Goal: Information Seeking & Learning: Learn about a topic

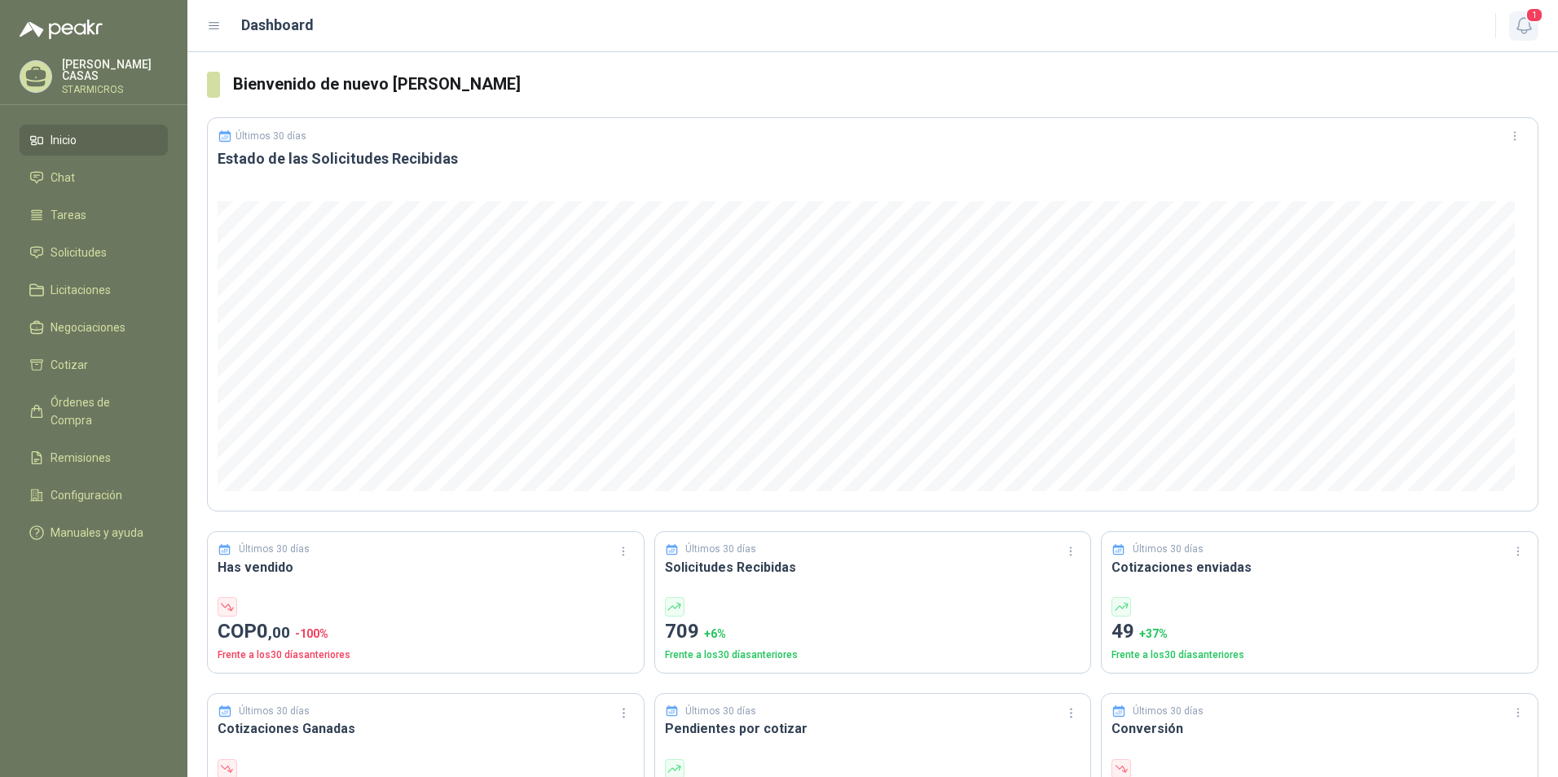
click at [1525, 32] on icon "button" at bounding box center [1524, 25] width 20 height 20
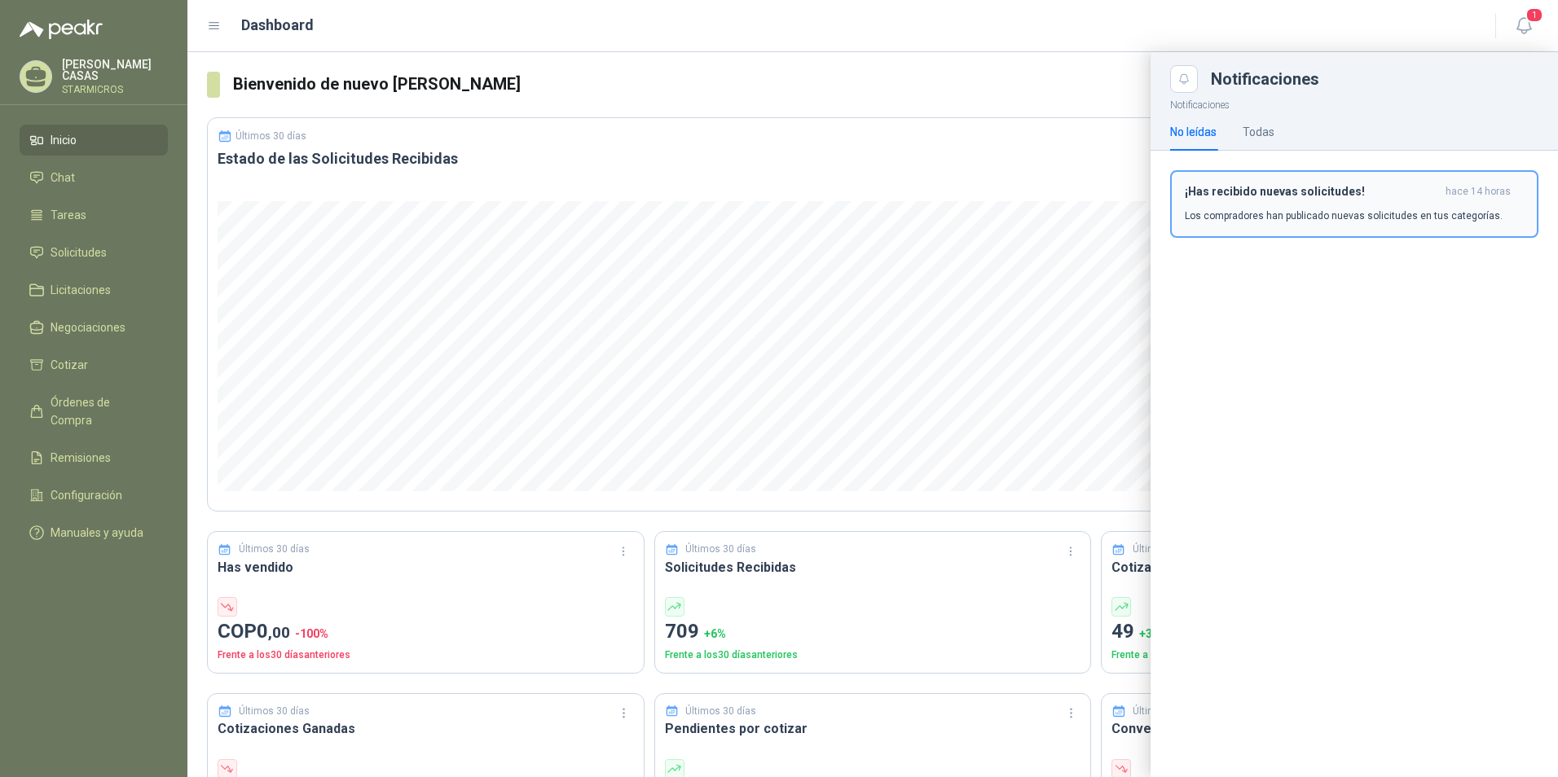
click at [1288, 218] on p "Los compradores han publicado nuevas solicitudes en tus categorías." at bounding box center [1344, 216] width 318 height 15
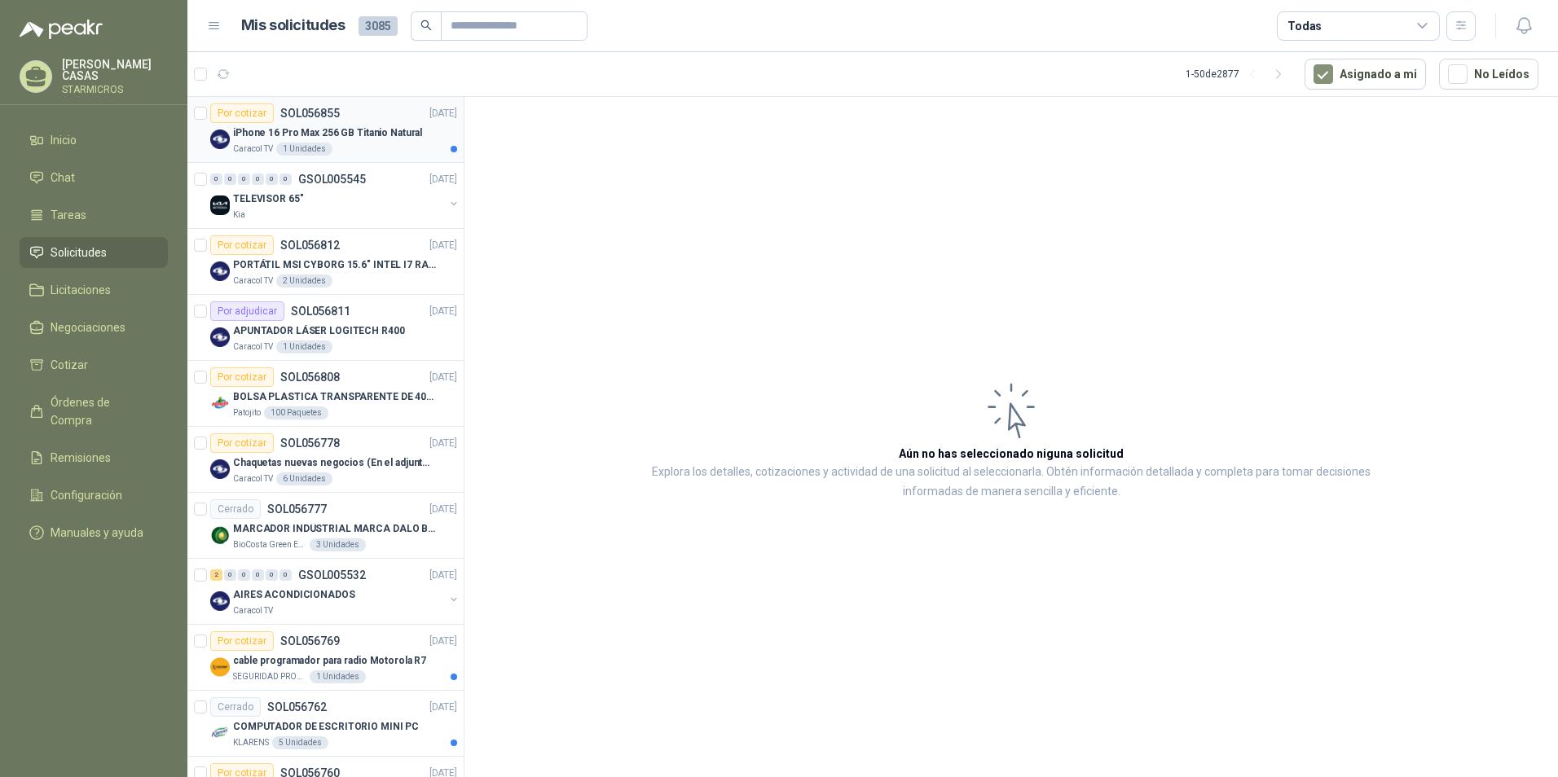
click at [422, 149] on div "Caracol TV 1 Unidades" at bounding box center [345, 149] width 224 height 13
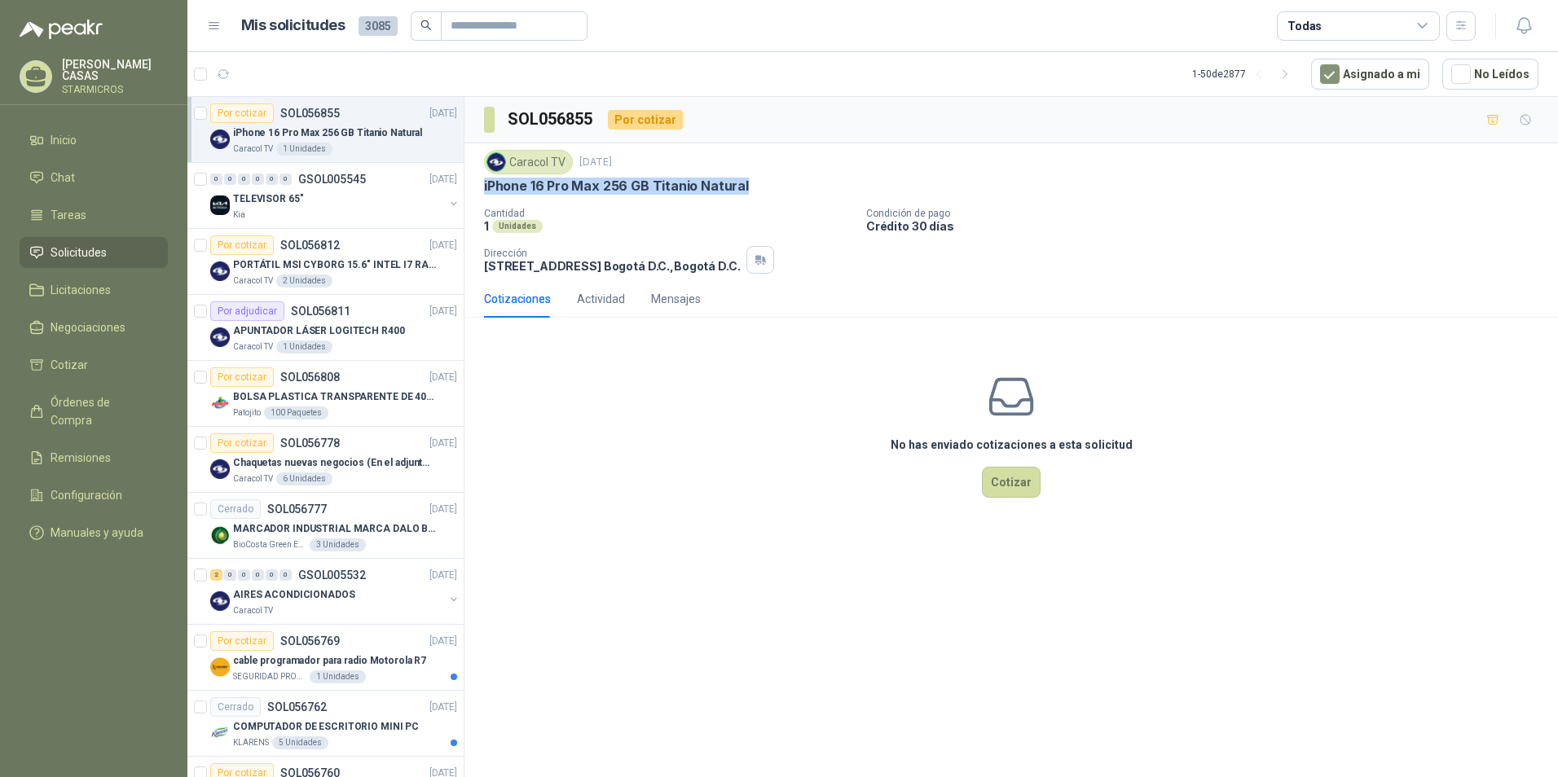
drag, startPoint x: 480, startPoint y: 184, endPoint x: 747, endPoint y: 192, distance: 266.6
click at [747, 192] on div "Caracol TV [DATE] iPhone 16 Pro Max 256 GB Titanio Natural Cantidad 1 Unidades …" at bounding box center [1012, 211] width 1094 height 137
copy p "iPhone 16 Pro Max 256 GB Titanio Natural"
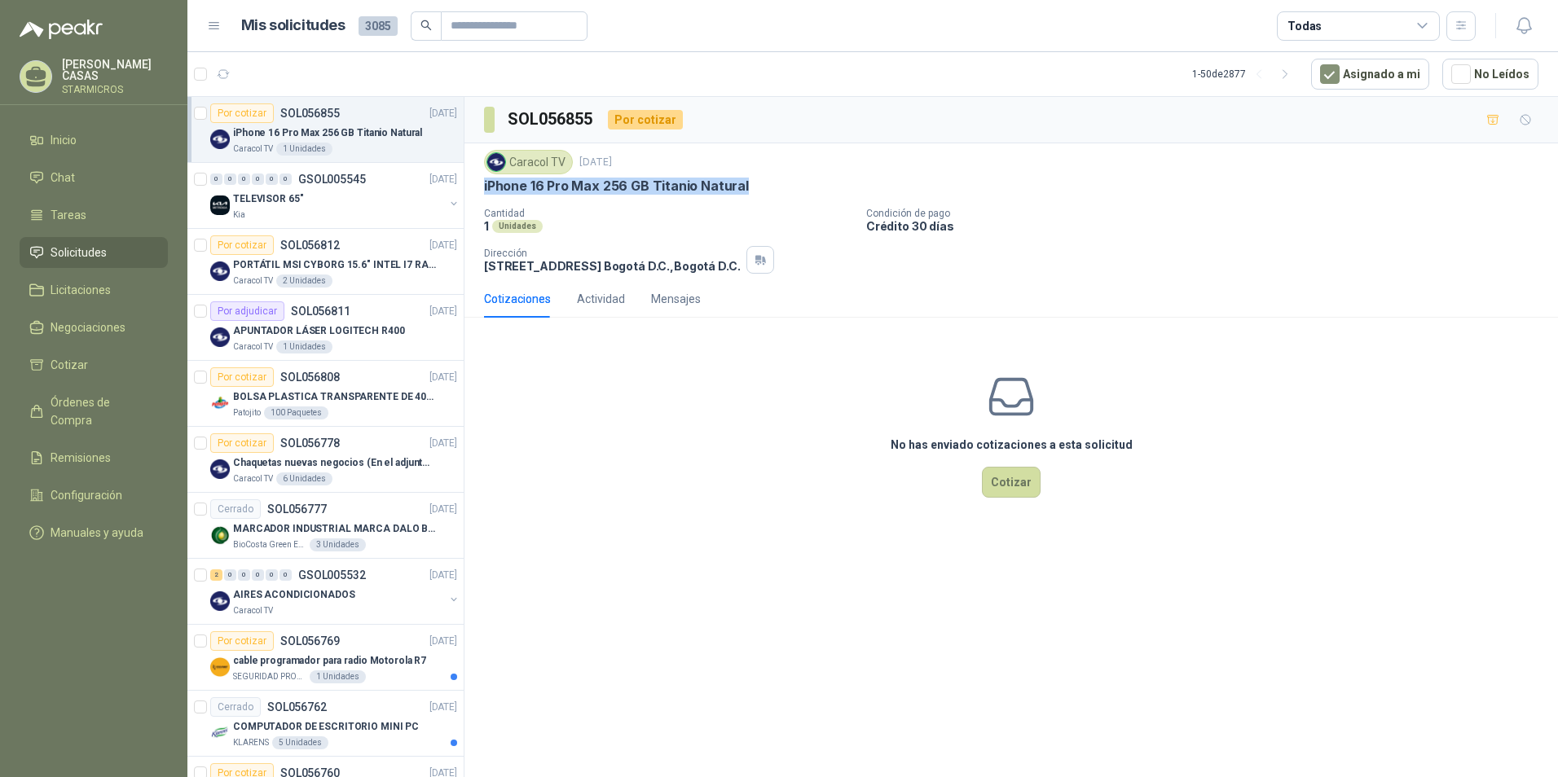
copy p "iPhone 16 Pro Max 256 GB Titanio Natural"
click at [347, 189] on div "TELEVISOR 65"" at bounding box center [338, 199] width 211 height 20
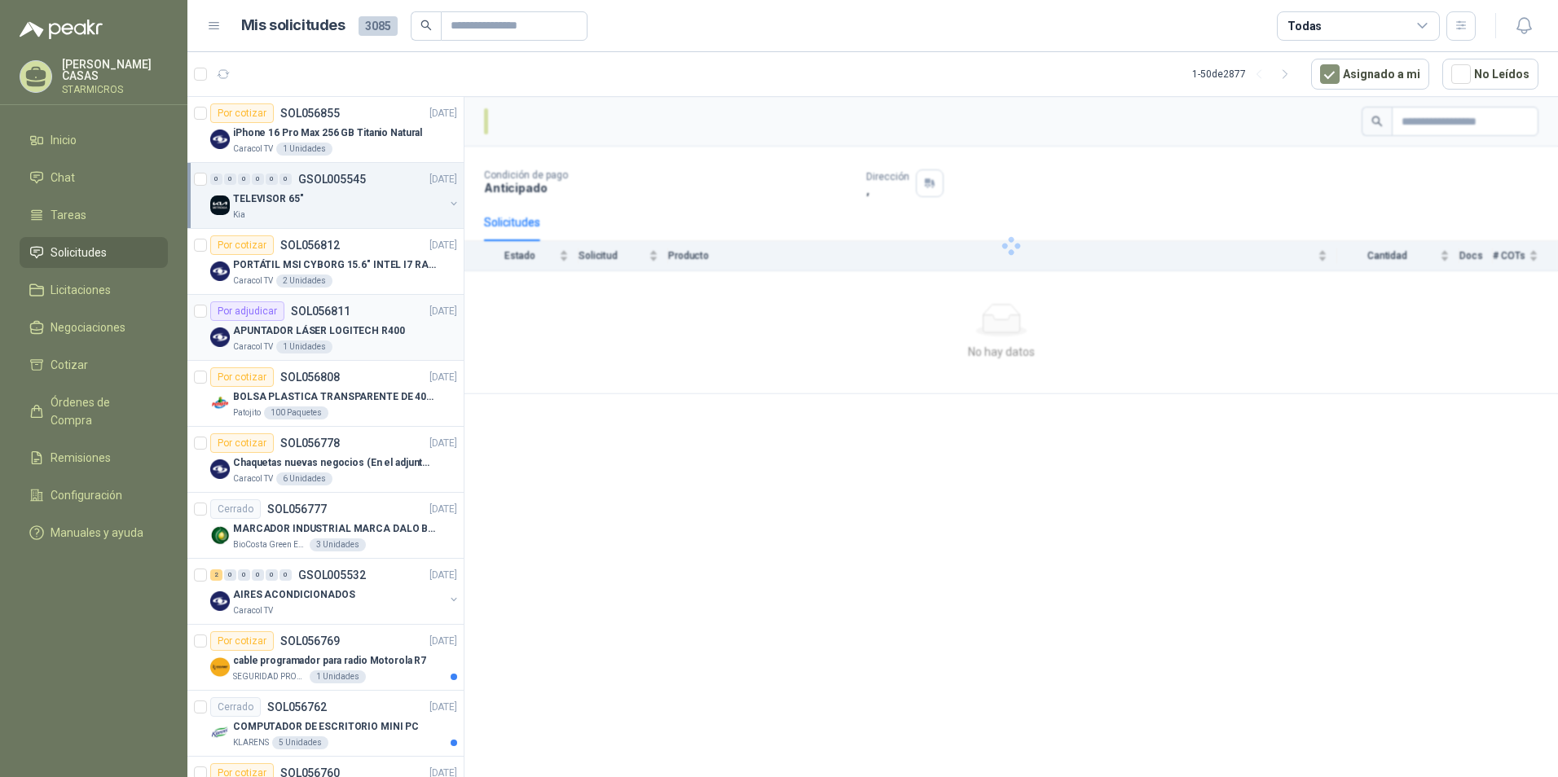
click at [387, 346] on div "Caracol TV 1 Unidades" at bounding box center [345, 347] width 224 height 13
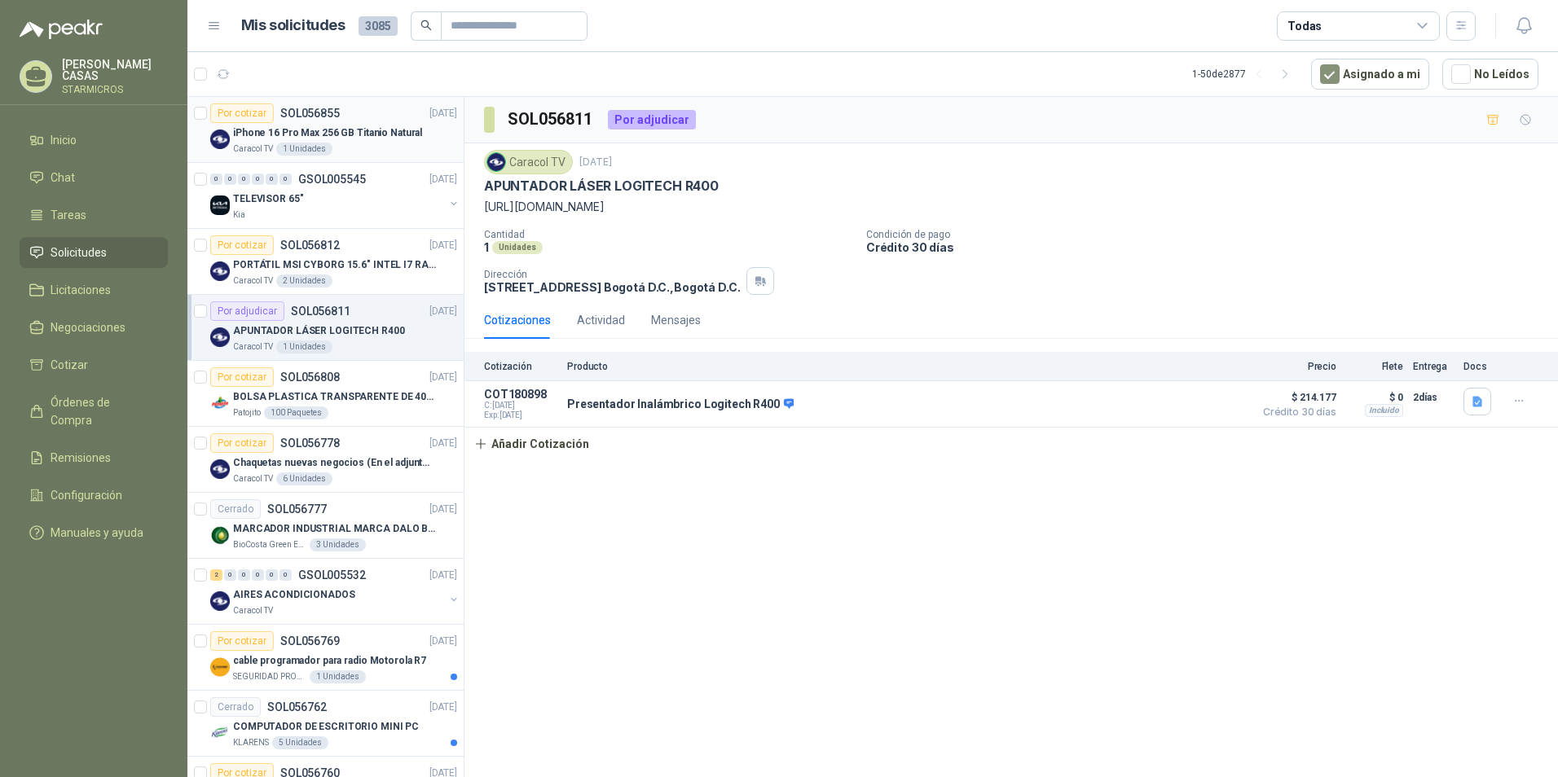
click at [348, 146] on div "Caracol TV 1 Unidades" at bounding box center [345, 149] width 224 height 13
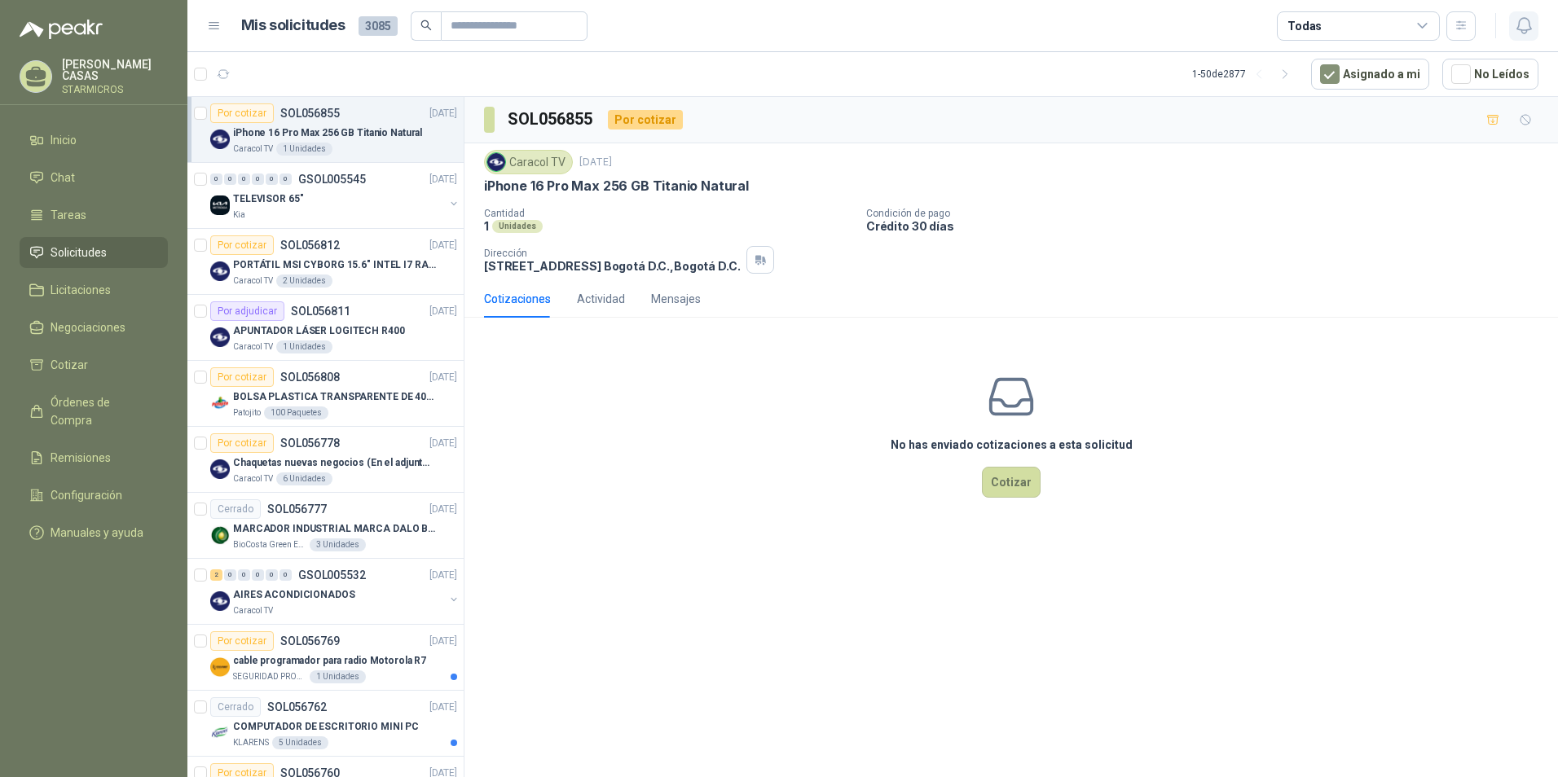
click at [1536, 34] on button "button" at bounding box center [1523, 25] width 29 height 29
click at [1478, 77] on button "No Leídos" at bounding box center [1491, 74] width 96 height 31
click at [1478, 78] on button "No Leídos" at bounding box center [1491, 74] width 96 height 31
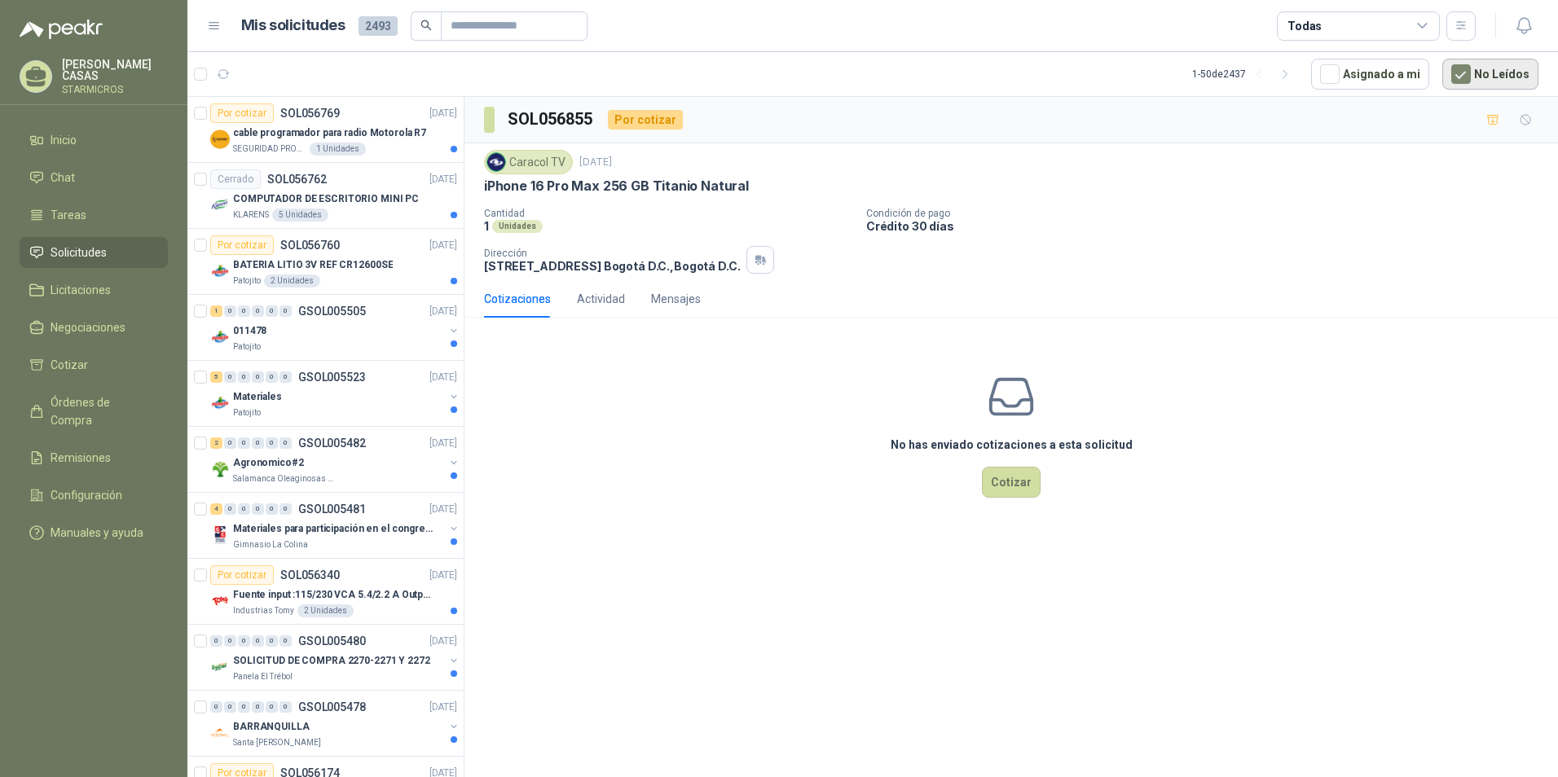
click at [1509, 75] on button "No Leídos" at bounding box center [1491, 74] width 96 height 31
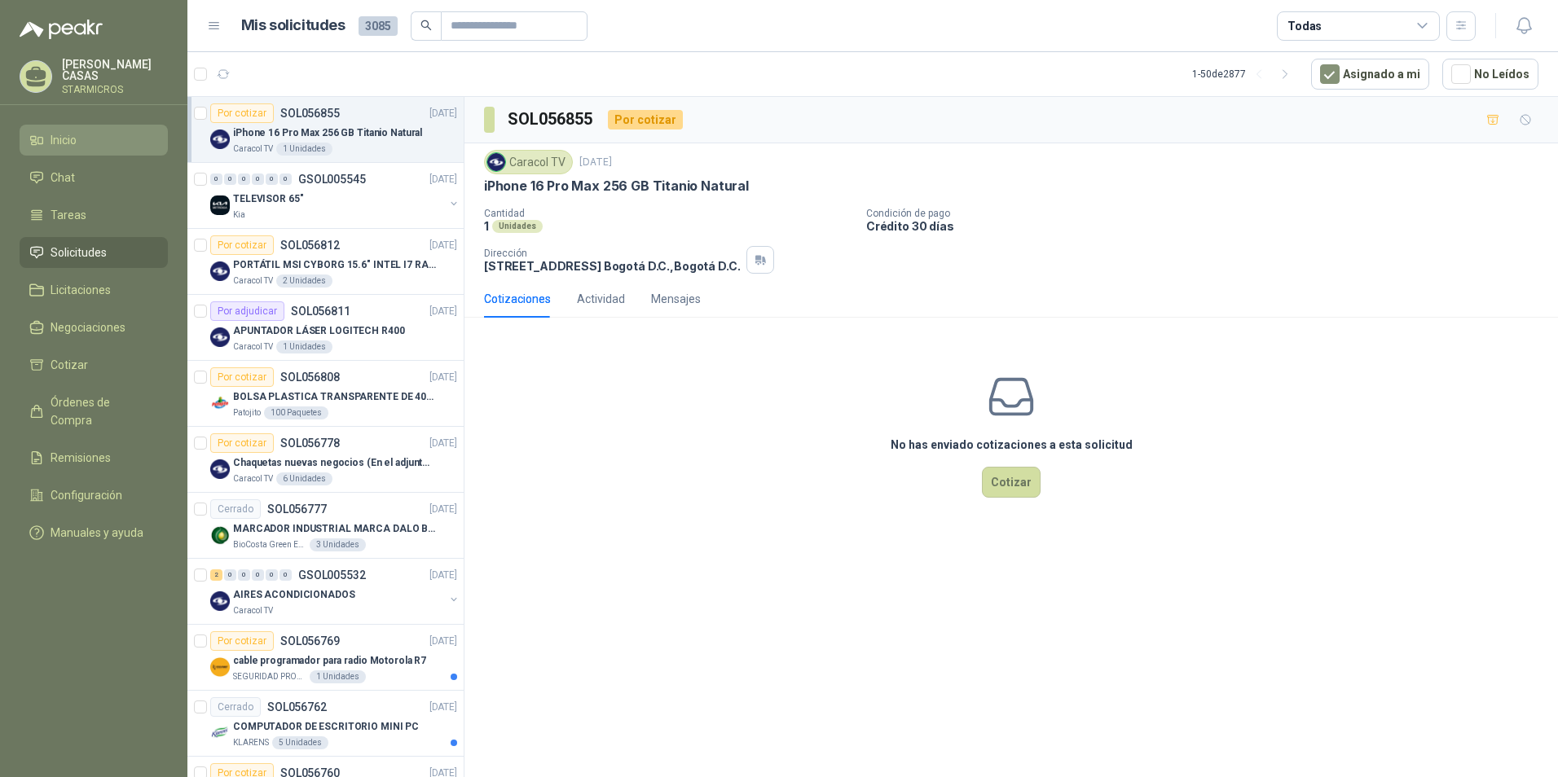
click at [85, 145] on li "Inicio" at bounding box center [93, 140] width 129 height 18
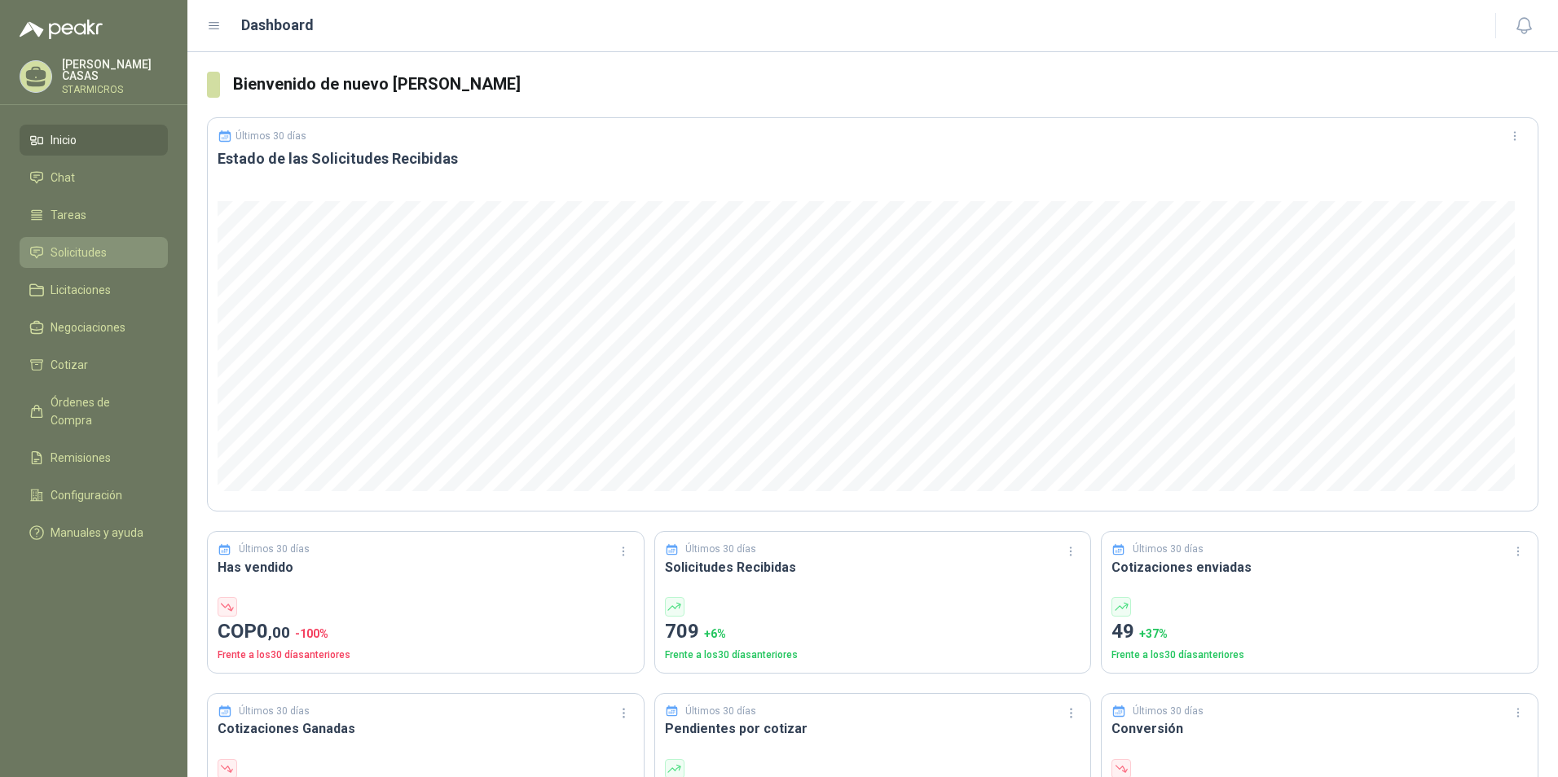
click at [72, 253] on span "Solicitudes" at bounding box center [79, 253] width 56 height 18
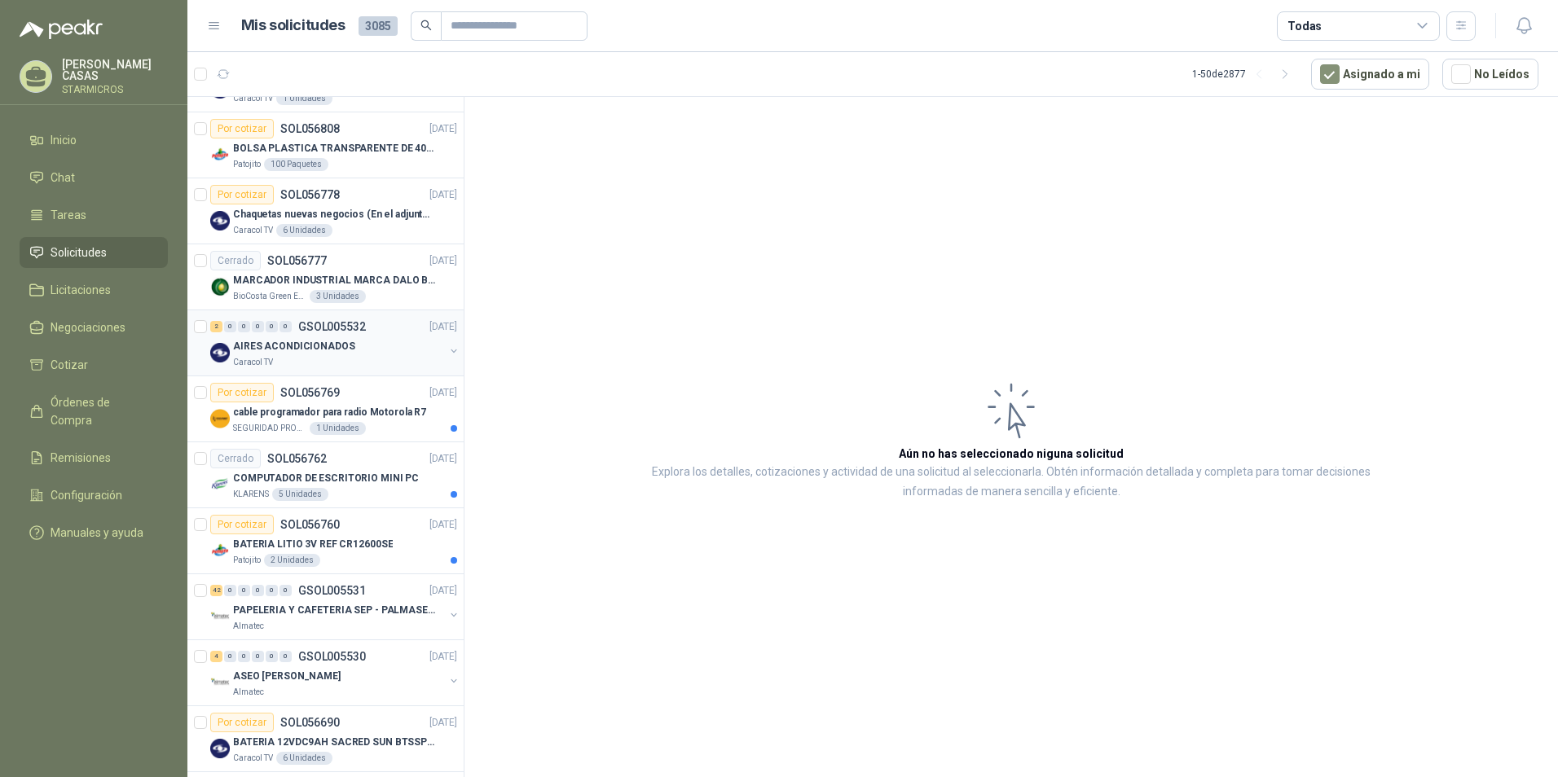
scroll to position [244, 0]
click at [349, 360] on div "Caracol TV" at bounding box center [338, 366] width 211 height 13
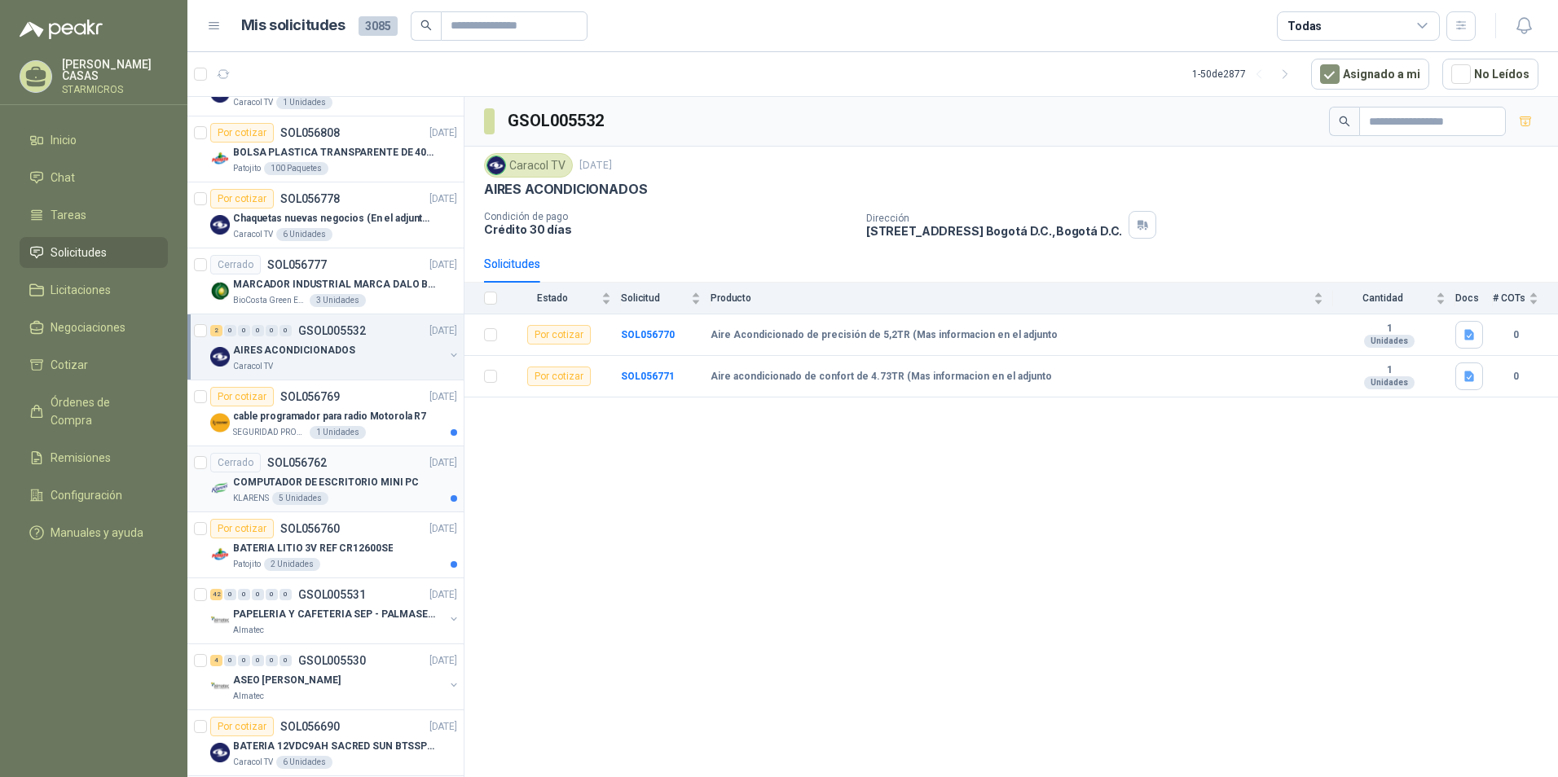
scroll to position [326, 0]
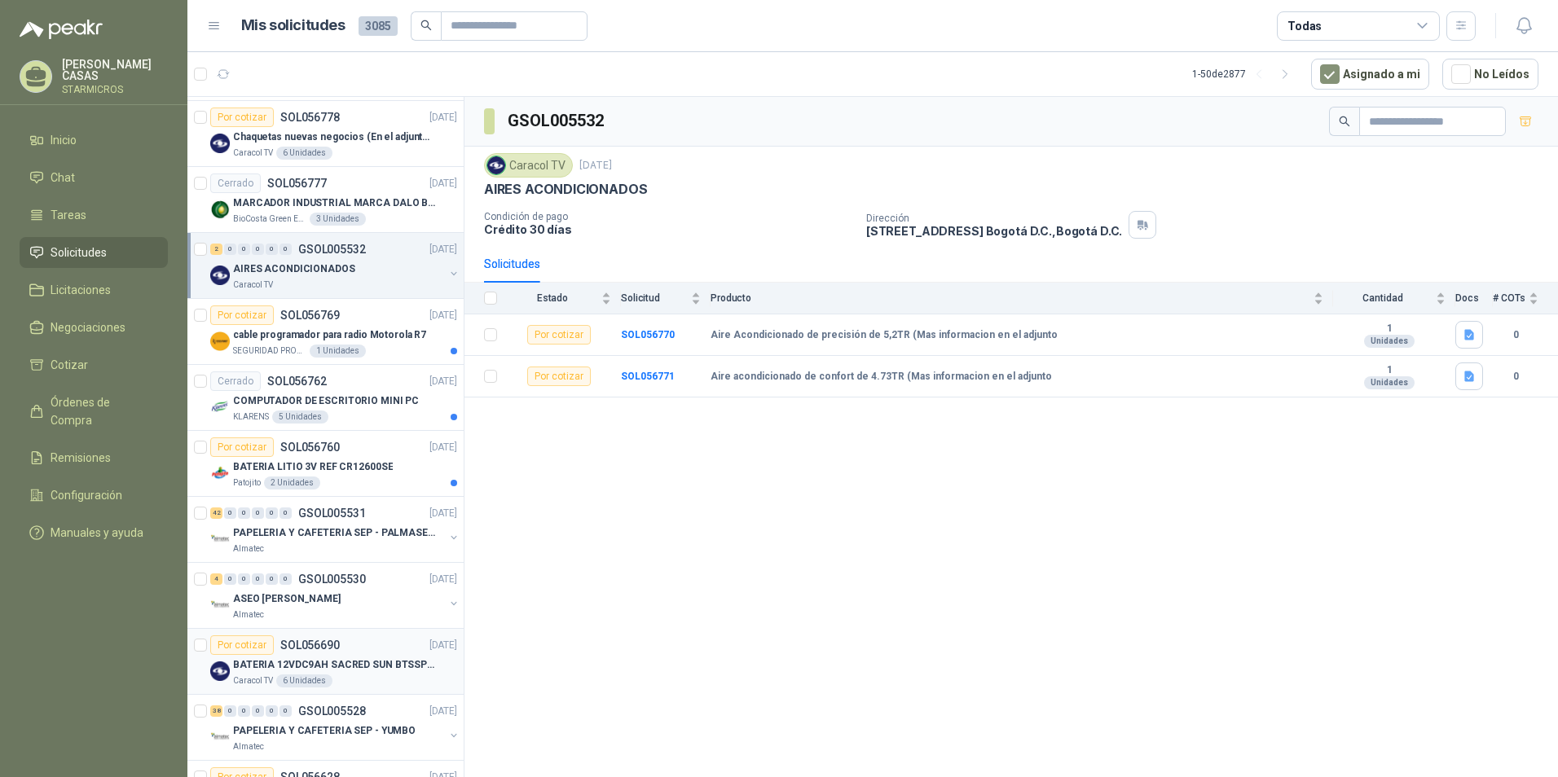
click at [390, 670] on p "BATERIA 12VDC9AH SACRED SUN BTSSP12-9HR" at bounding box center [334, 665] width 203 height 15
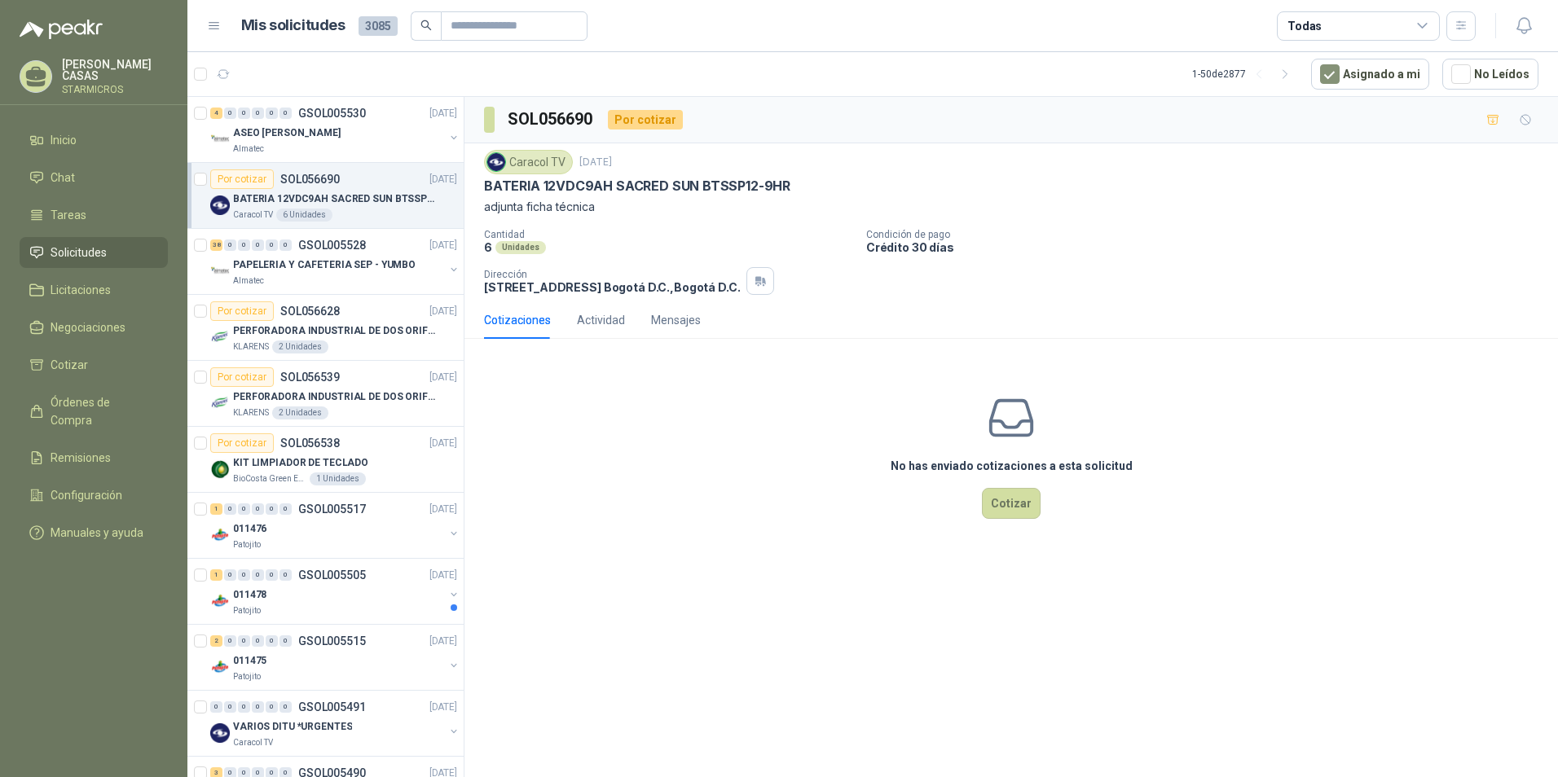
scroll to position [815, 0]
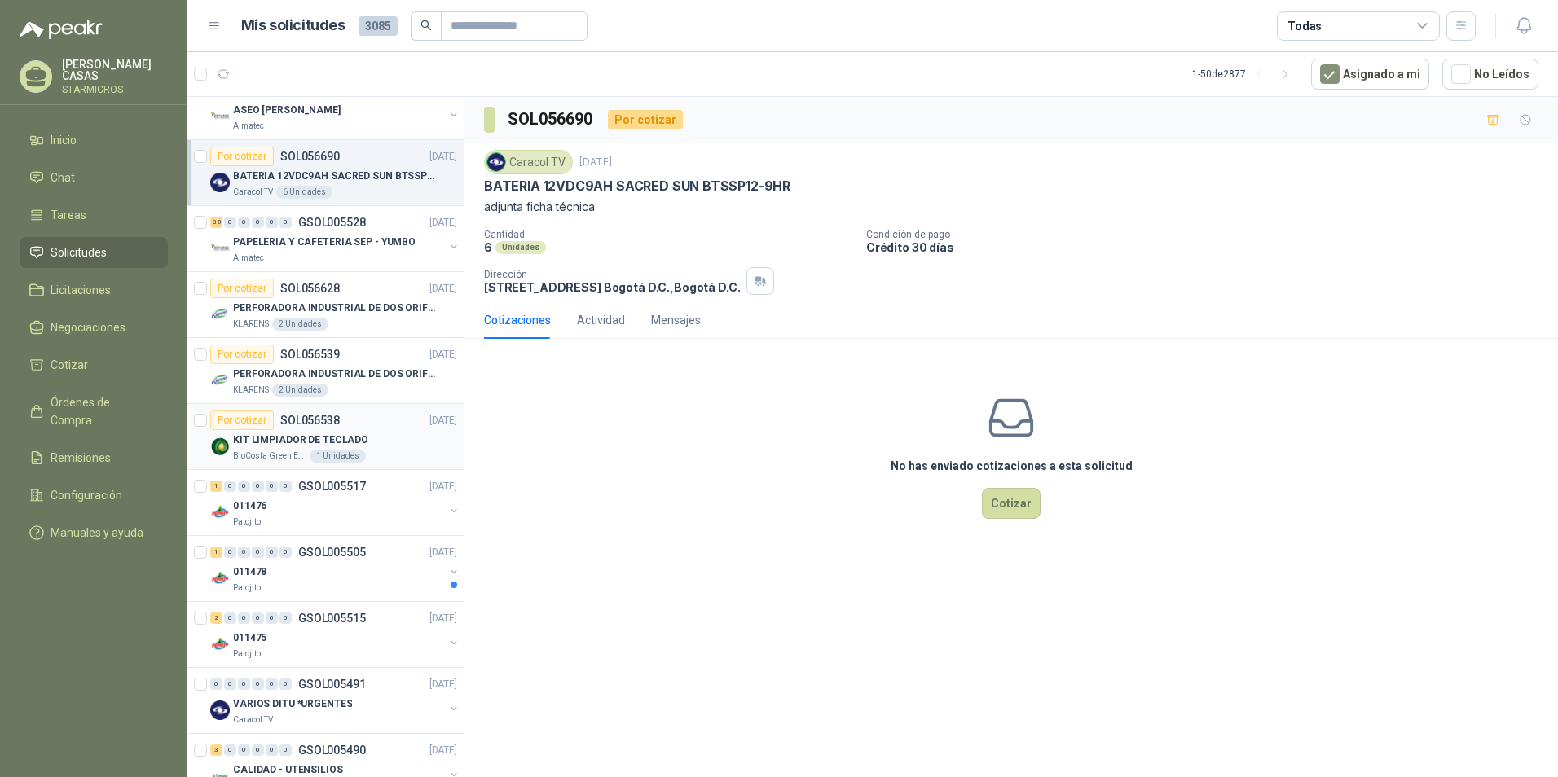
click at [390, 457] on div "BioCosta Green Energy S.A.S 1 Unidades" at bounding box center [345, 456] width 224 height 13
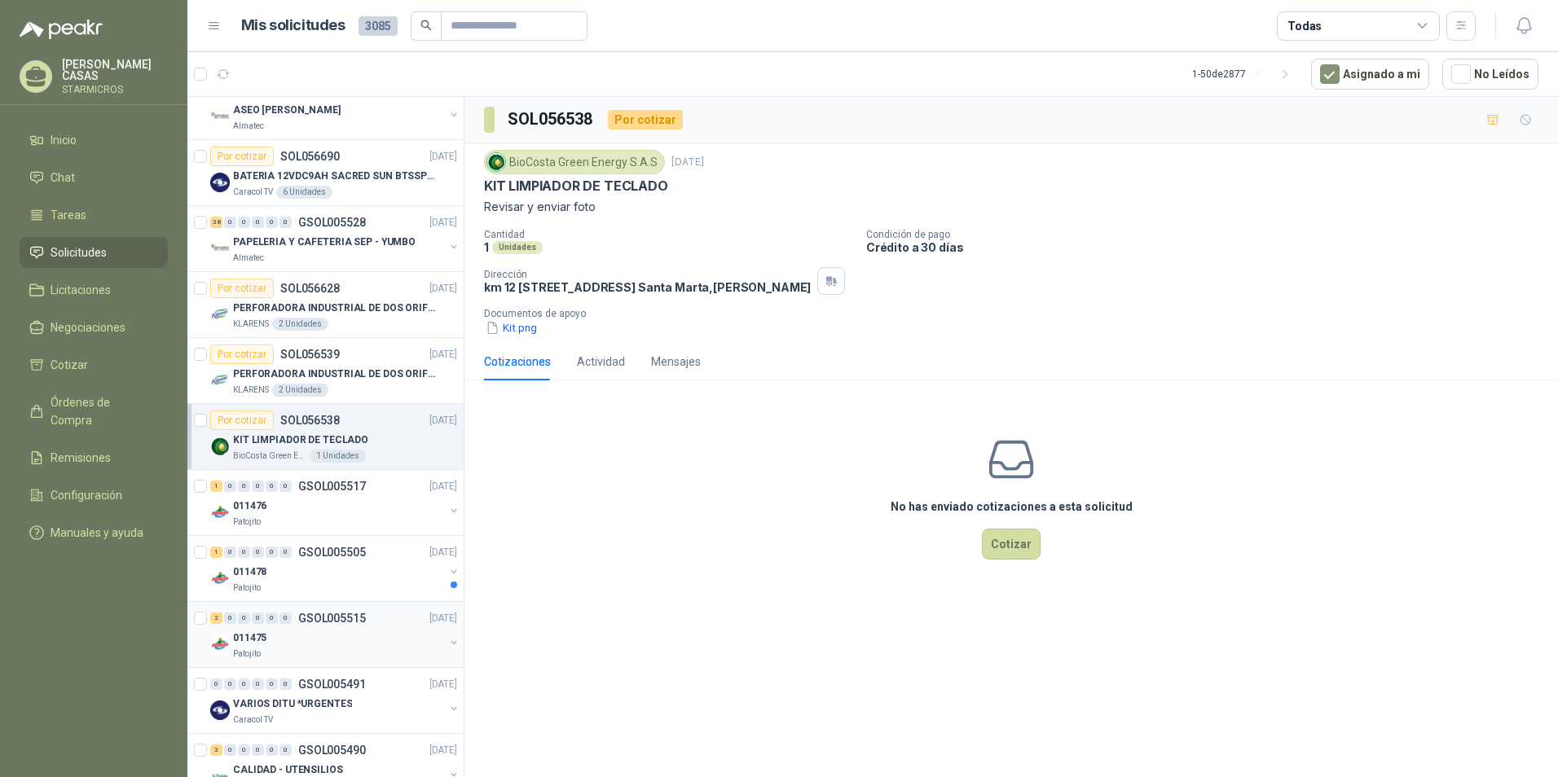
click at [311, 625] on div "2 0 0 0 0 0 GSOL005515 [DATE]" at bounding box center [335, 619] width 250 height 20
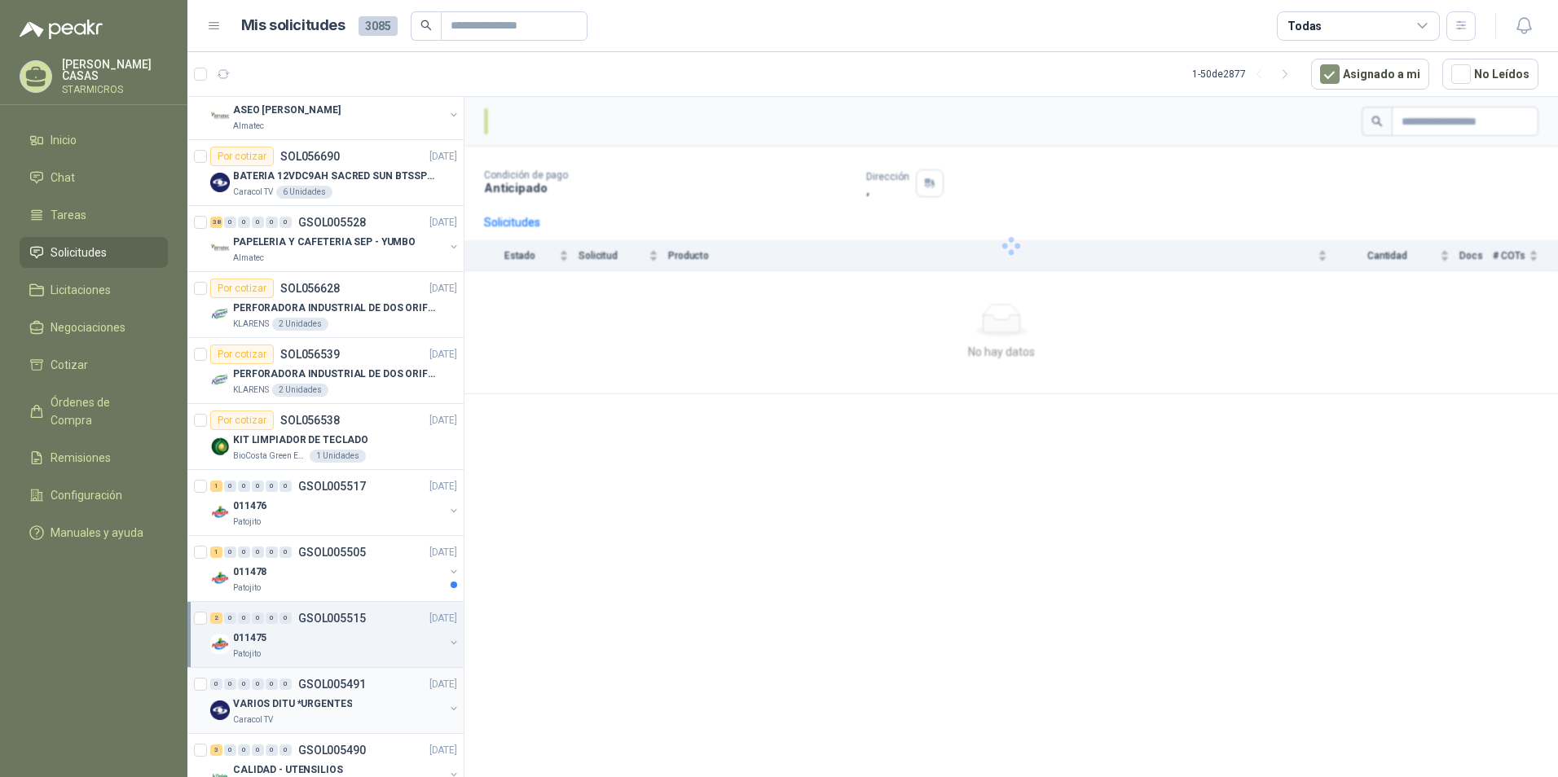
click at [375, 707] on div "VARIOS DITU *URGENTES" at bounding box center [338, 704] width 211 height 20
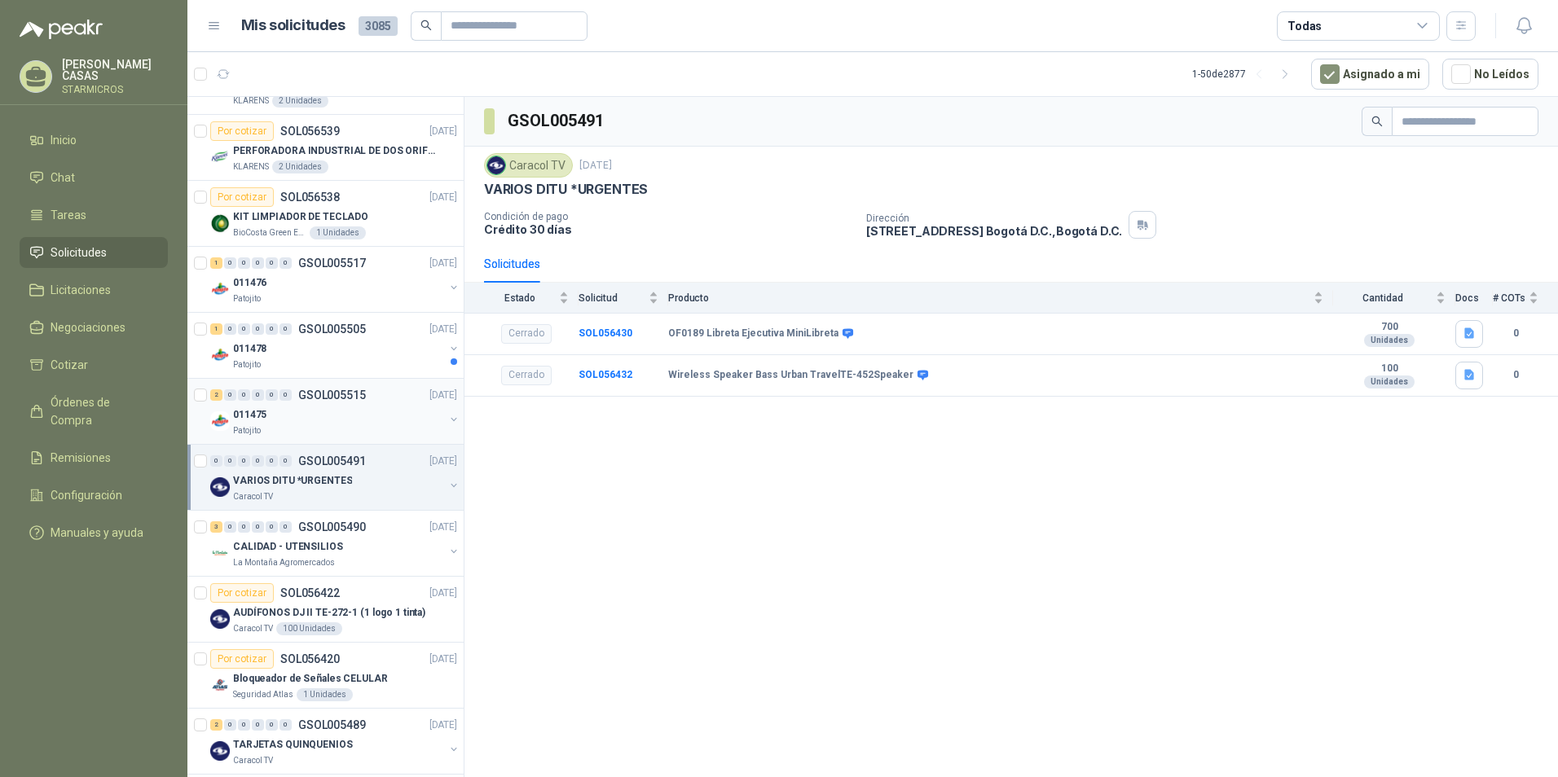
scroll to position [1059, 0]
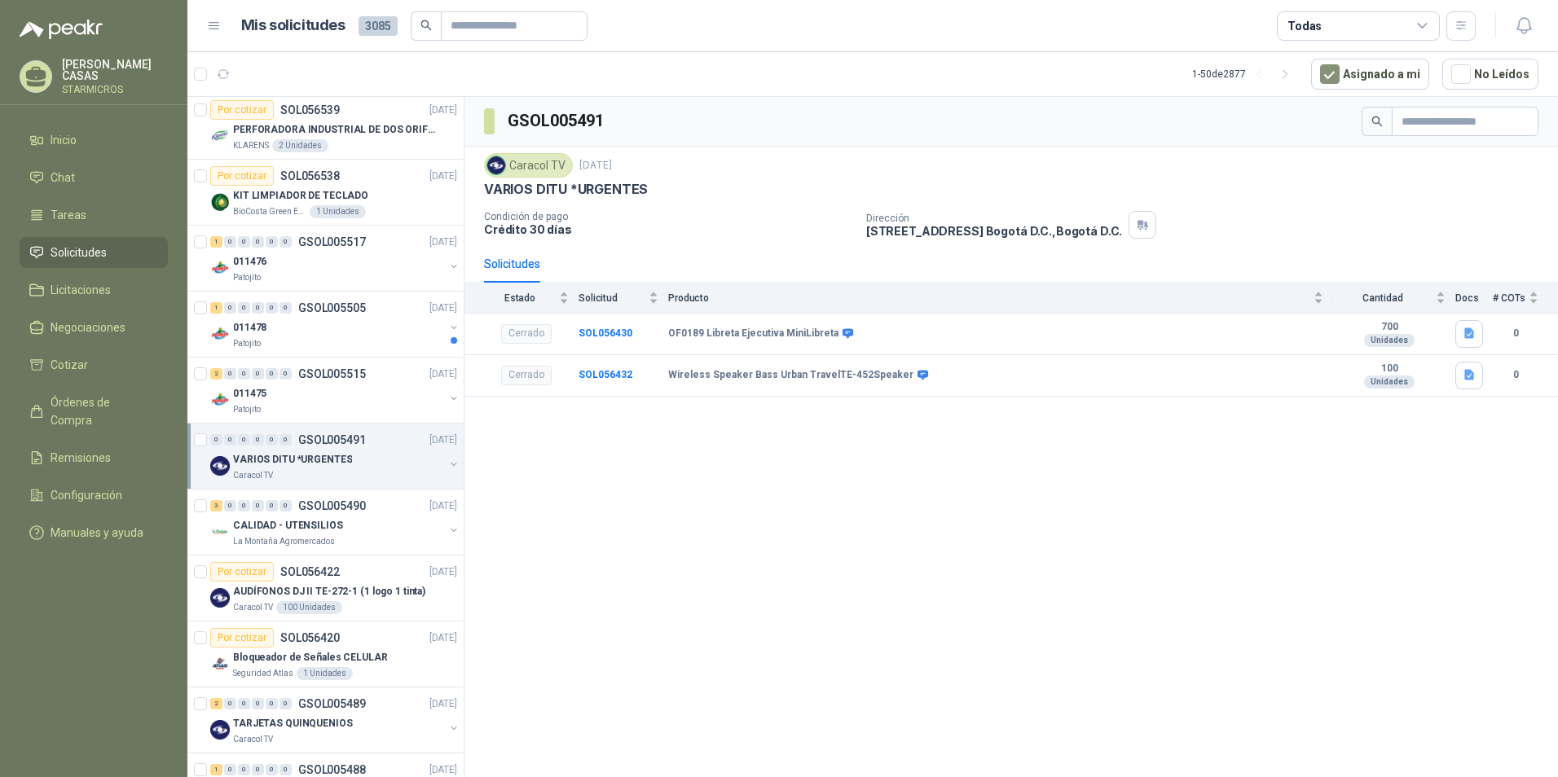
click at [720, 509] on div "GSOL005491 Caracol TV [DATE] VARIOS DITU *URGENTES Condición de pago Crédito 30…" at bounding box center [1012, 440] width 1094 height 686
click at [807, 436] on div "GSOL005491 Caracol TV [DATE] VARIOS DITU *URGENTES Condición de pago Crédito 30…" at bounding box center [1012, 440] width 1094 height 686
click at [1492, 78] on button "No Leídos" at bounding box center [1491, 74] width 96 height 31
click at [1529, 25] on icon "button" at bounding box center [1524, 25] width 14 height 15
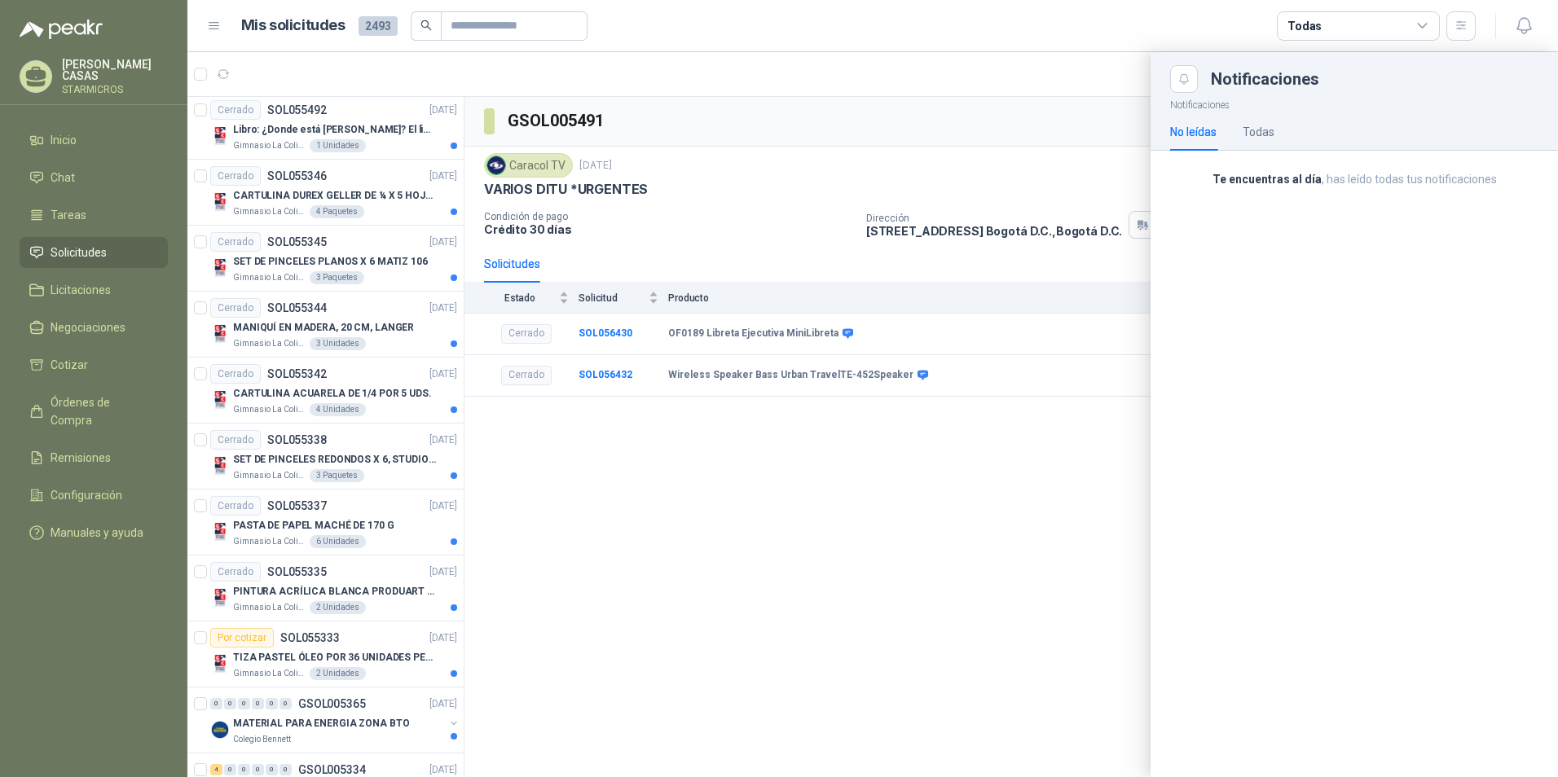
scroll to position [3, 0]
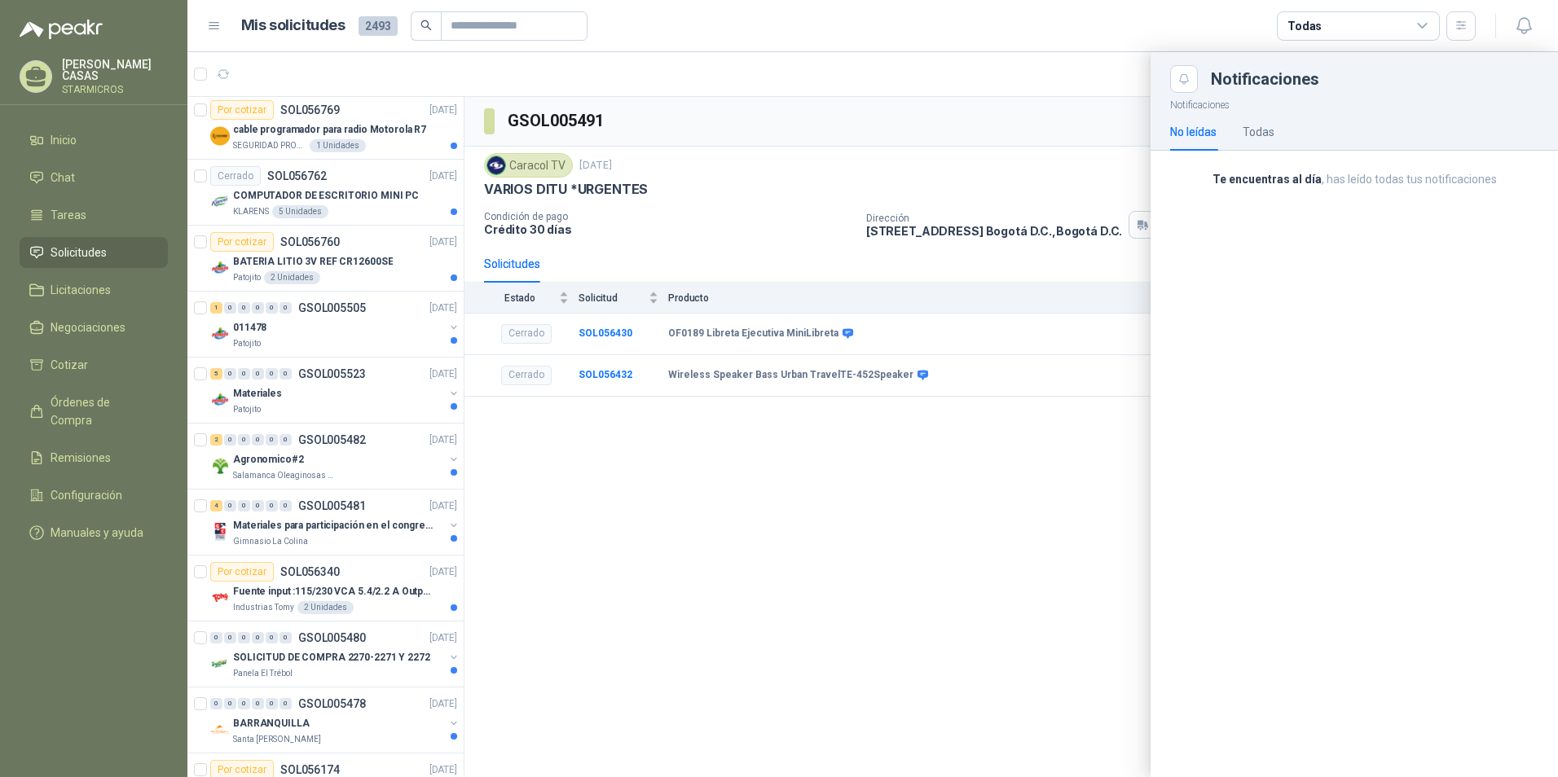
click at [1239, 134] on div "No leídas Todas" at bounding box center [1222, 131] width 104 height 37
click at [1259, 129] on div "Todas" at bounding box center [1259, 132] width 32 height 18
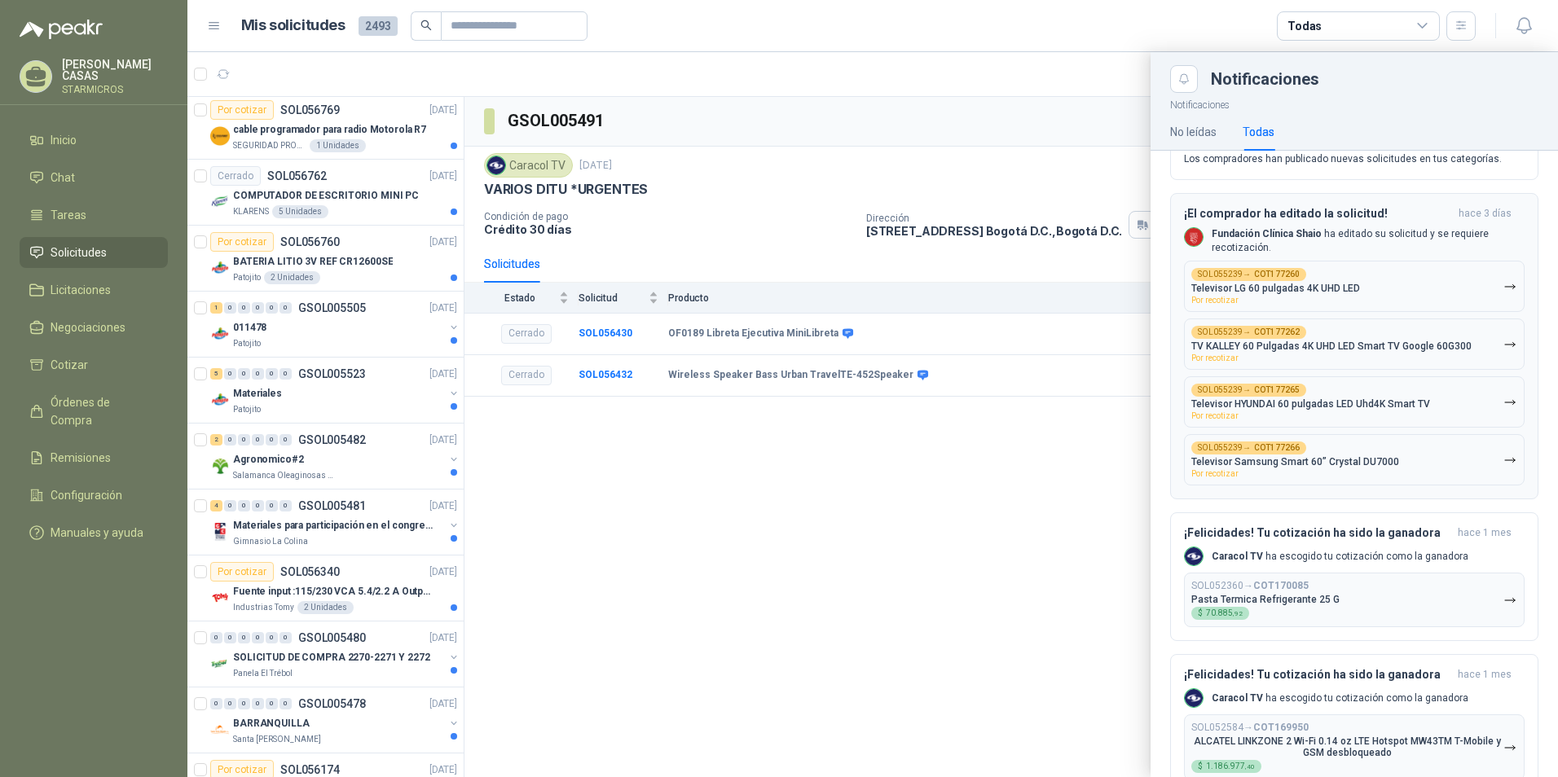
scroll to position [0, 0]
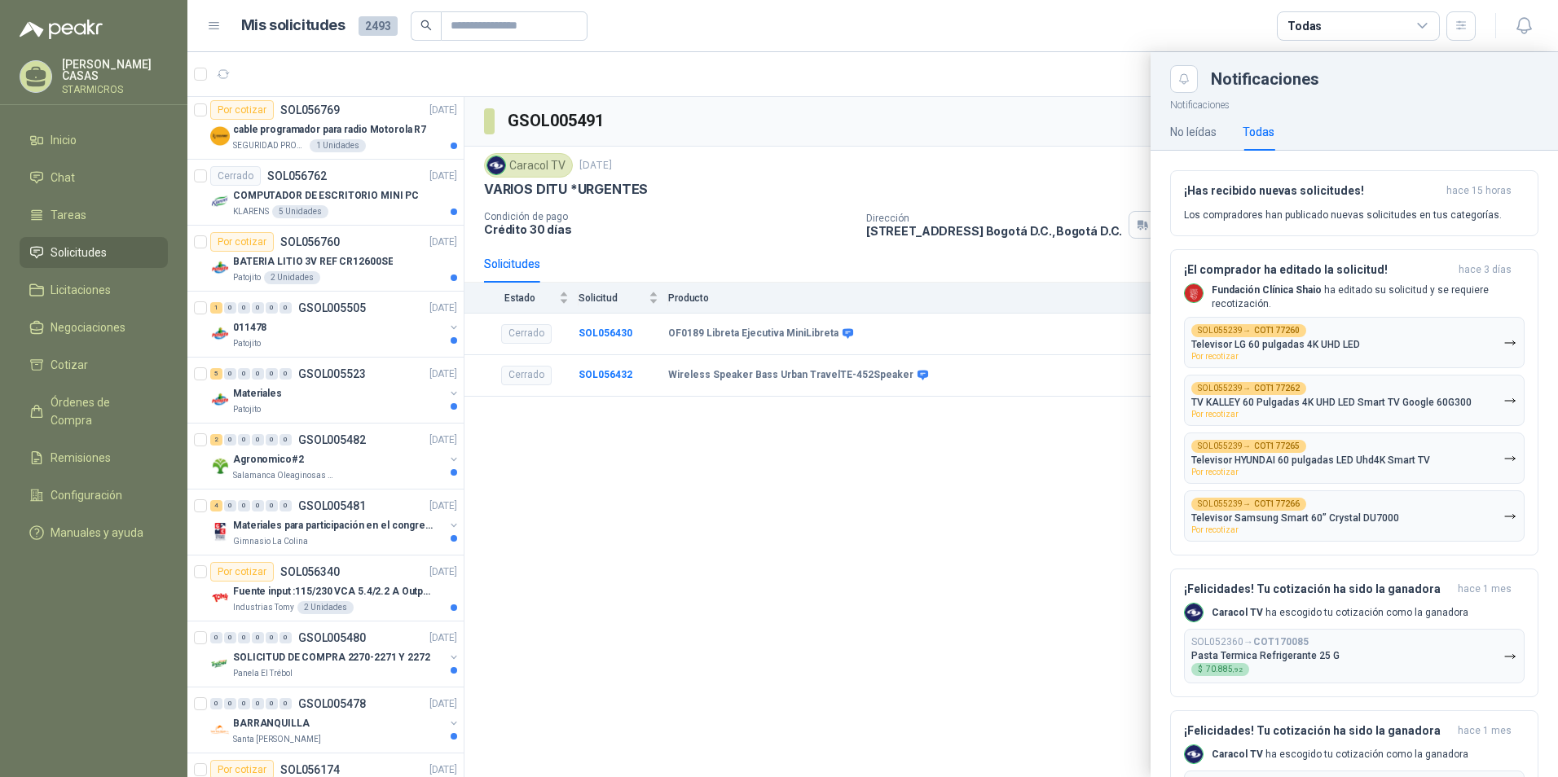
click at [1024, 477] on div at bounding box center [872, 414] width 1371 height 725
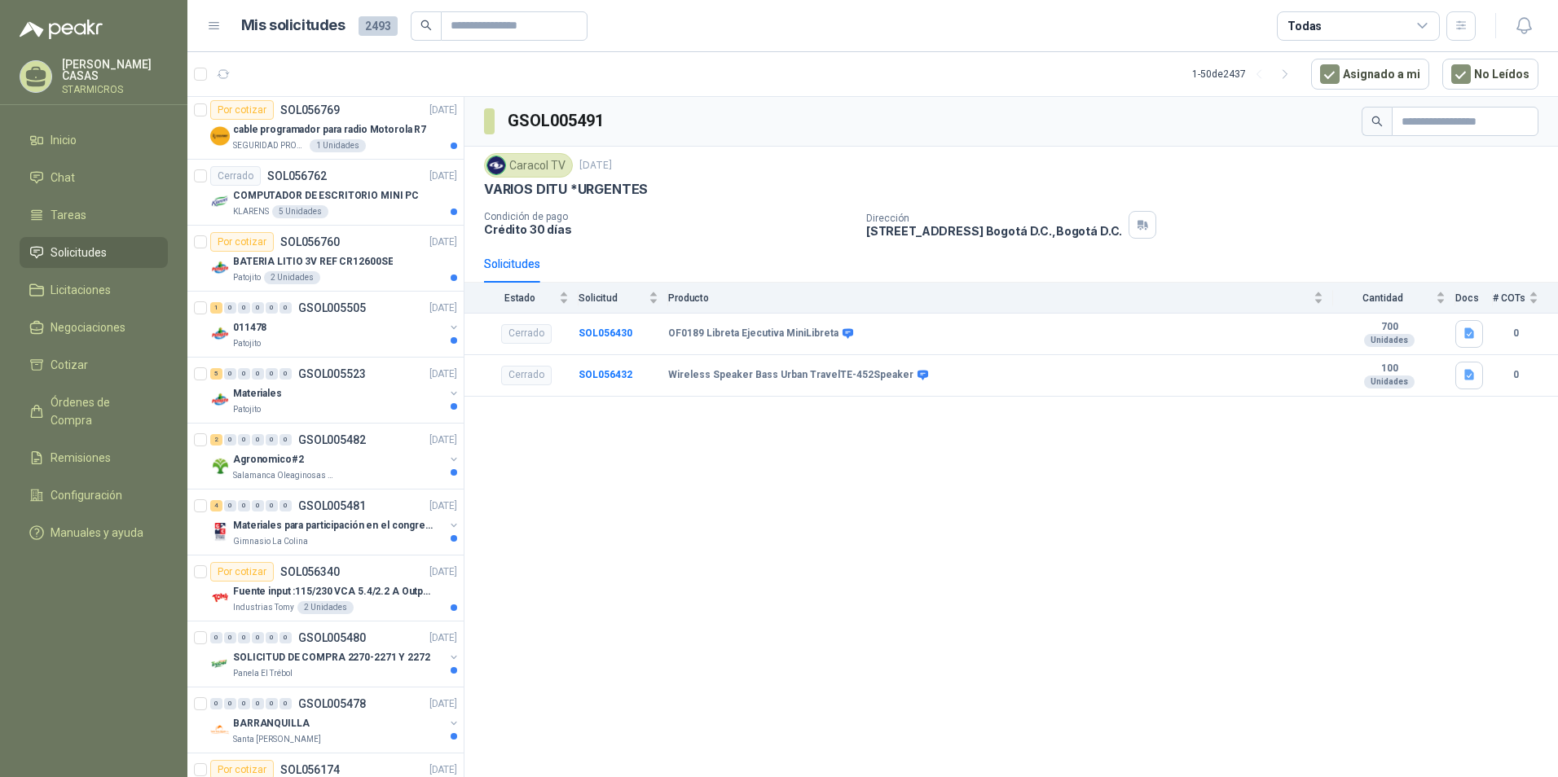
click at [667, 429] on div "GSOL005491 Caracol TV [DATE] VARIOS DITU *URGENTES Condición de pago Crédito 30…" at bounding box center [1012, 440] width 1094 height 686
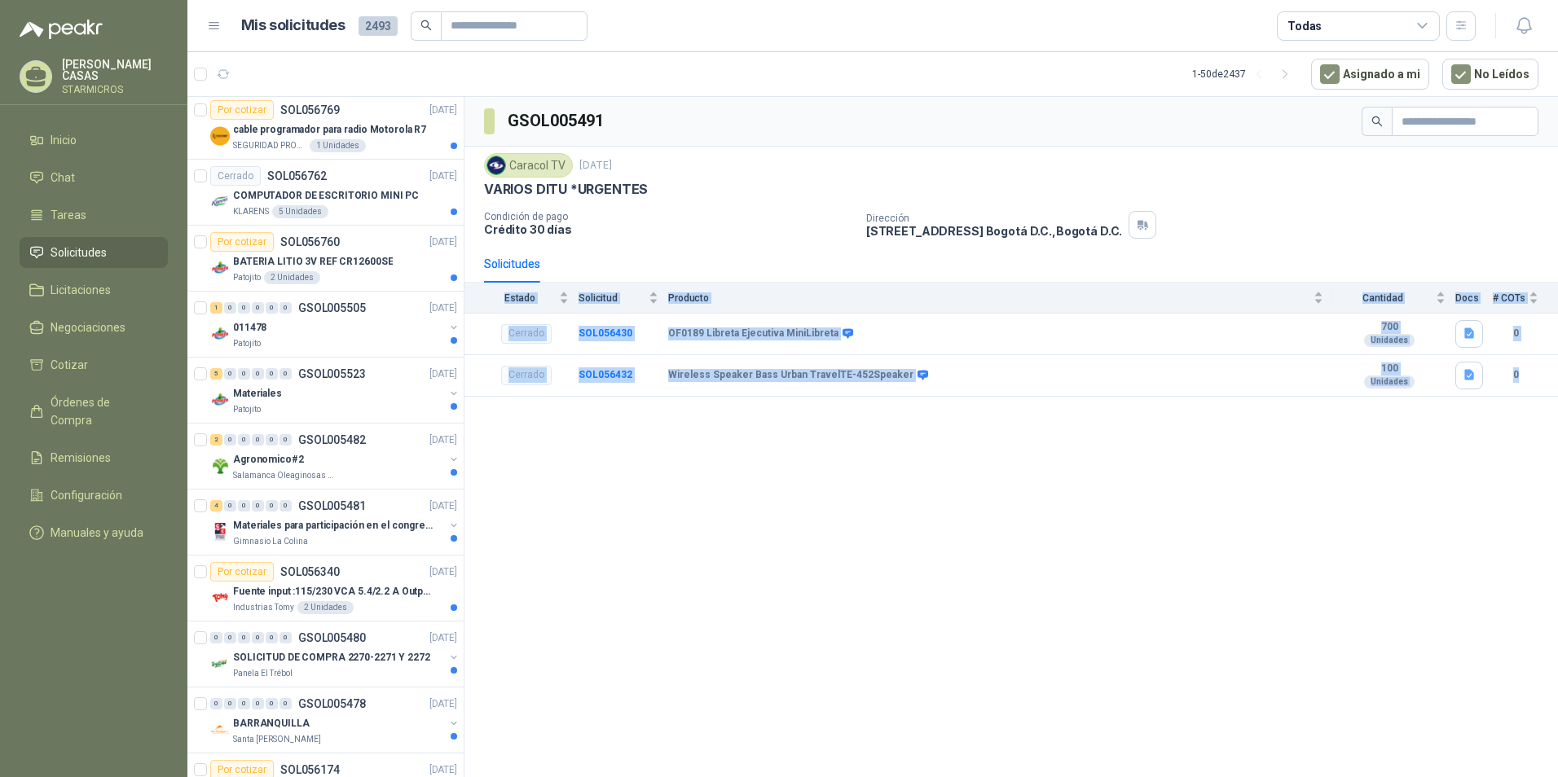
click at [667, 429] on div "GSOL005491 Caracol TV [DATE] VARIOS DITU *URGENTES Condición de pago Crédito 30…" at bounding box center [1012, 440] width 1094 height 686
drag, startPoint x: 667, startPoint y: 429, endPoint x: 602, endPoint y: 296, distance: 147.6
click at [602, 296] on span "Solicitud" at bounding box center [612, 298] width 67 height 11
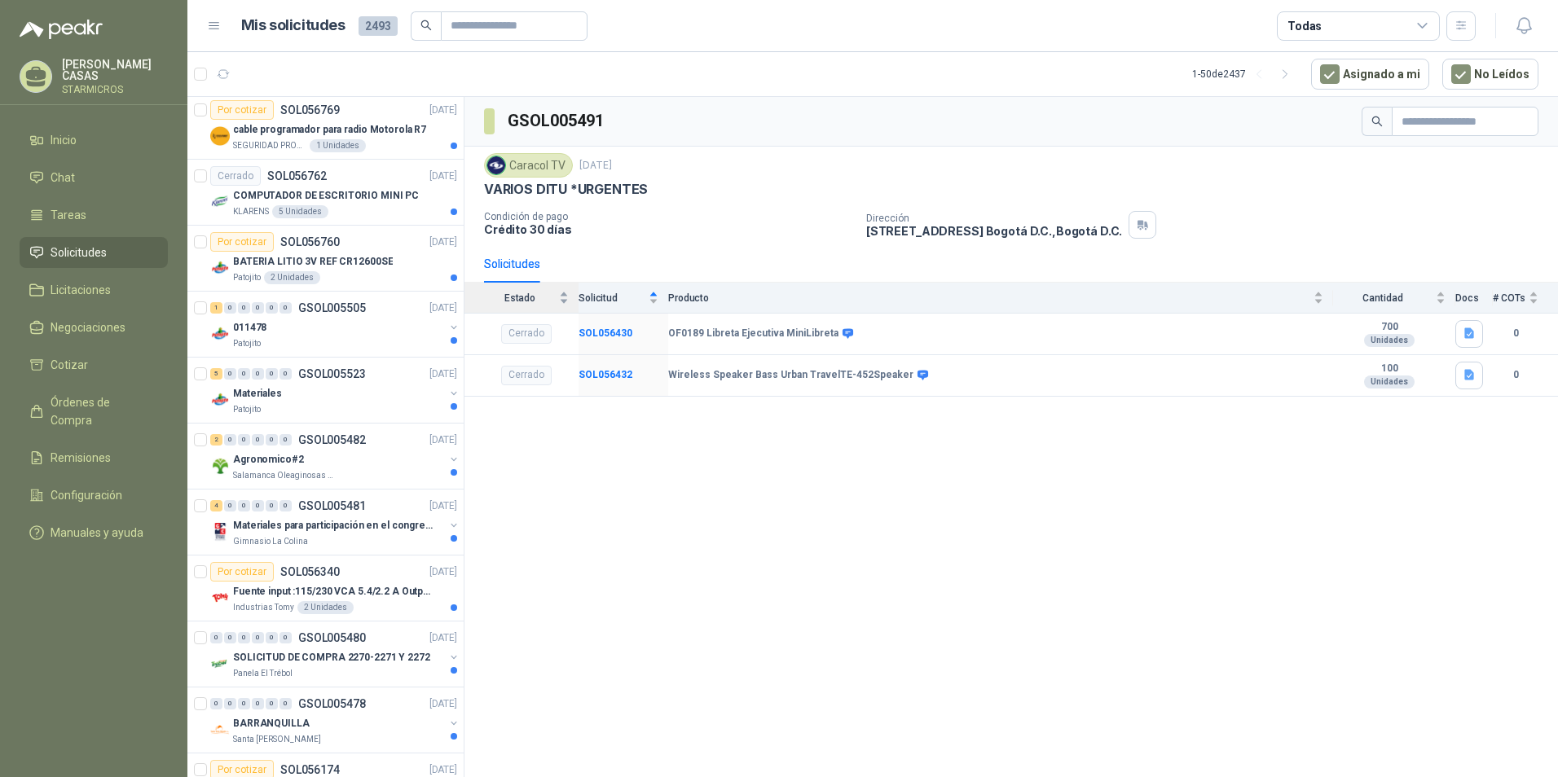
click at [569, 298] on div "Estado" at bounding box center [526, 297] width 85 height 16
click at [658, 302] on div "Solicitud" at bounding box center [619, 297] width 80 height 16
click at [839, 331] on span at bounding box center [845, 334] width 12 height 12
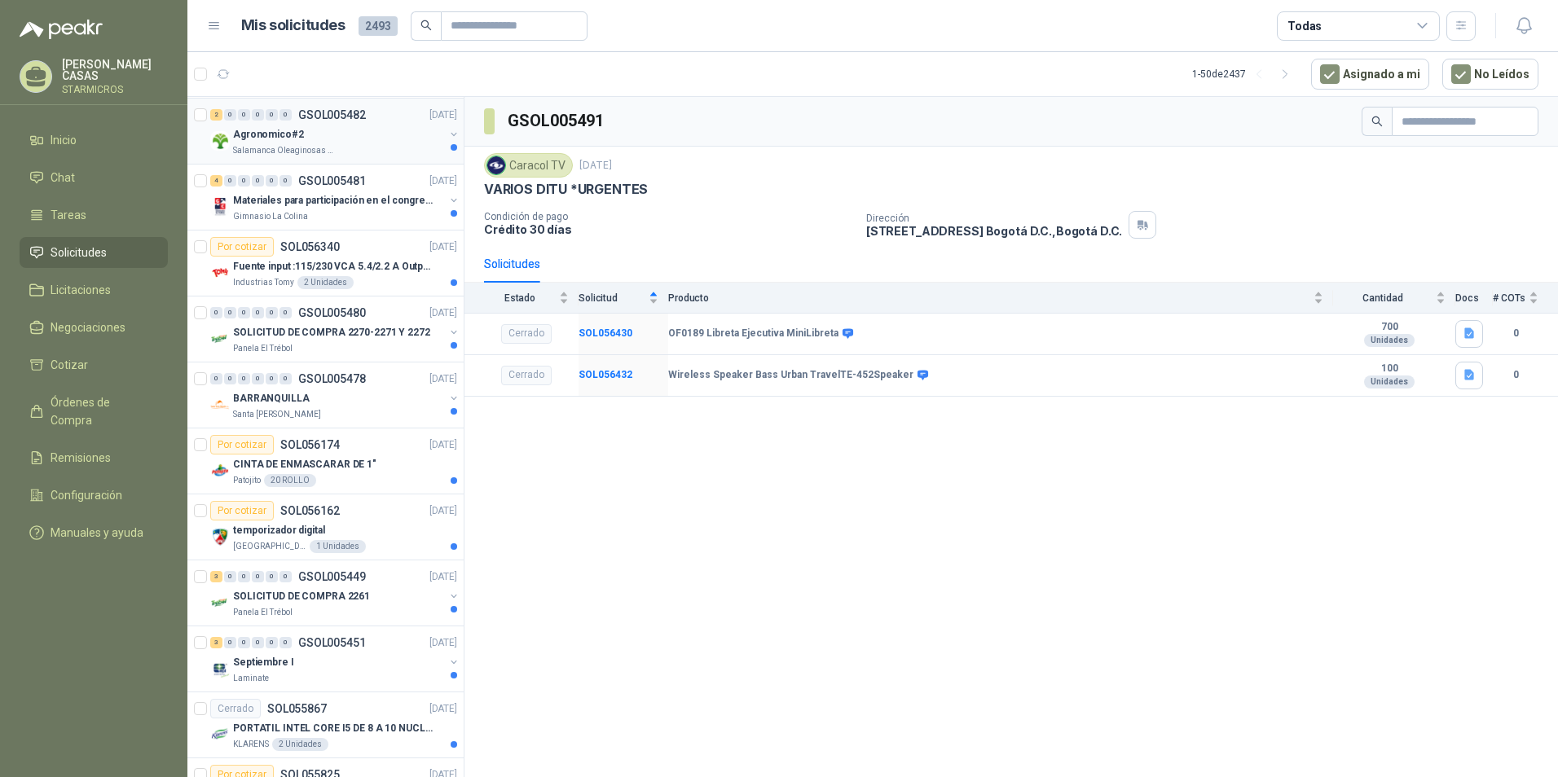
scroll to position [329, 0]
click at [304, 252] on p "SOL056340" at bounding box center [309, 245] width 59 height 11
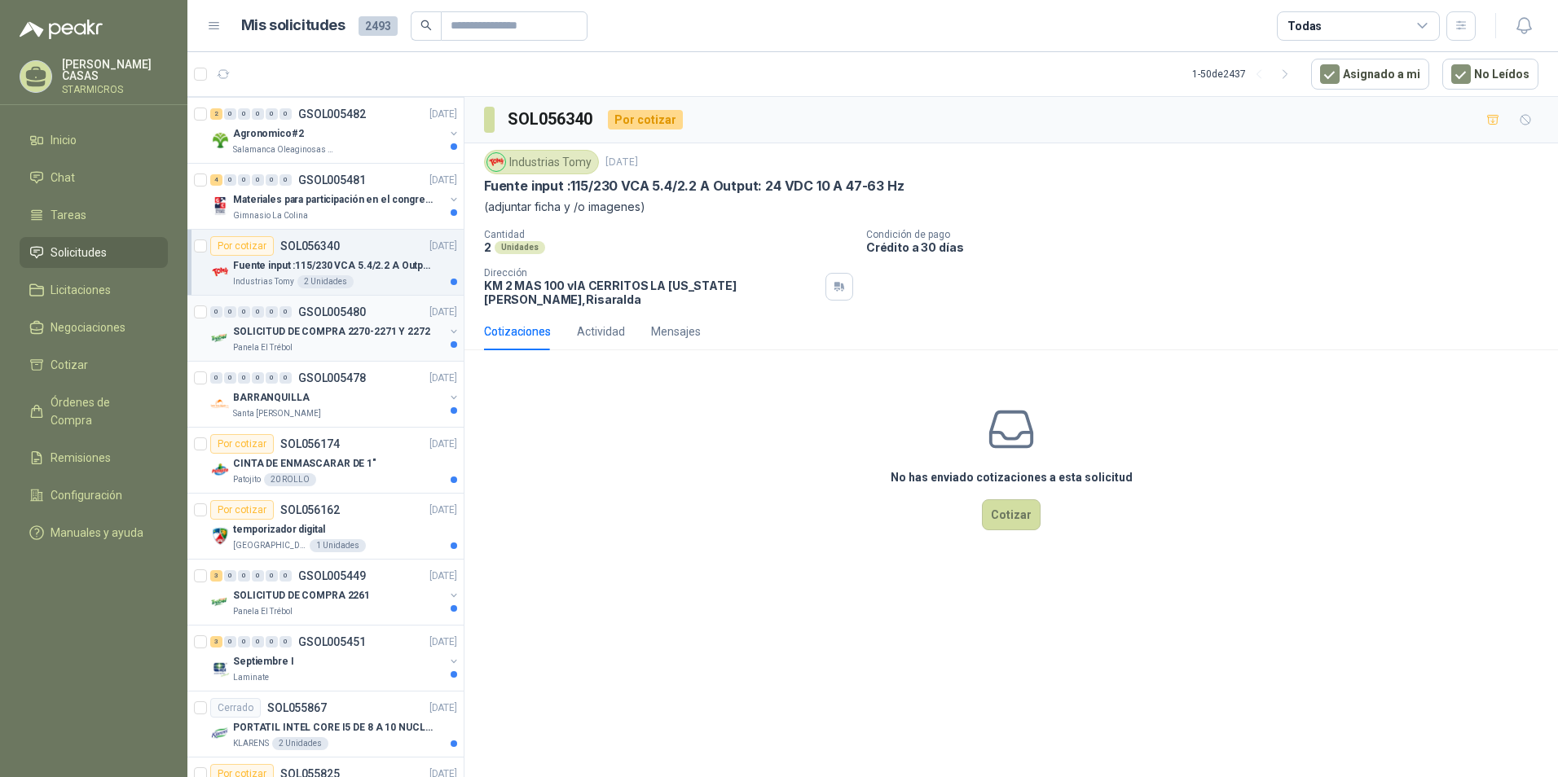
click at [312, 354] on div "Panela El Trébol" at bounding box center [338, 347] width 211 height 13
click at [314, 398] on div "BARRANQUILLA" at bounding box center [338, 398] width 211 height 20
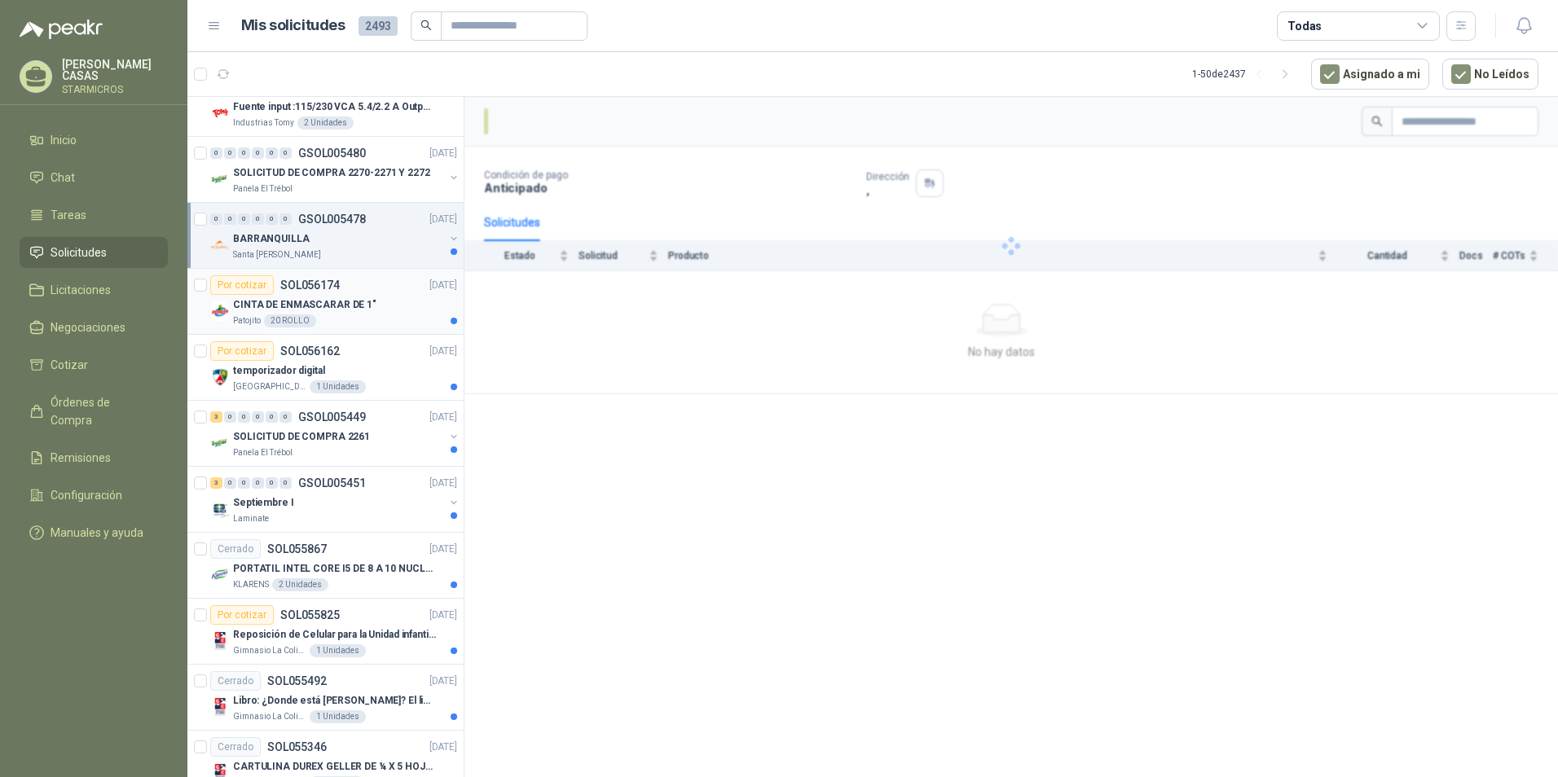
scroll to position [492, 0]
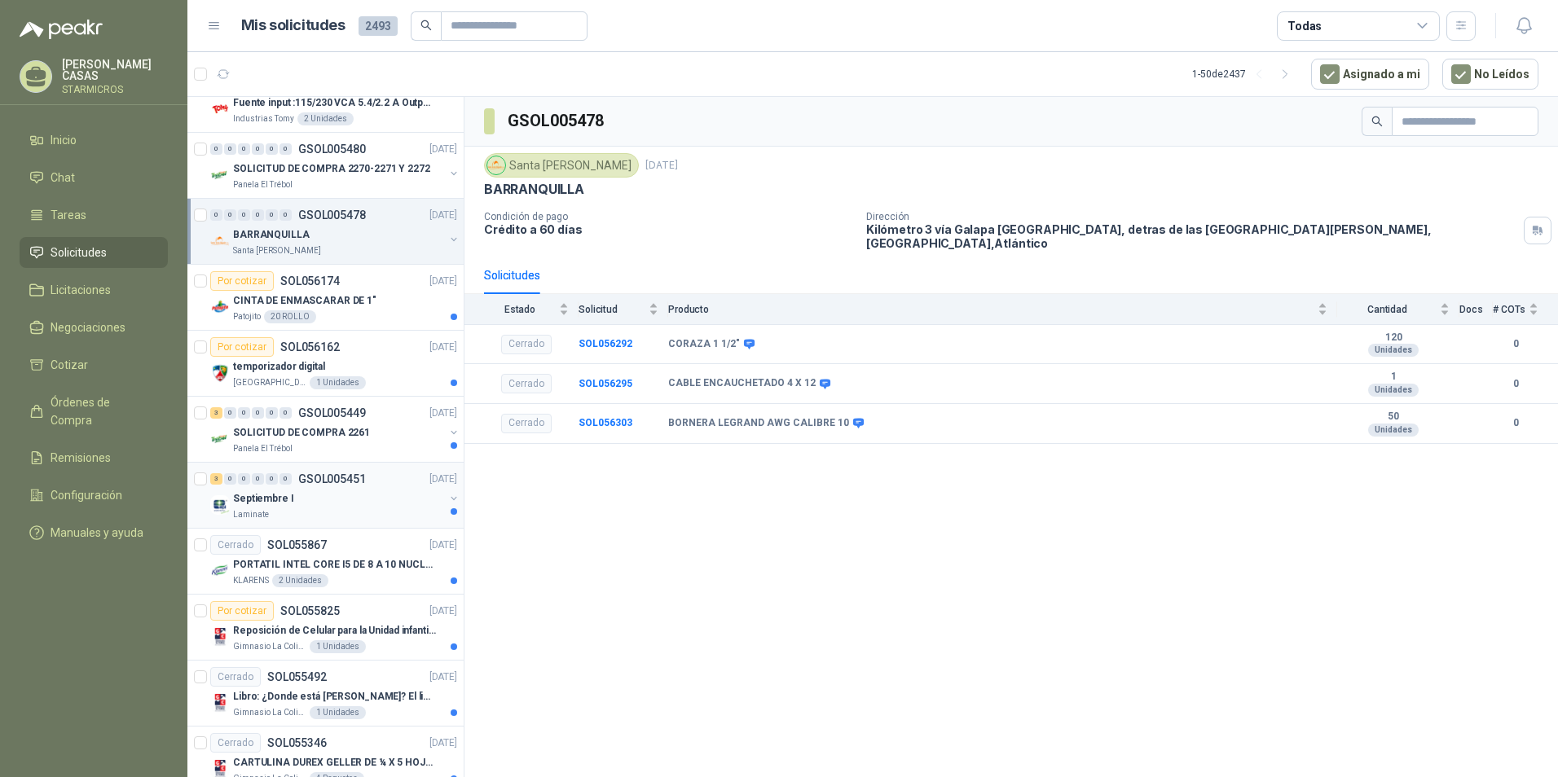
click at [322, 519] on div "Laminate" at bounding box center [338, 515] width 211 height 13
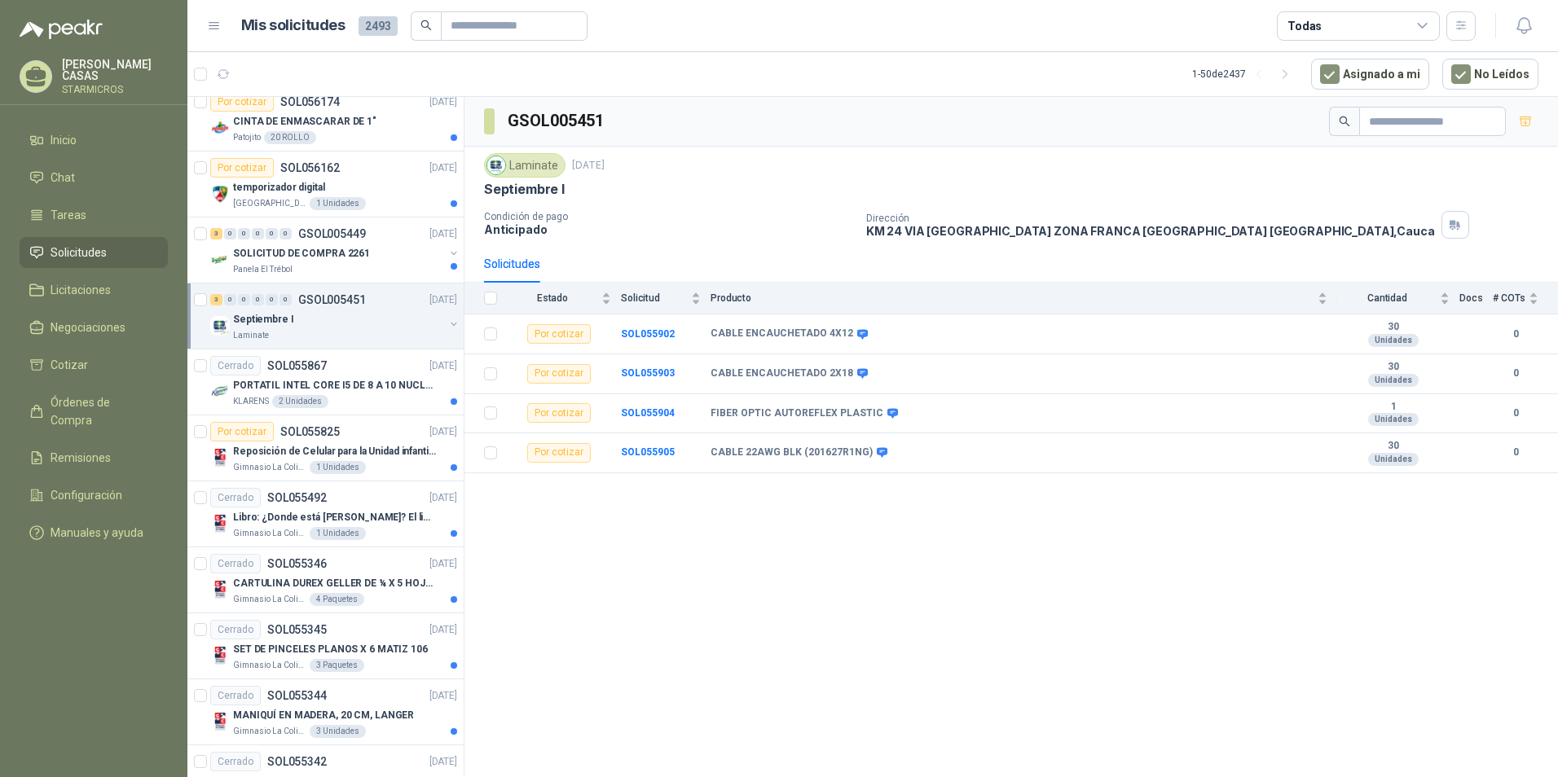
scroll to position [737, 0]
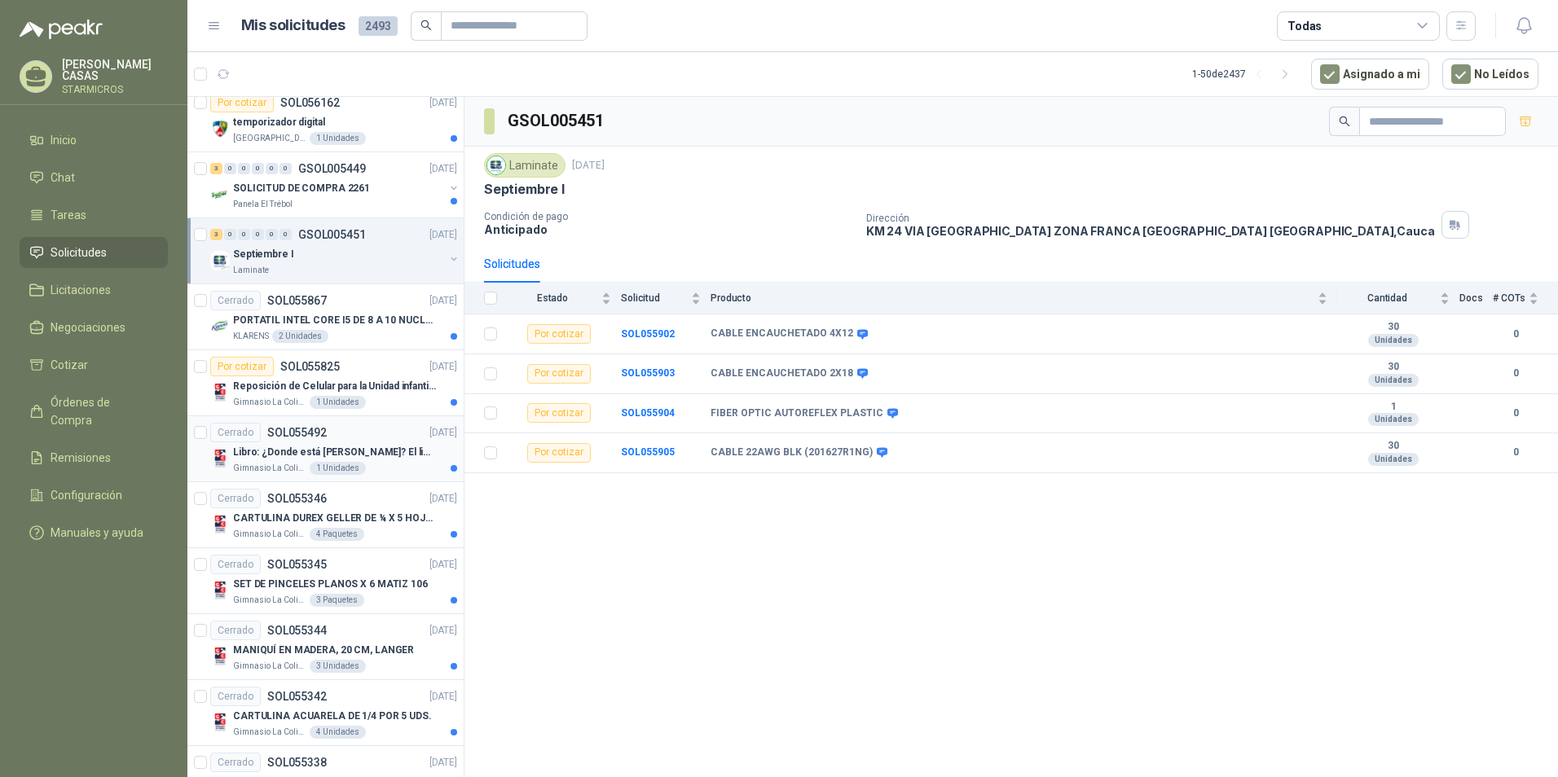
click at [359, 463] on div "Gimnasio La Colina 1 Unidades" at bounding box center [345, 468] width 224 height 13
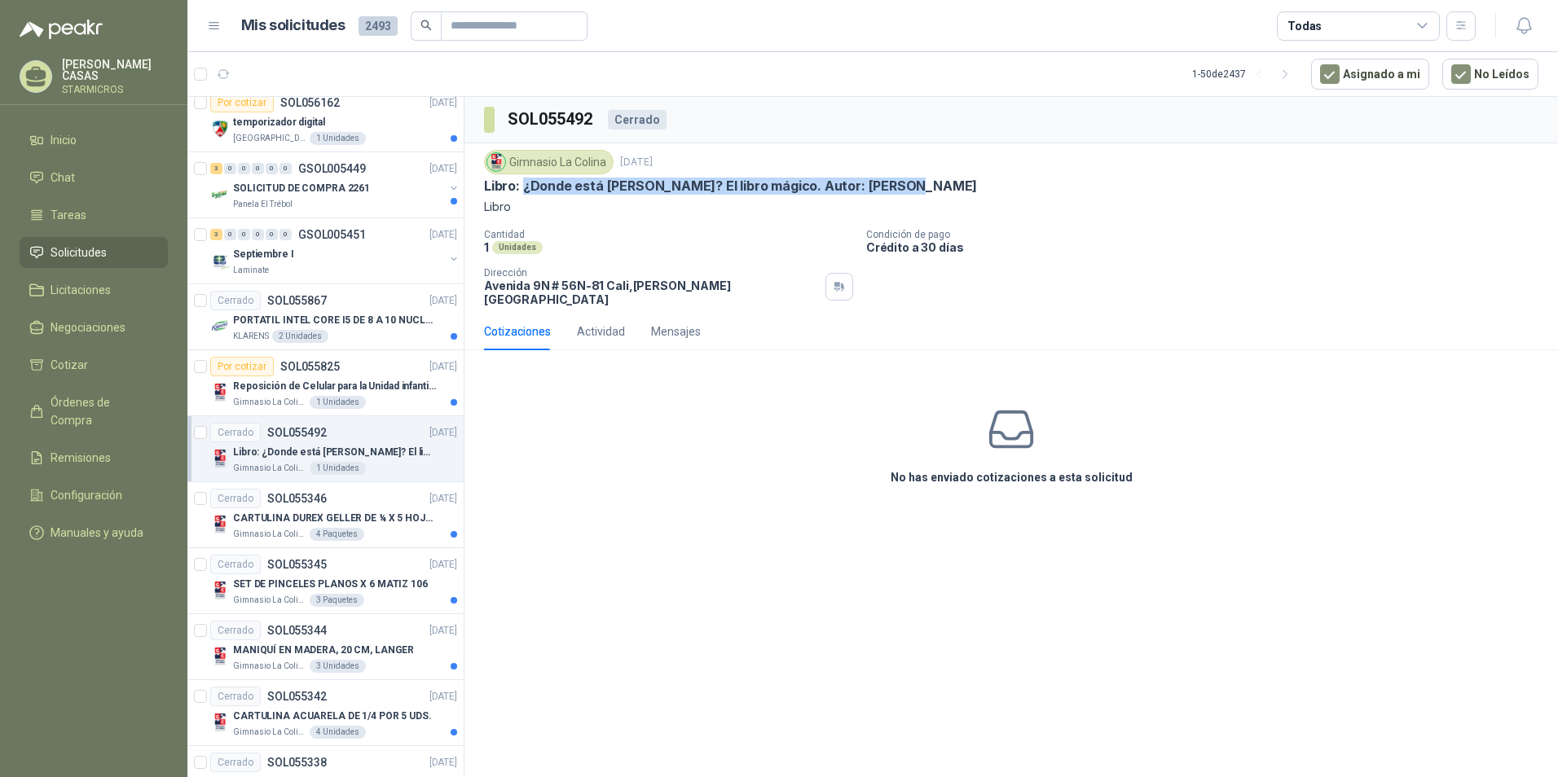
drag, startPoint x: 523, startPoint y: 187, endPoint x: 929, endPoint y: 187, distance: 405.9
click at [929, 187] on div "Libro: ¿Donde está [PERSON_NAME]? El libro mágico. Autor: [PERSON_NAME]" at bounding box center [1011, 186] width 1055 height 17
copy p "¿Donde está [PERSON_NAME]? El libro mágico. Autor: [PERSON_NAME]"
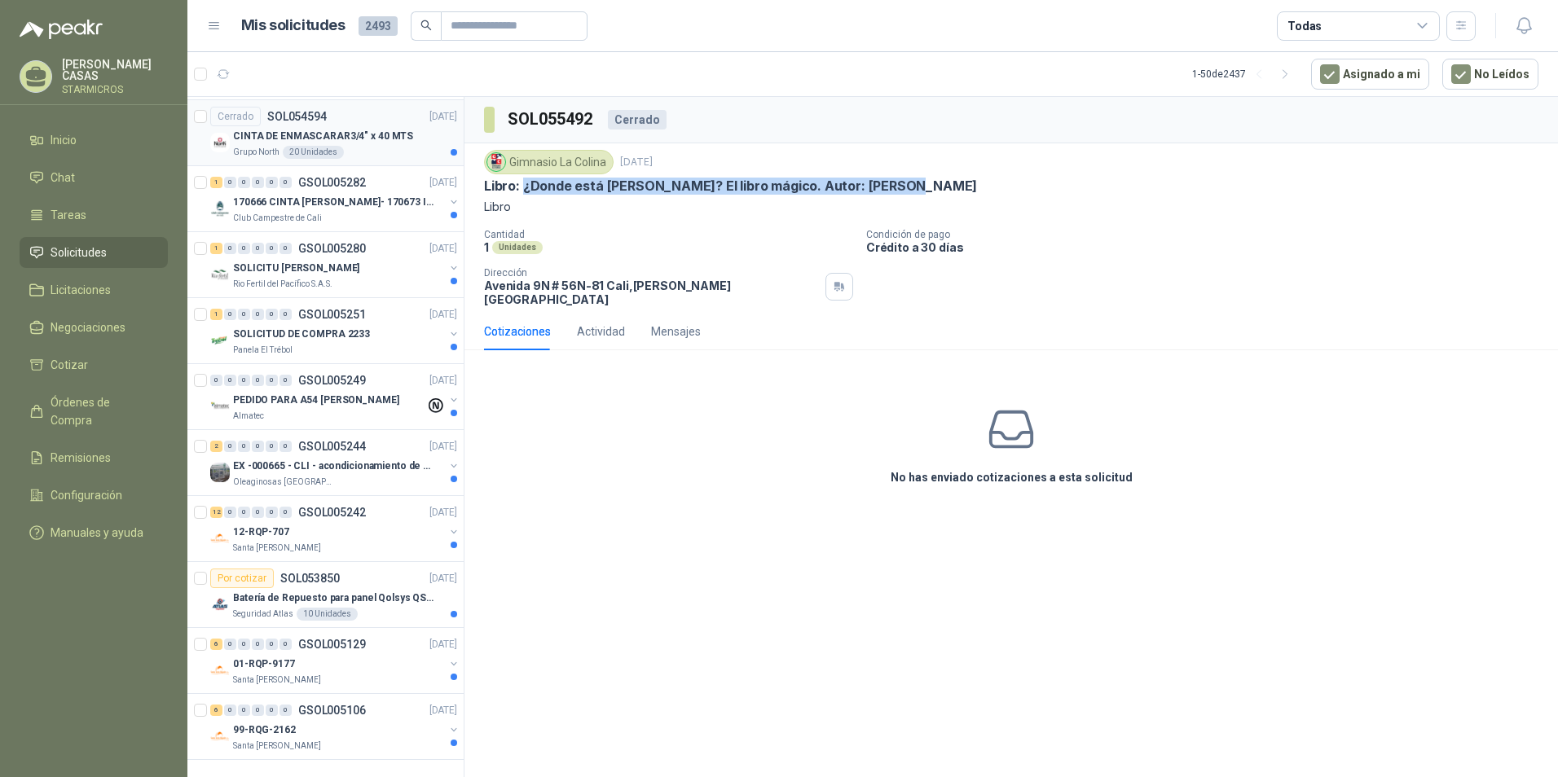
scroll to position [2650, 0]
click at [351, 591] on p "Batería de Repuesto para panel Qolsys QS9302" at bounding box center [334, 598] width 203 height 15
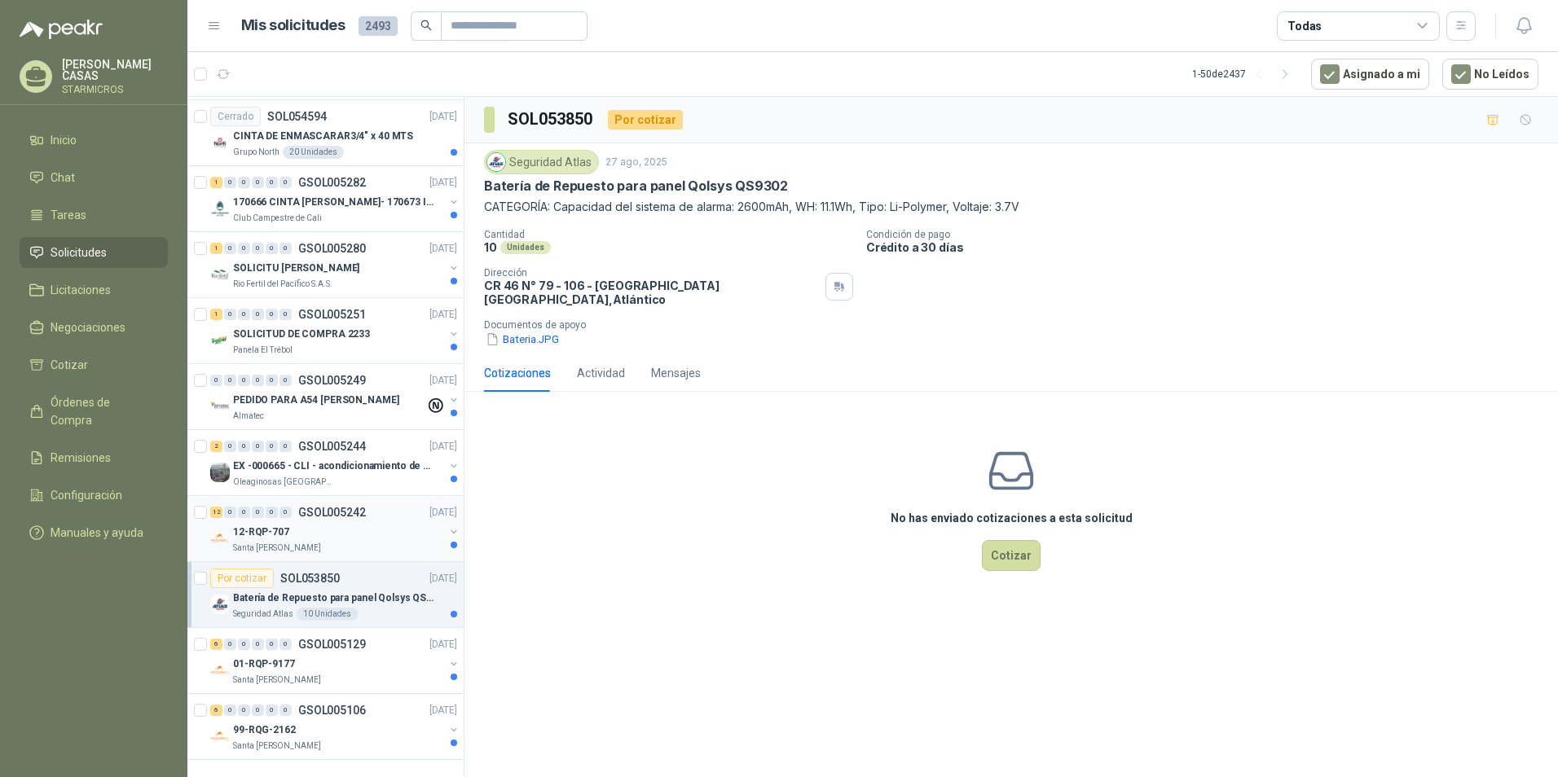
click at [405, 522] on div "12-RQP-707" at bounding box center [338, 532] width 211 height 20
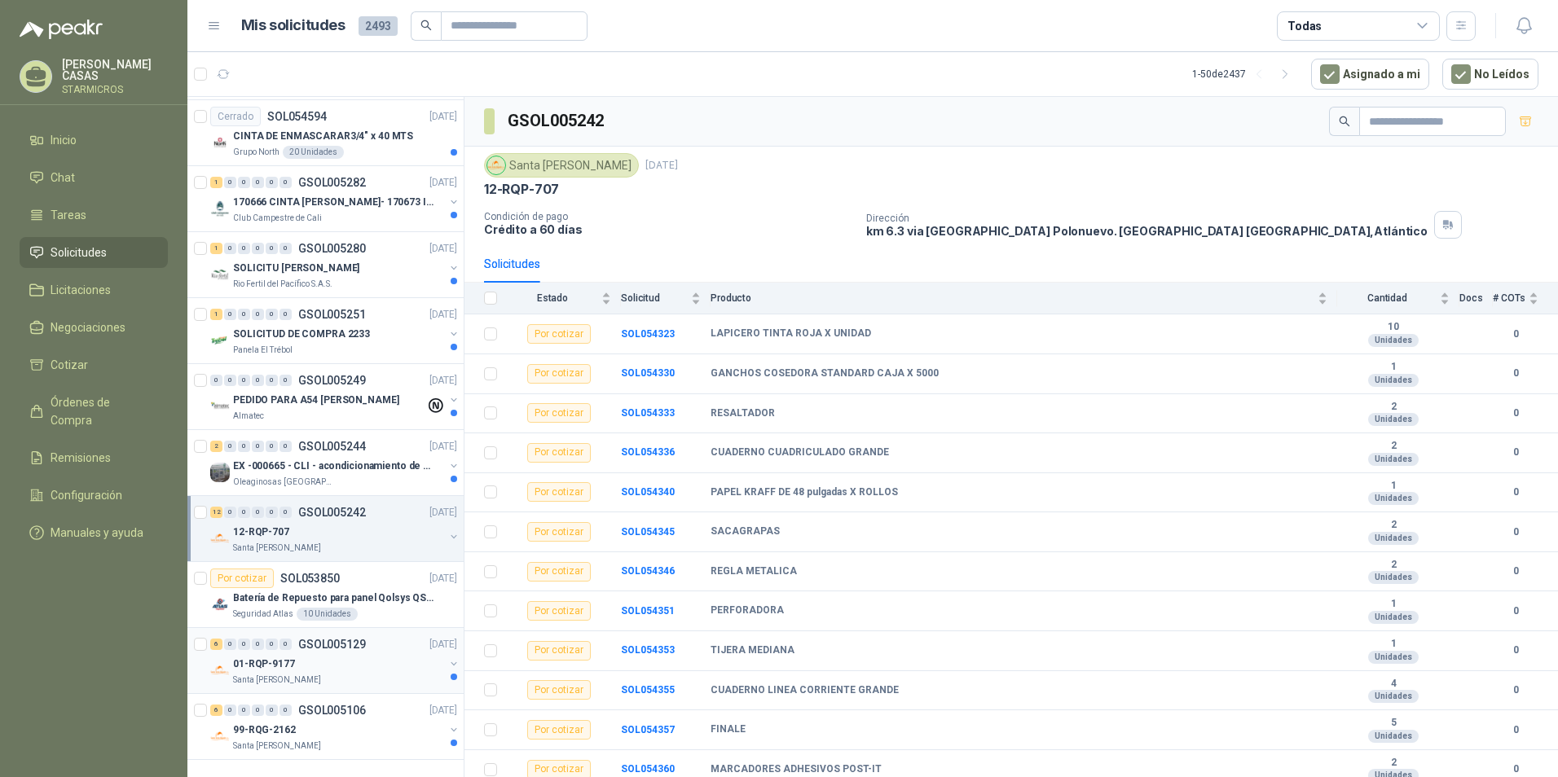
scroll to position [2569, 0]
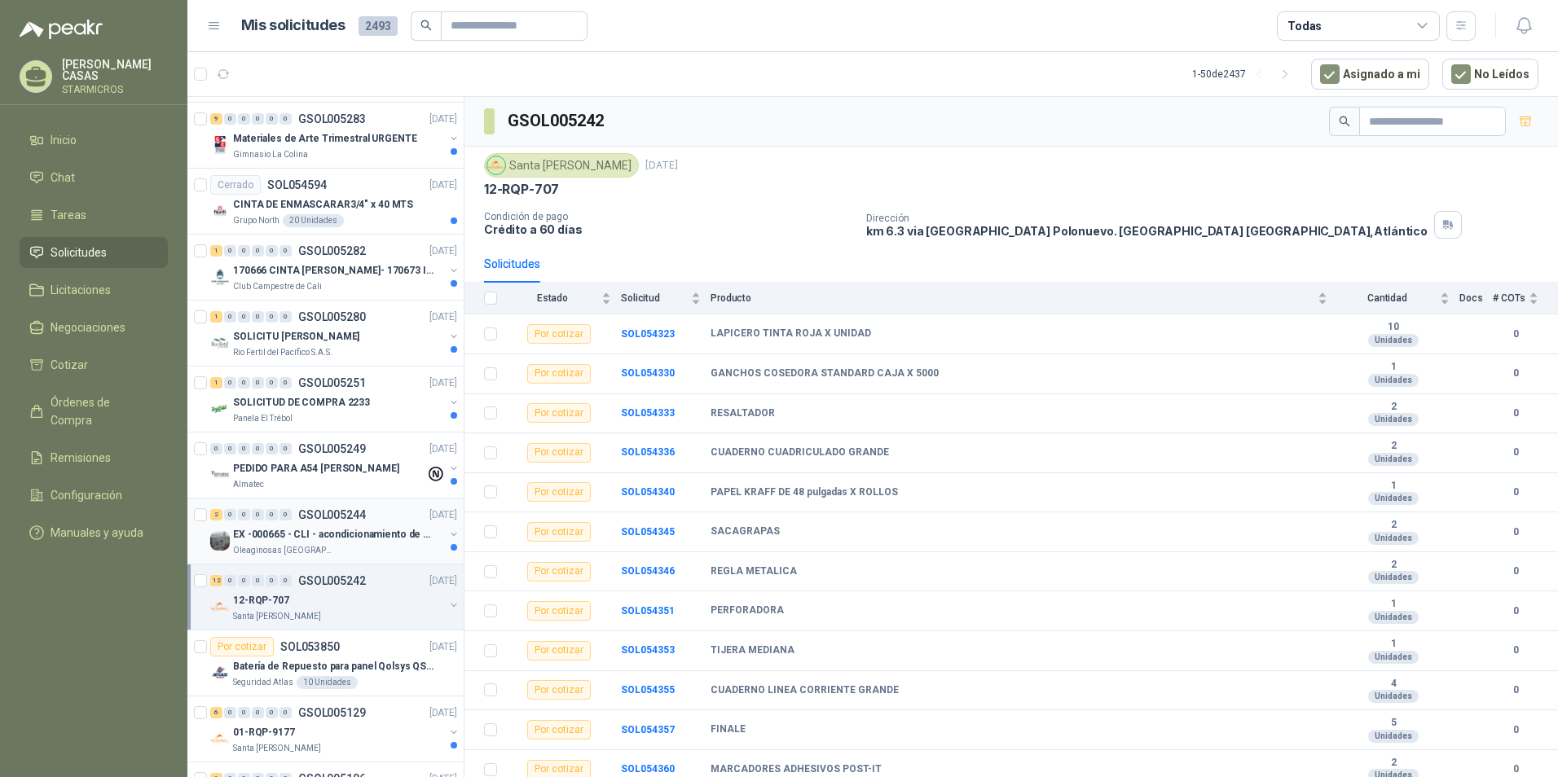
click at [360, 552] on div "Oleaginosas [GEOGRAPHIC_DATA][PERSON_NAME]" at bounding box center [338, 550] width 211 height 13
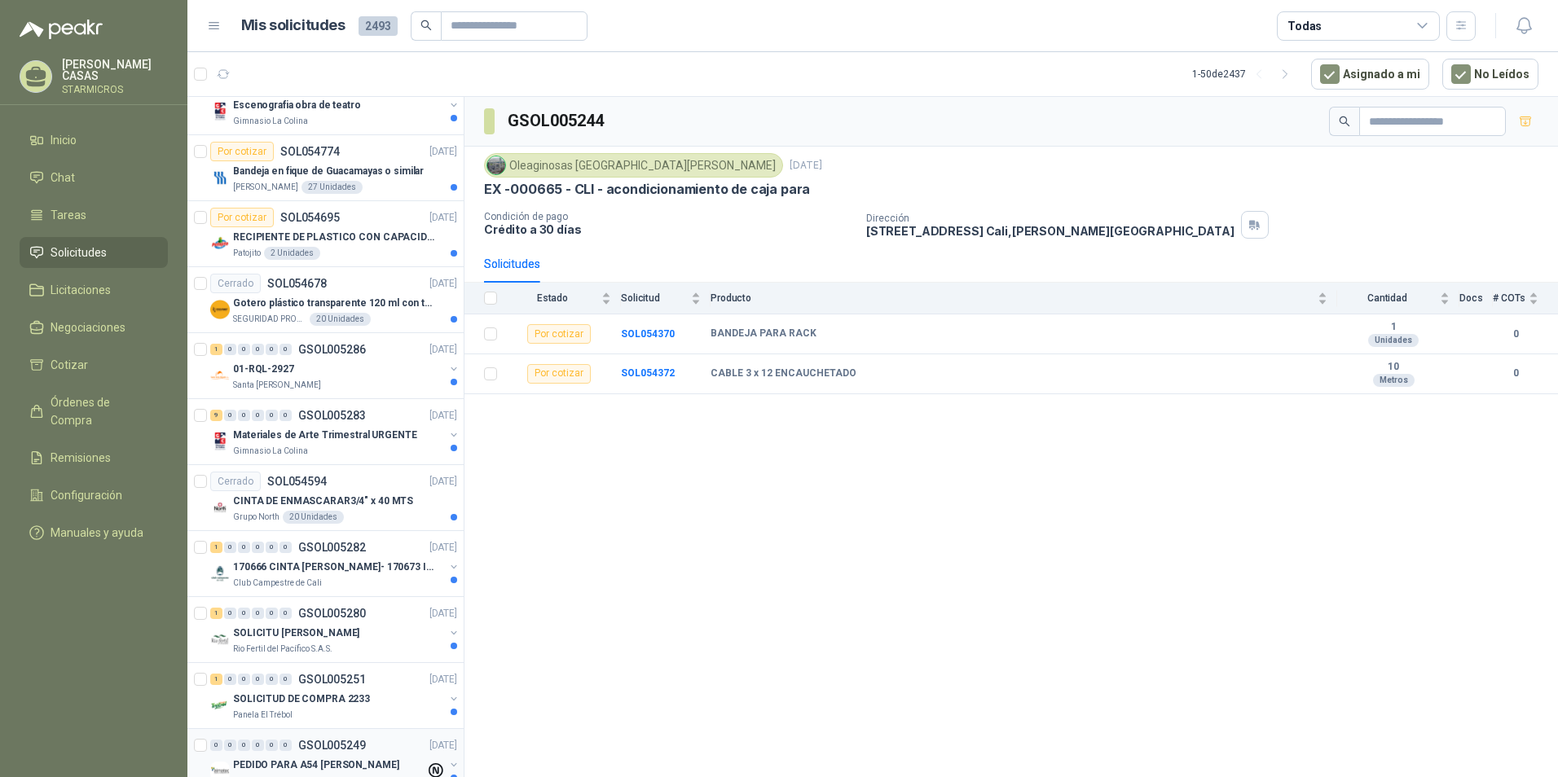
scroll to position [2243, 0]
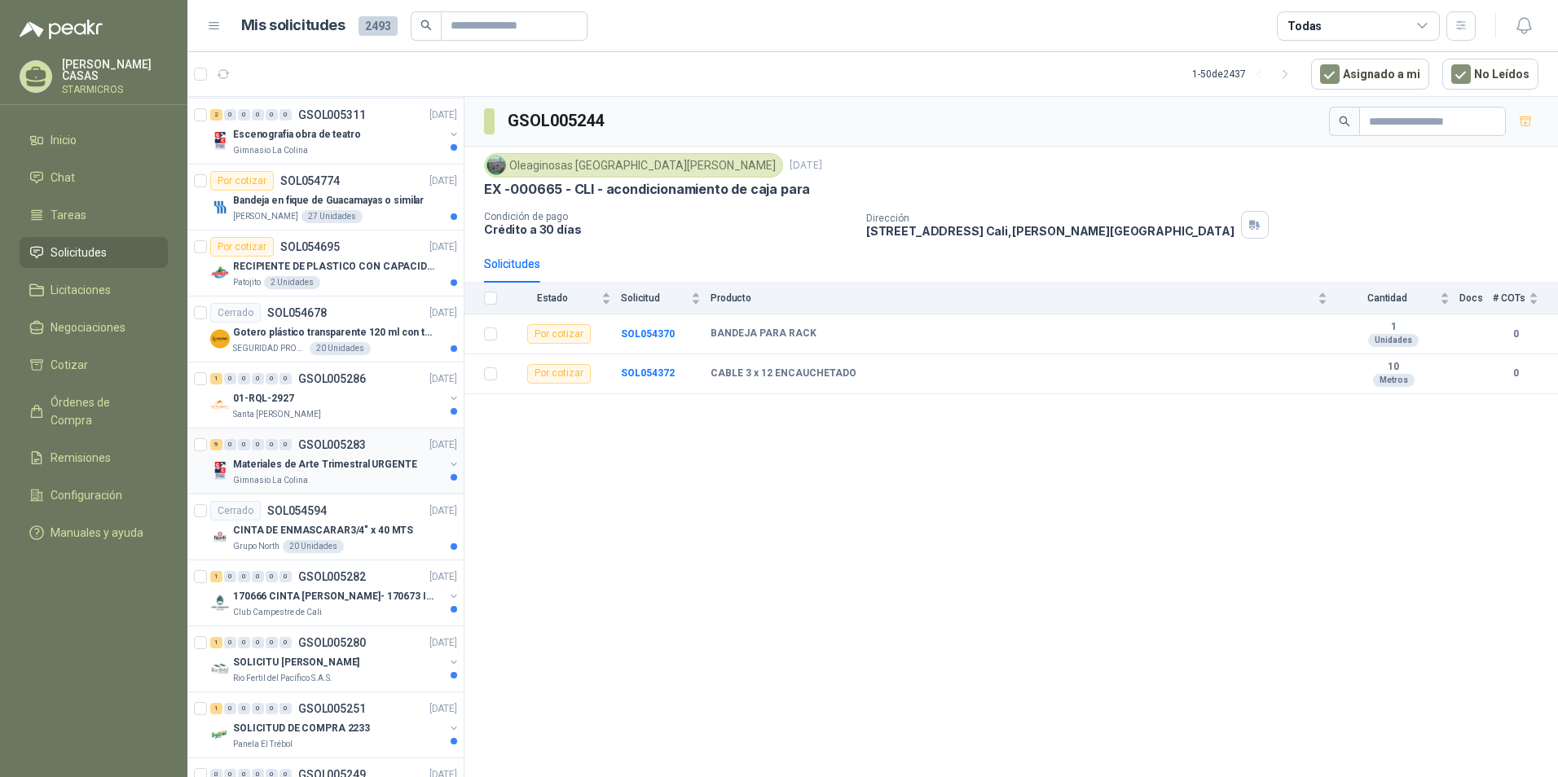
click at [392, 477] on div "Gimnasio La Colina" at bounding box center [338, 480] width 211 height 13
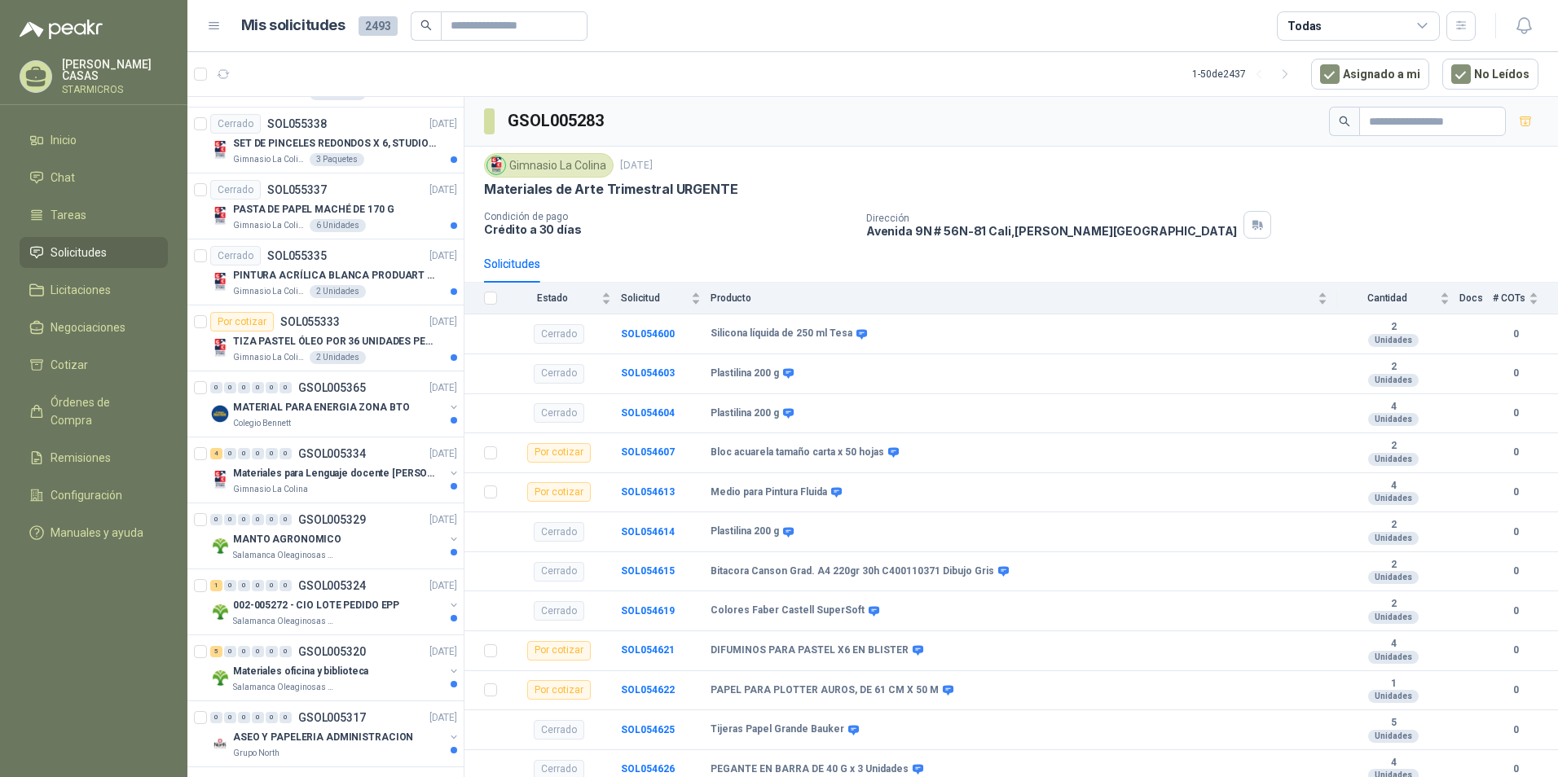
scroll to position [1265, 0]
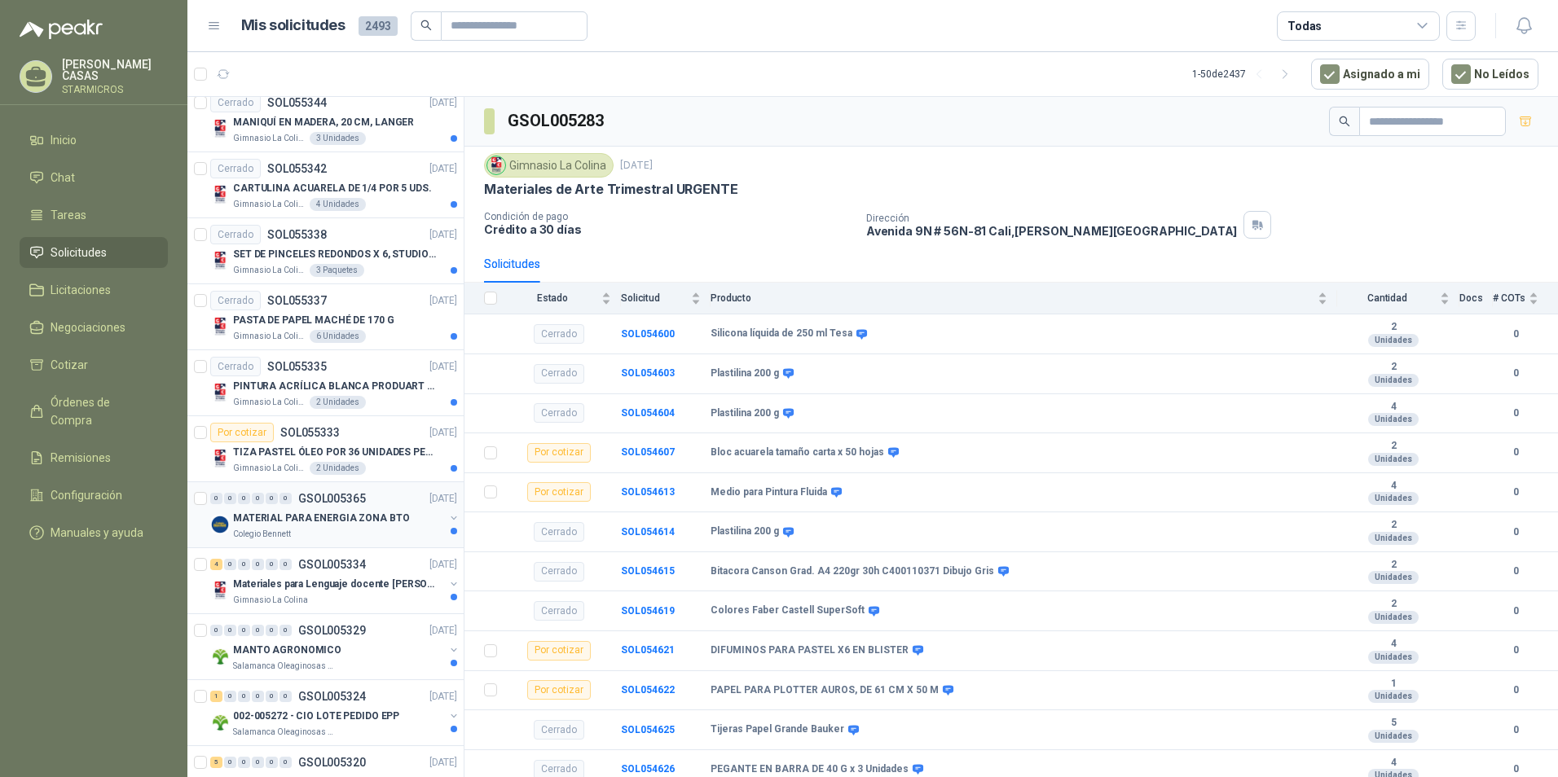
click at [400, 524] on div "MATERIAL PARA ENERGIA ZONA BTO" at bounding box center [338, 519] width 211 height 20
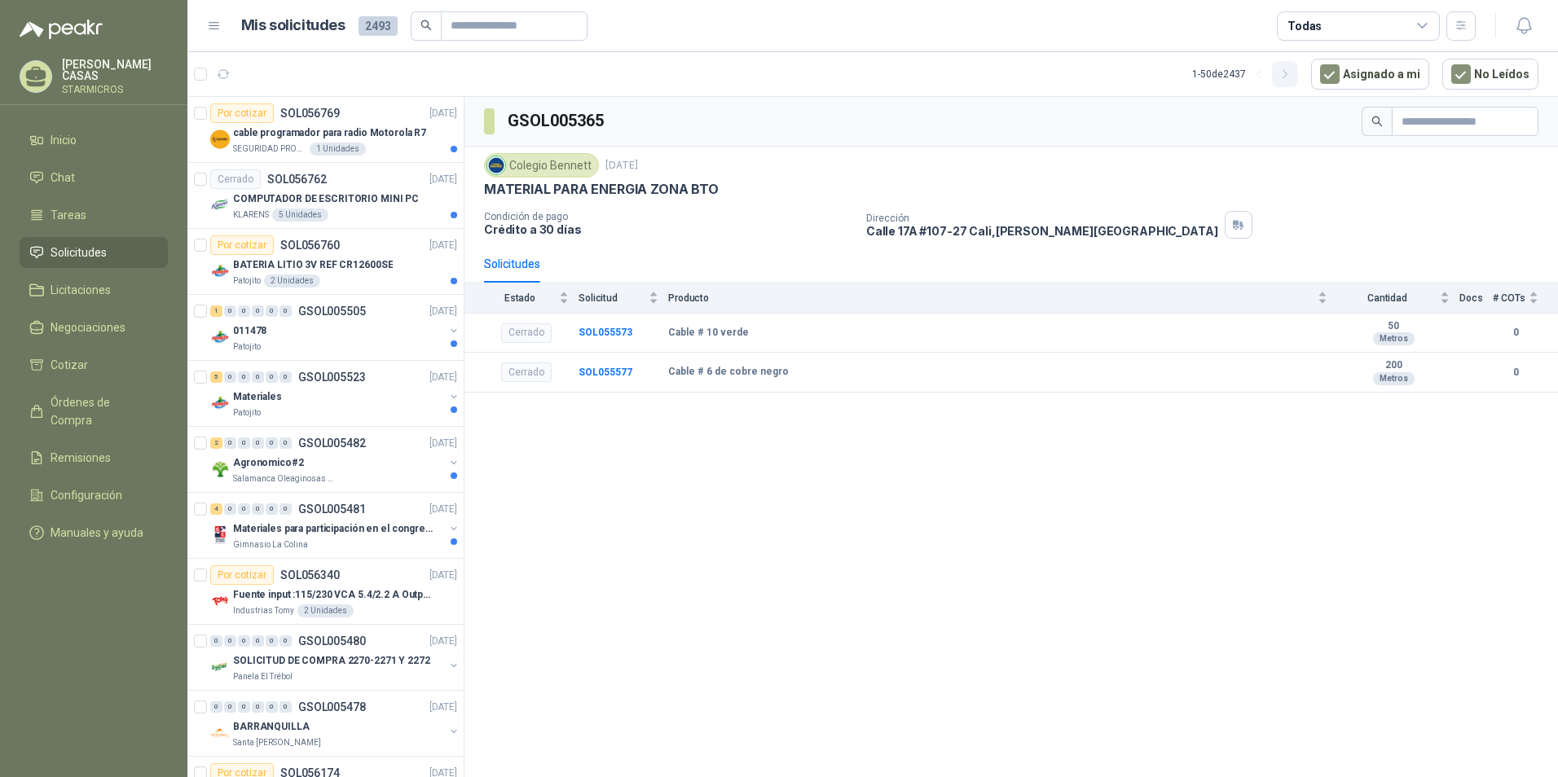
click at [1289, 77] on icon "button" at bounding box center [1286, 75] width 14 height 14
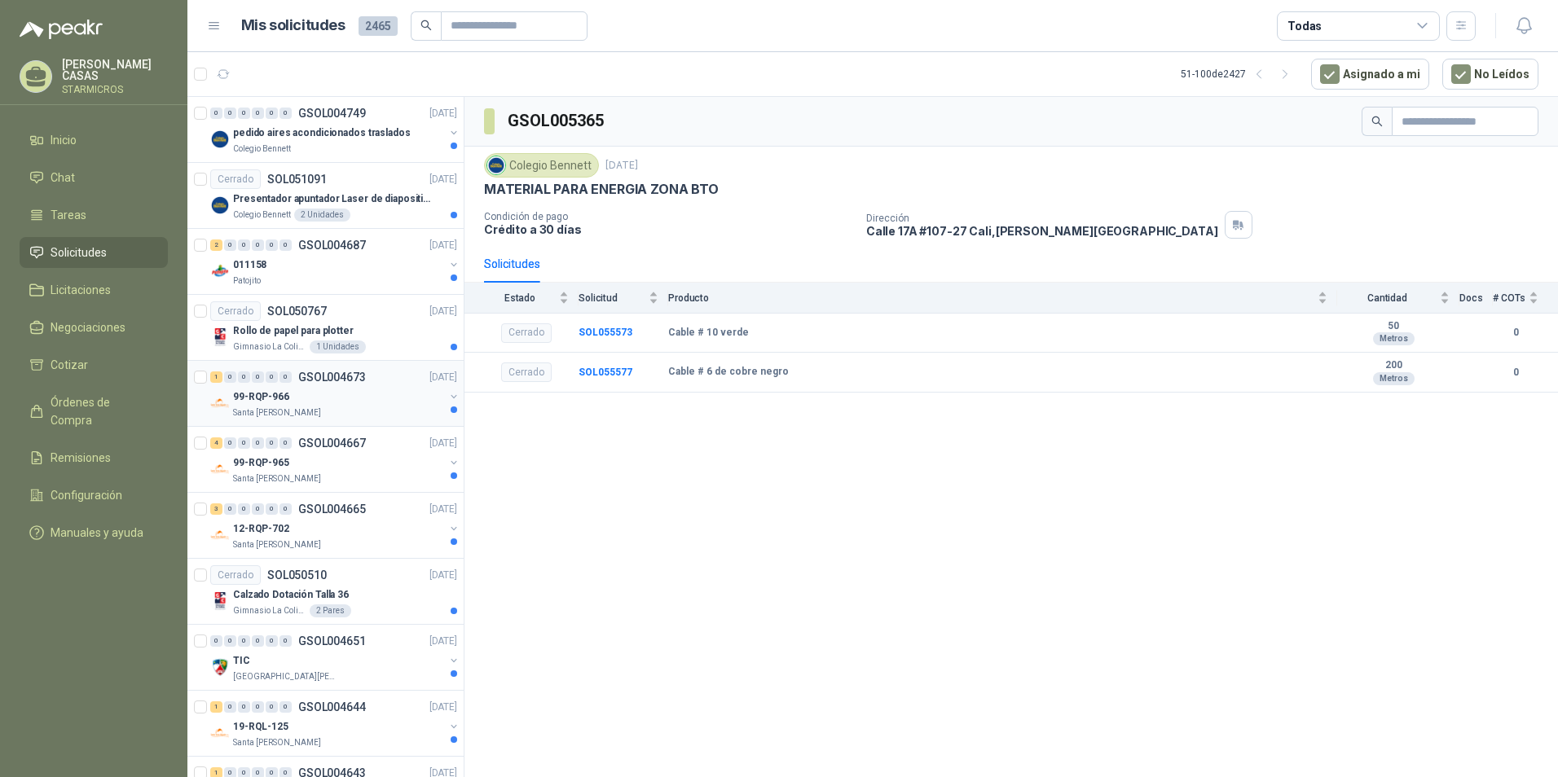
scroll to position [81, 0]
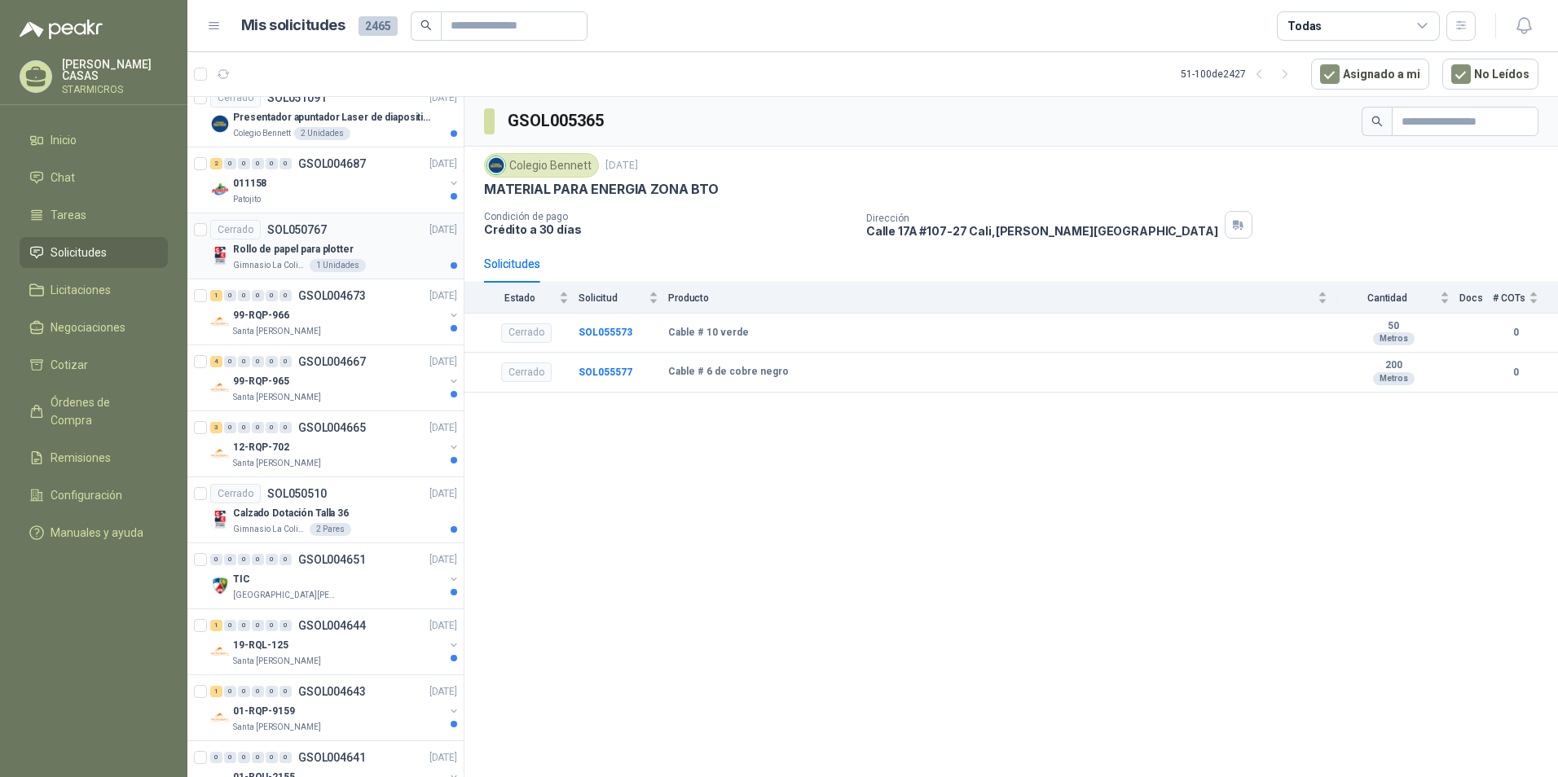
click at [391, 236] on div "Cerrado SOL050767 [DATE]" at bounding box center [333, 230] width 247 height 20
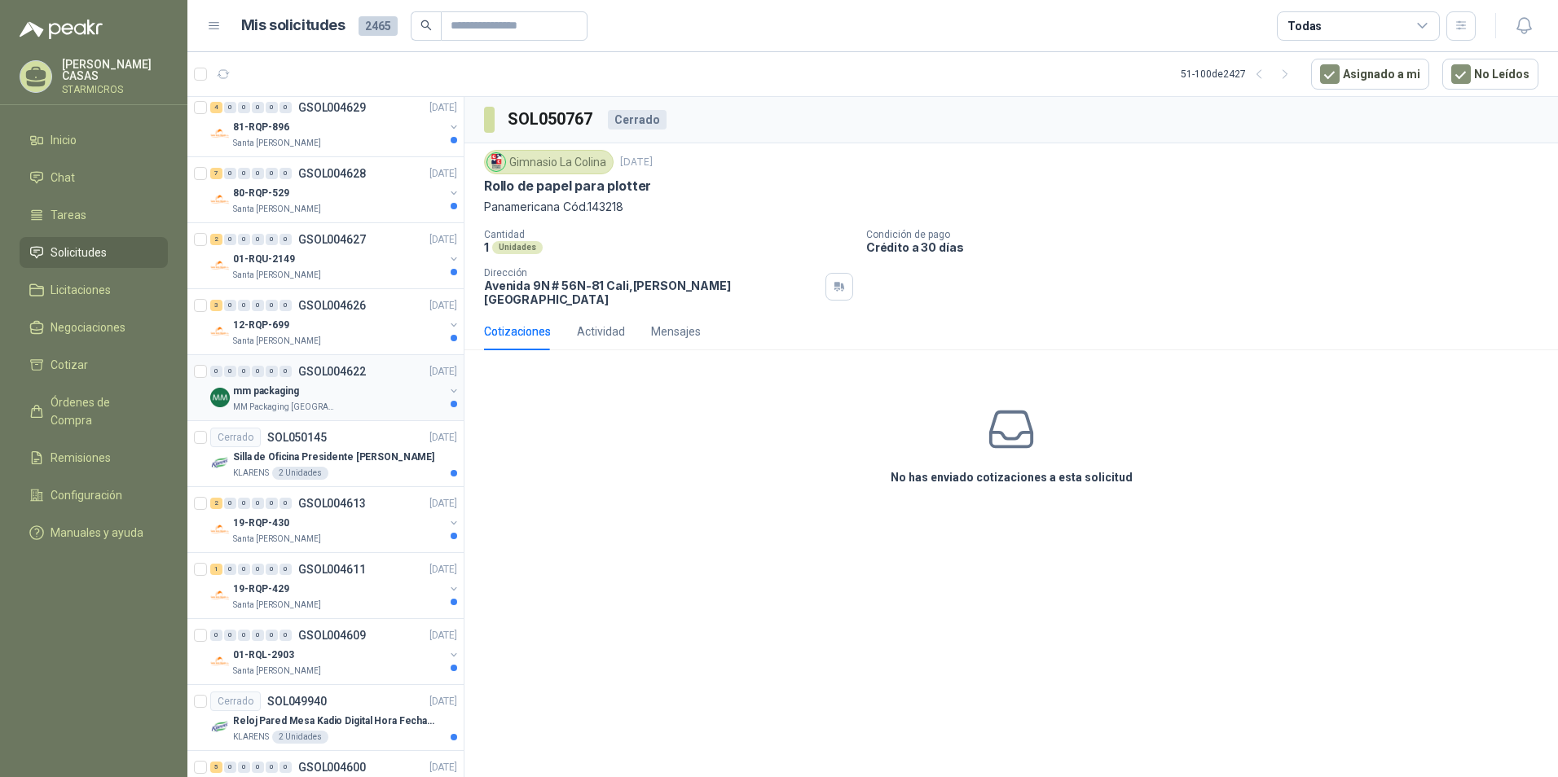
scroll to position [1222, 0]
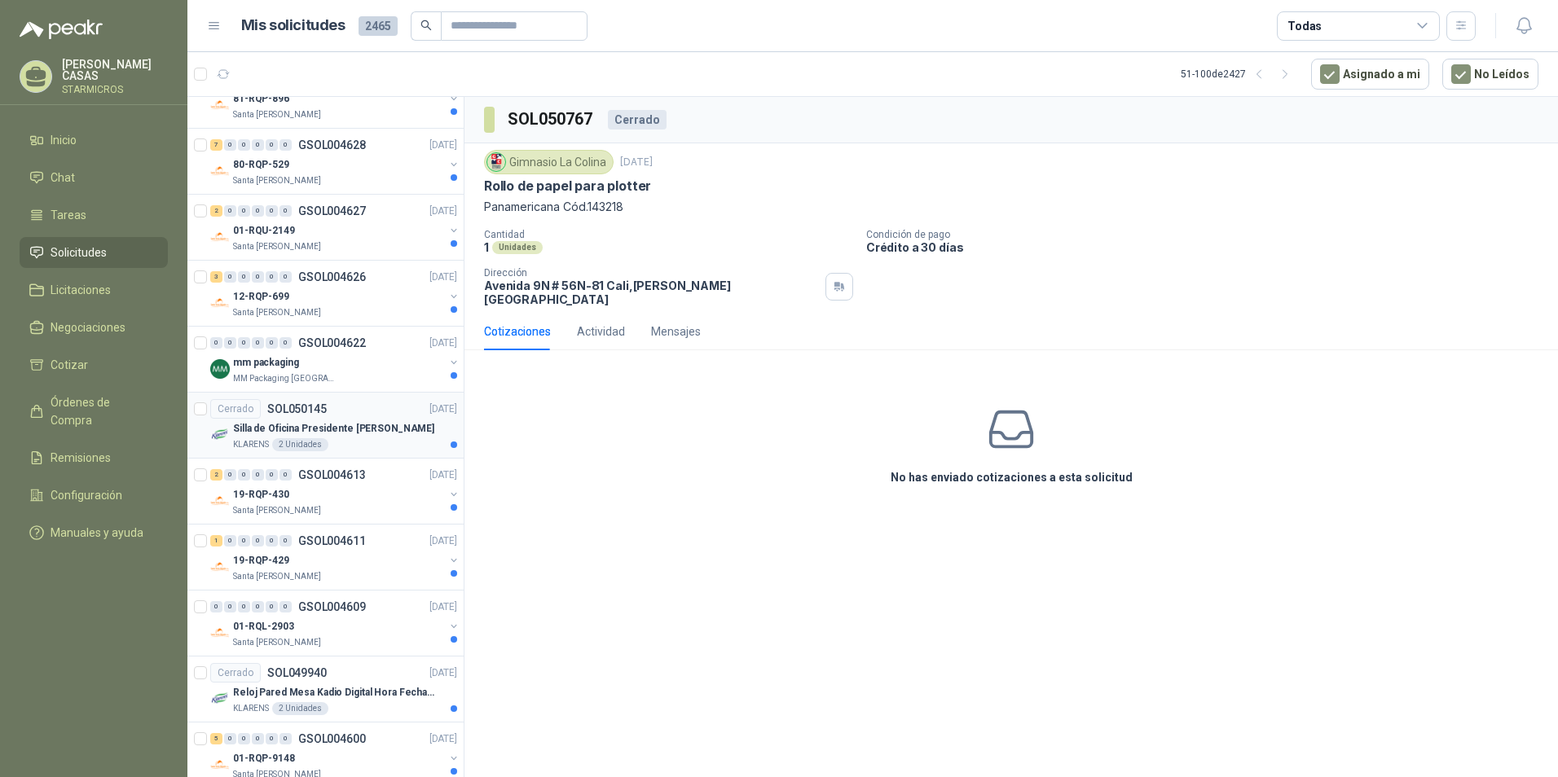
click at [396, 431] on div "Silla de Oficina Presidente [PERSON_NAME]" at bounding box center [345, 429] width 224 height 20
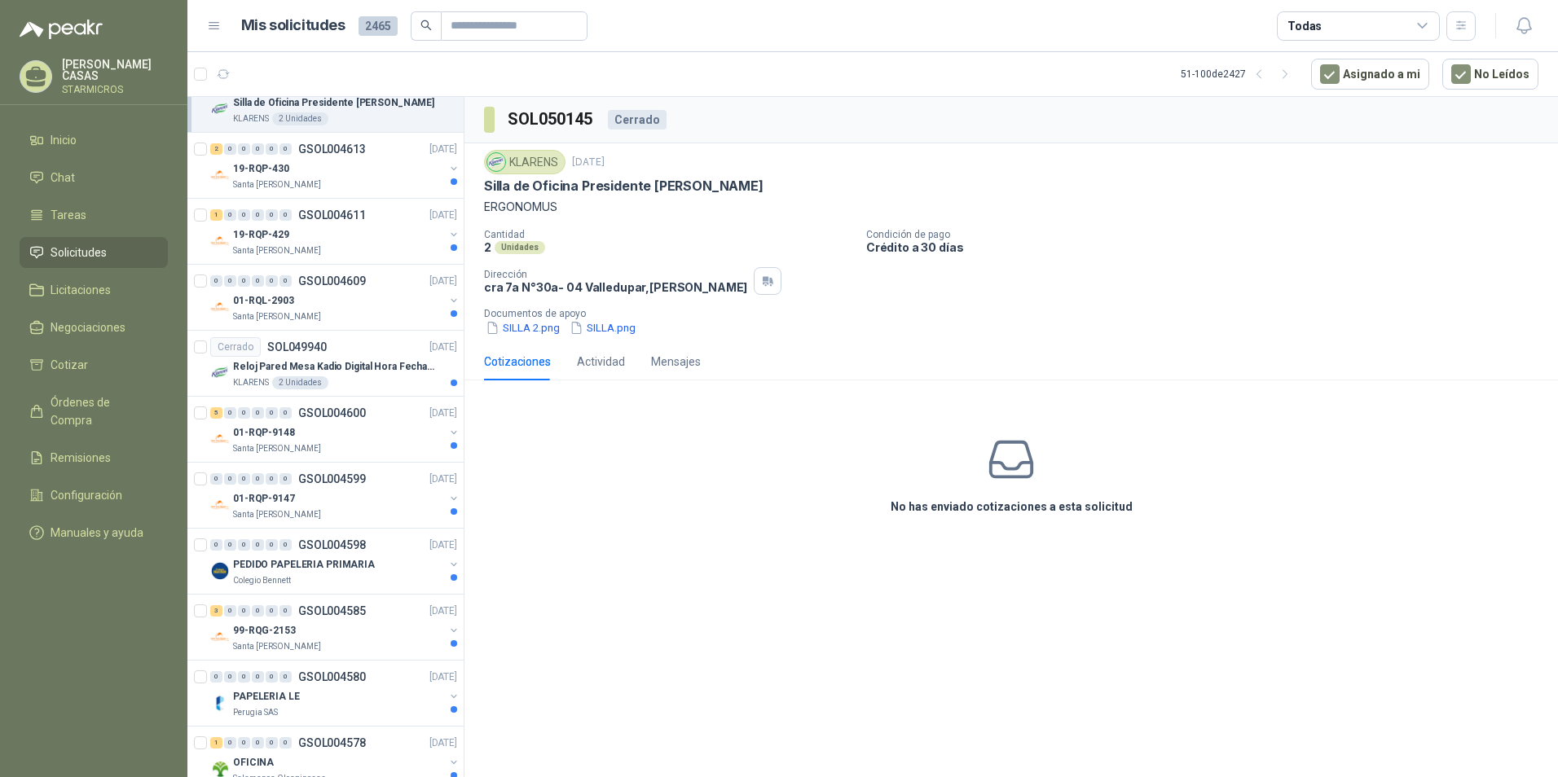
scroll to position [1711, 0]
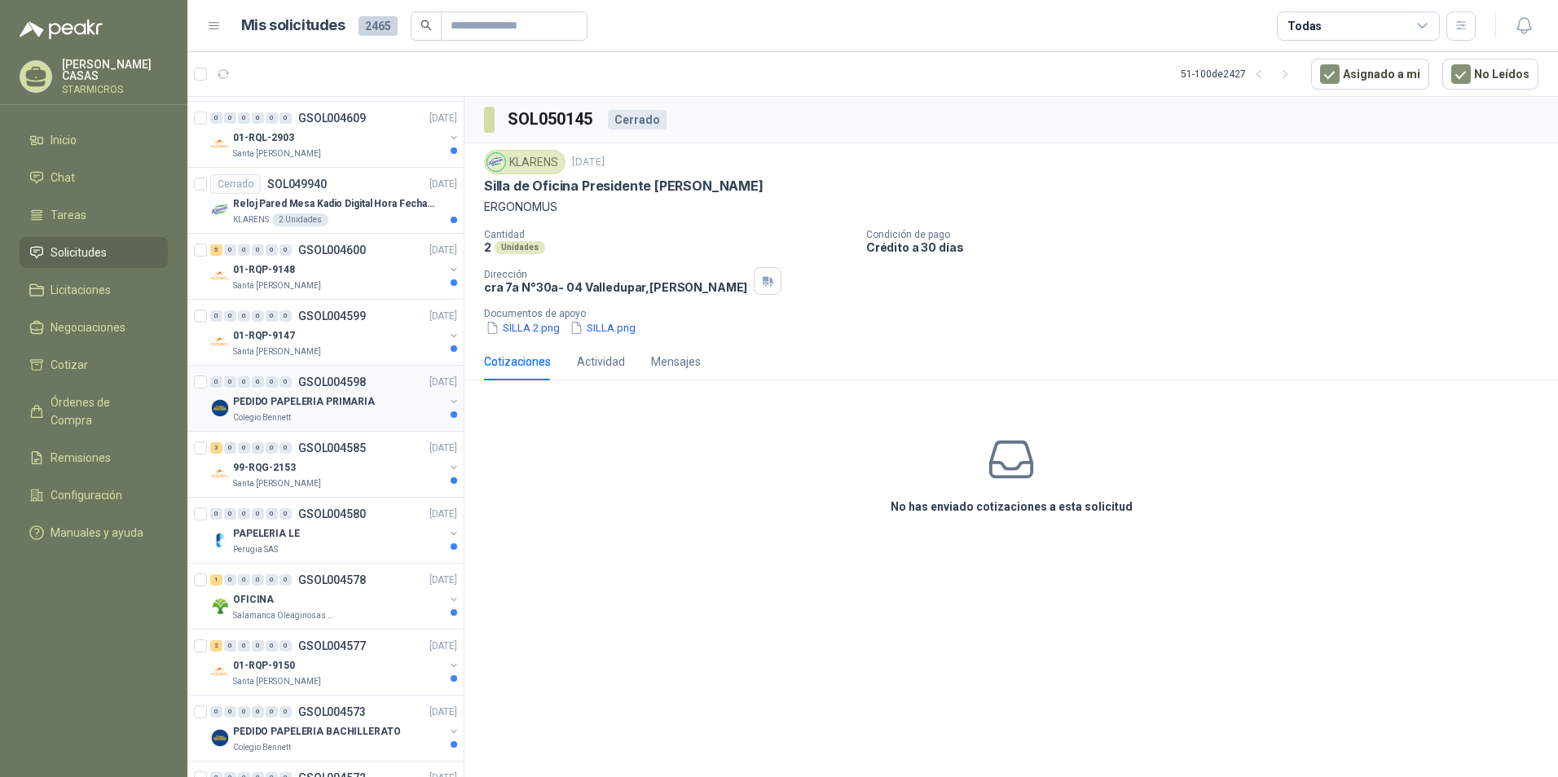
click at [388, 406] on div "PEDIDO PAPELERIA PRIMARIA" at bounding box center [338, 402] width 211 height 20
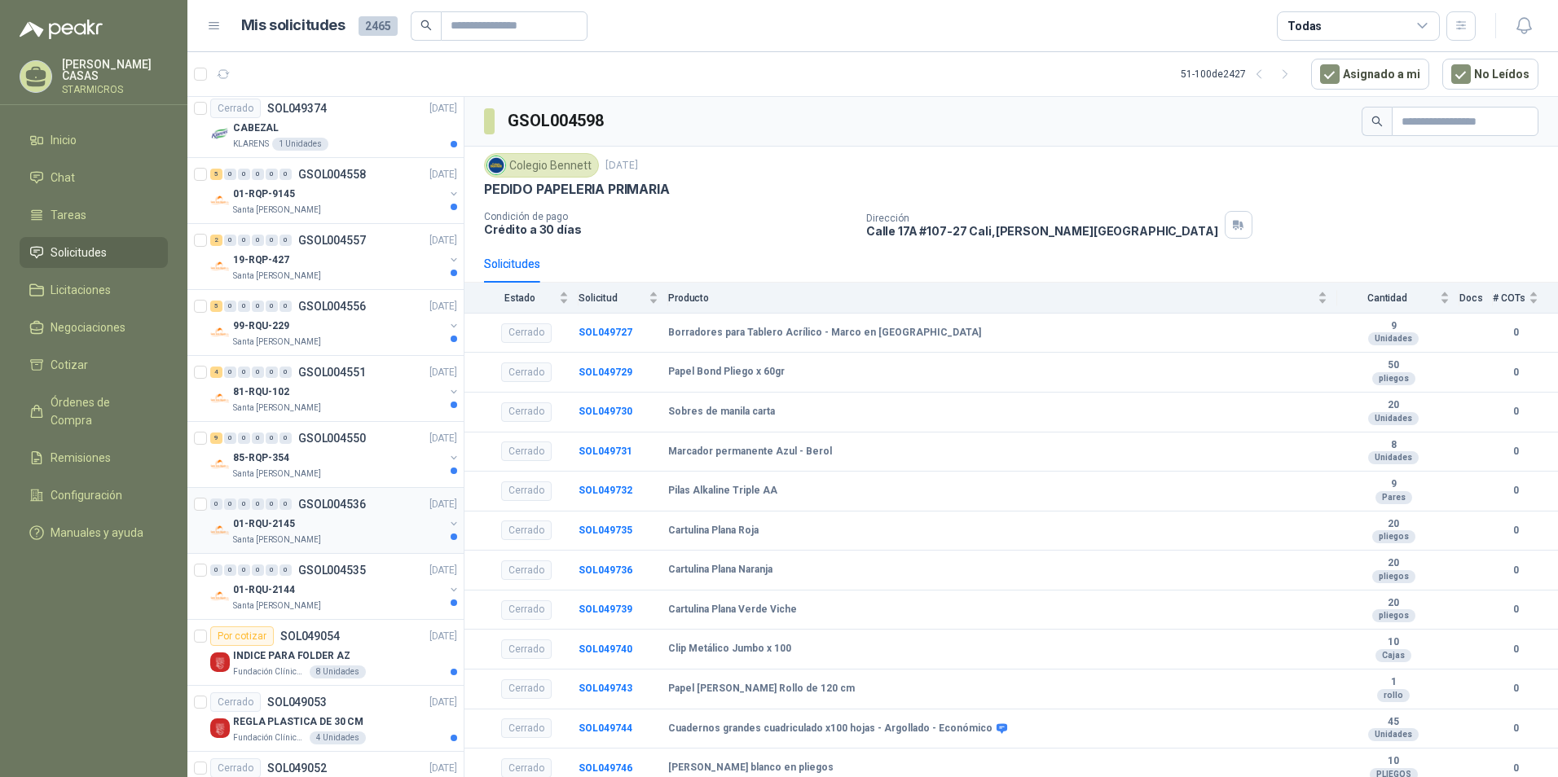
scroll to position [2608, 0]
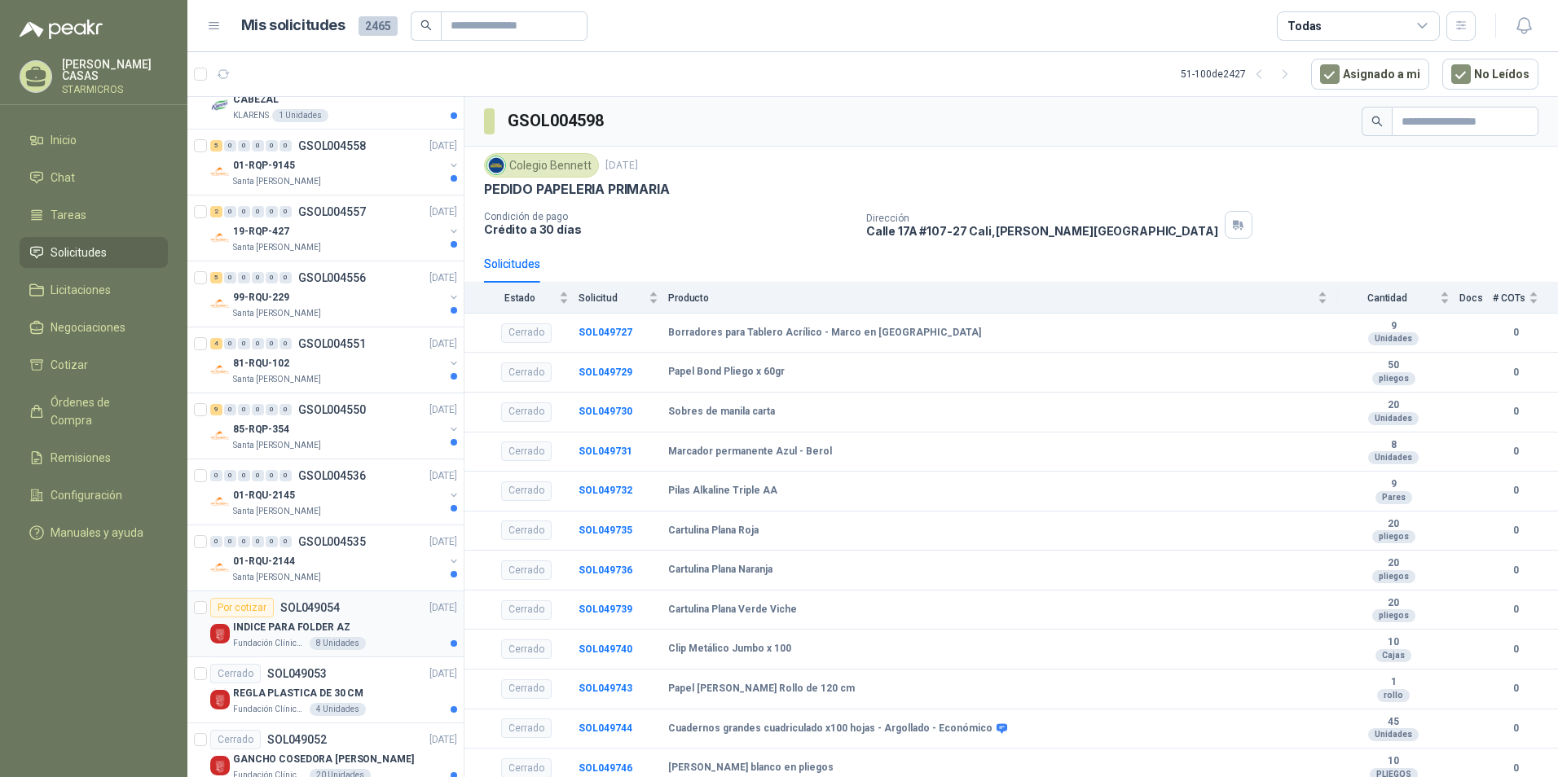
click at [366, 623] on div "INDICE PARA FOLDER AZ" at bounding box center [345, 628] width 224 height 20
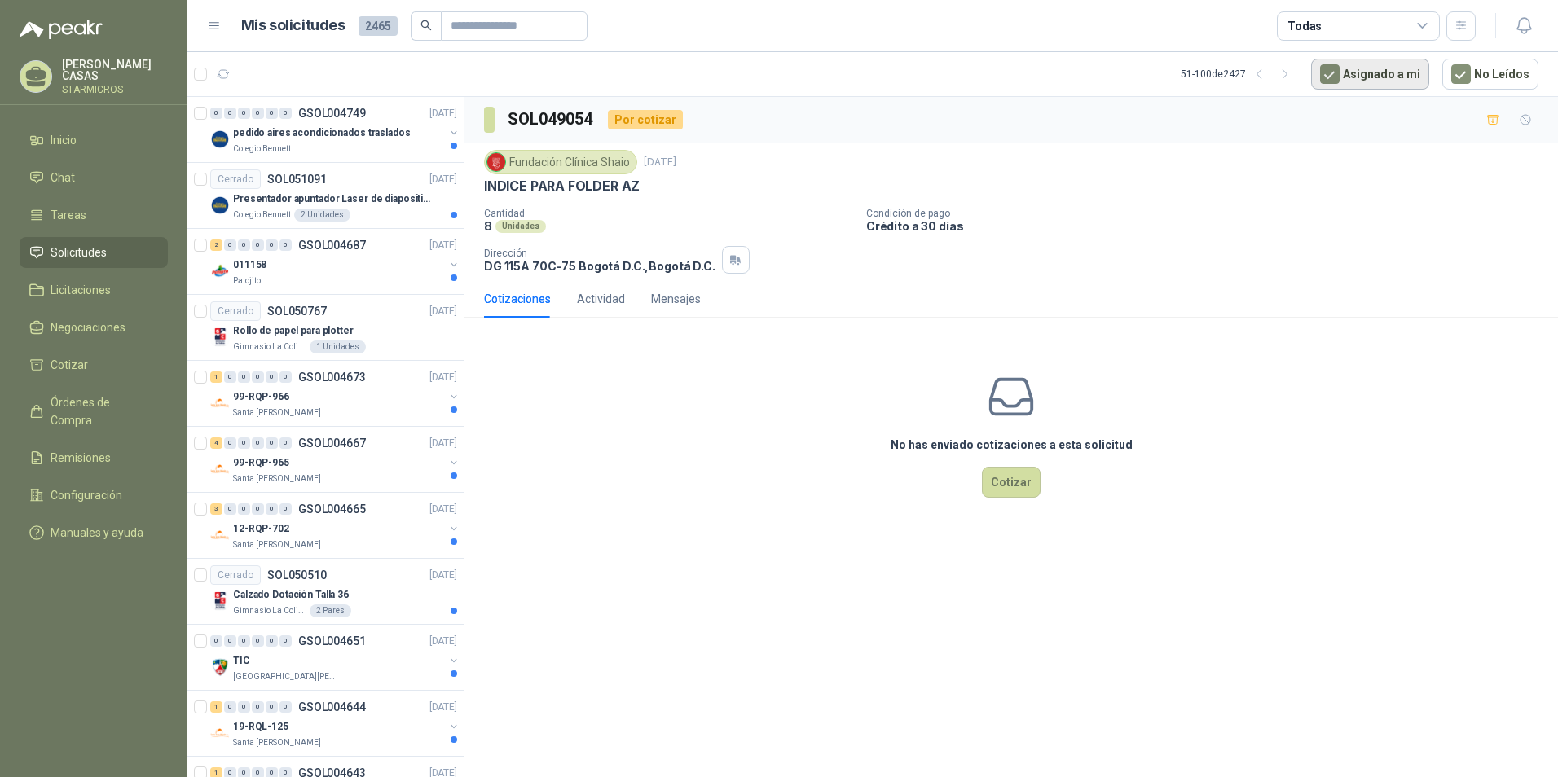
click at [1399, 70] on button "Asignado a mi" at bounding box center [1370, 74] width 118 height 31
click at [1482, 78] on button "No Leídos" at bounding box center [1491, 74] width 96 height 31
click at [1266, 76] on icon "button" at bounding box center [1260, 75] width 14 height 14
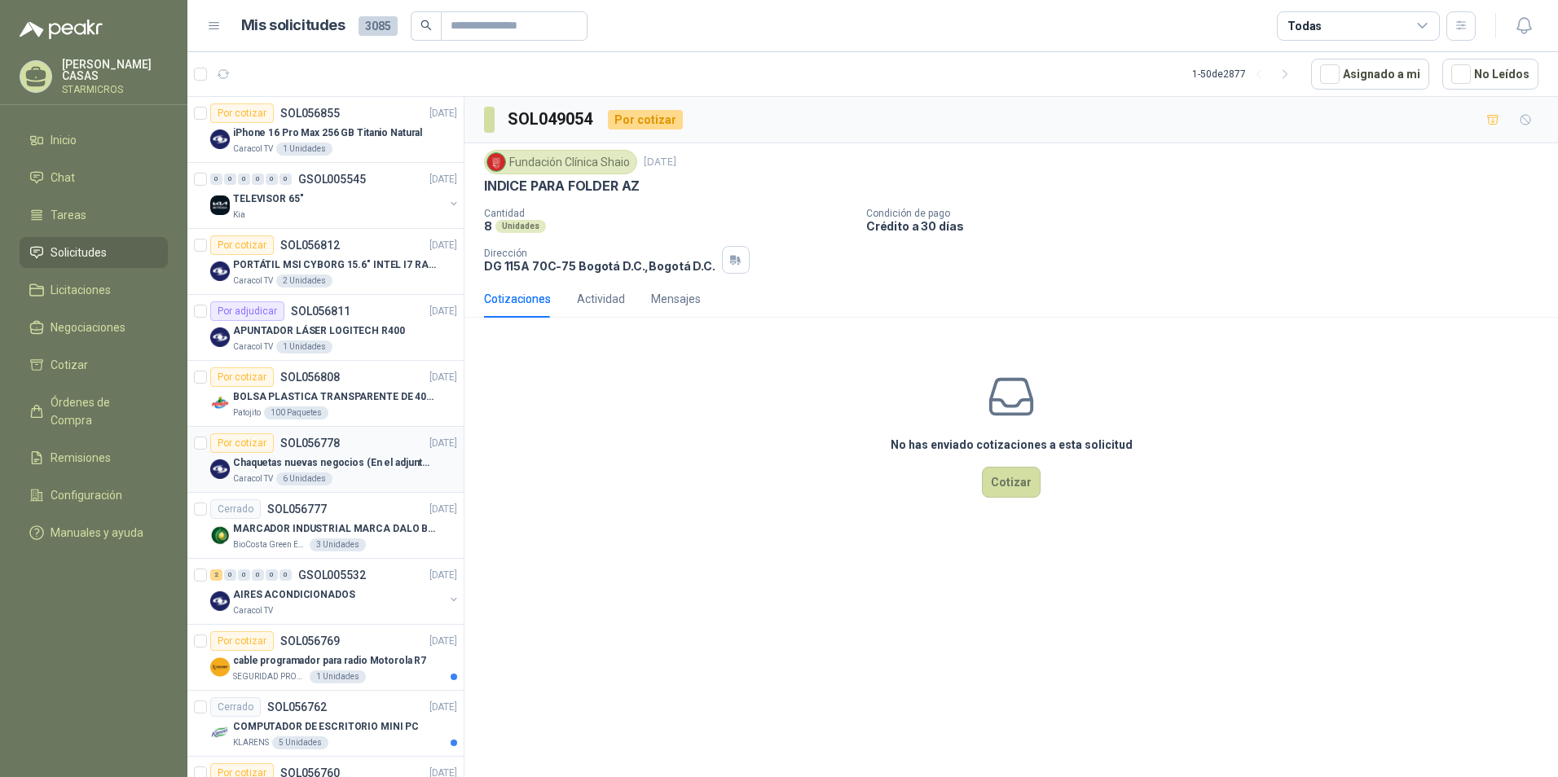
click at [372, 452] on div "Por cotizar SOL056778 [DATE]" at bounding box center [333, 444] width 247 height 20
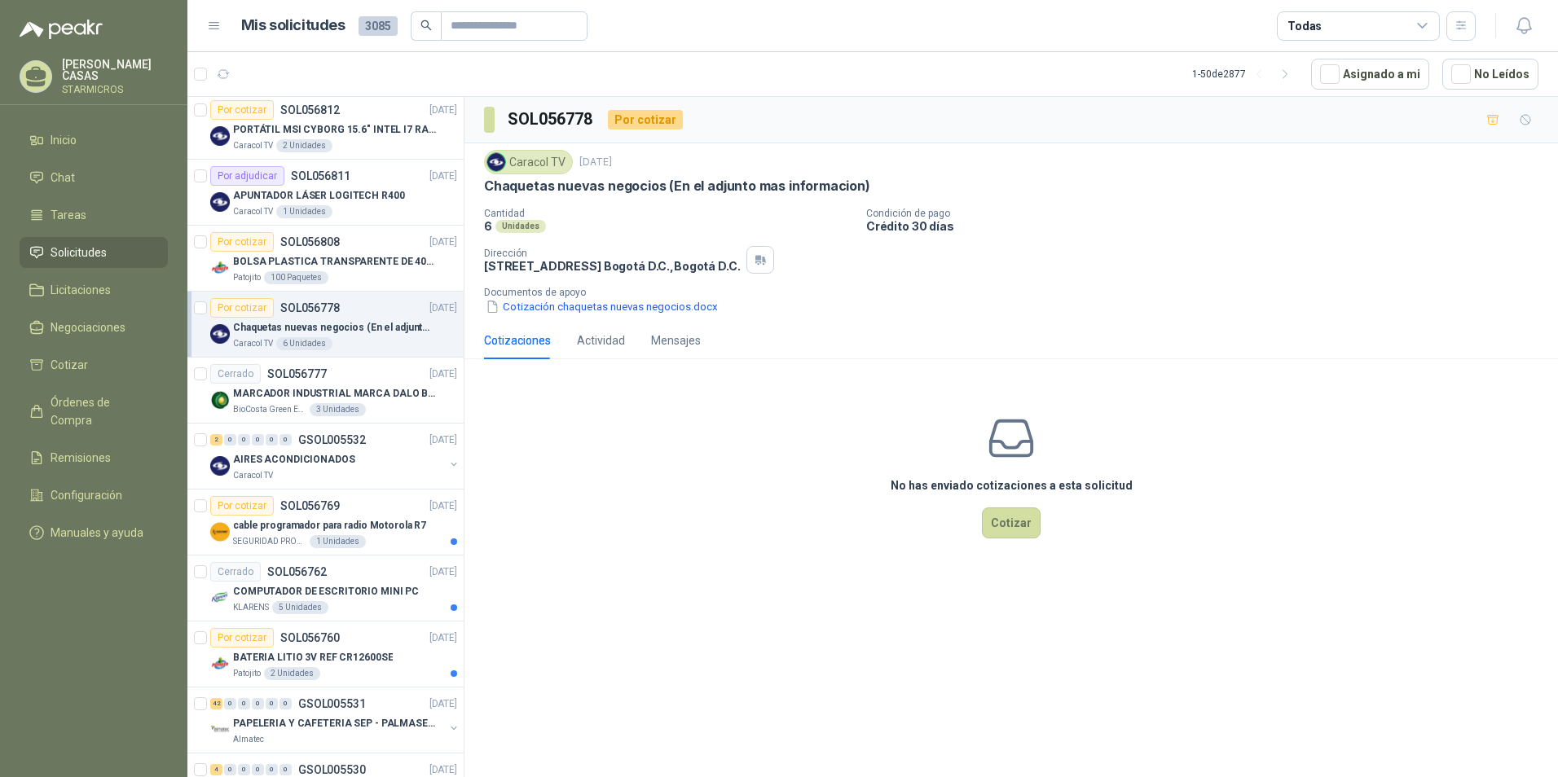
scroll to position [163, 0]
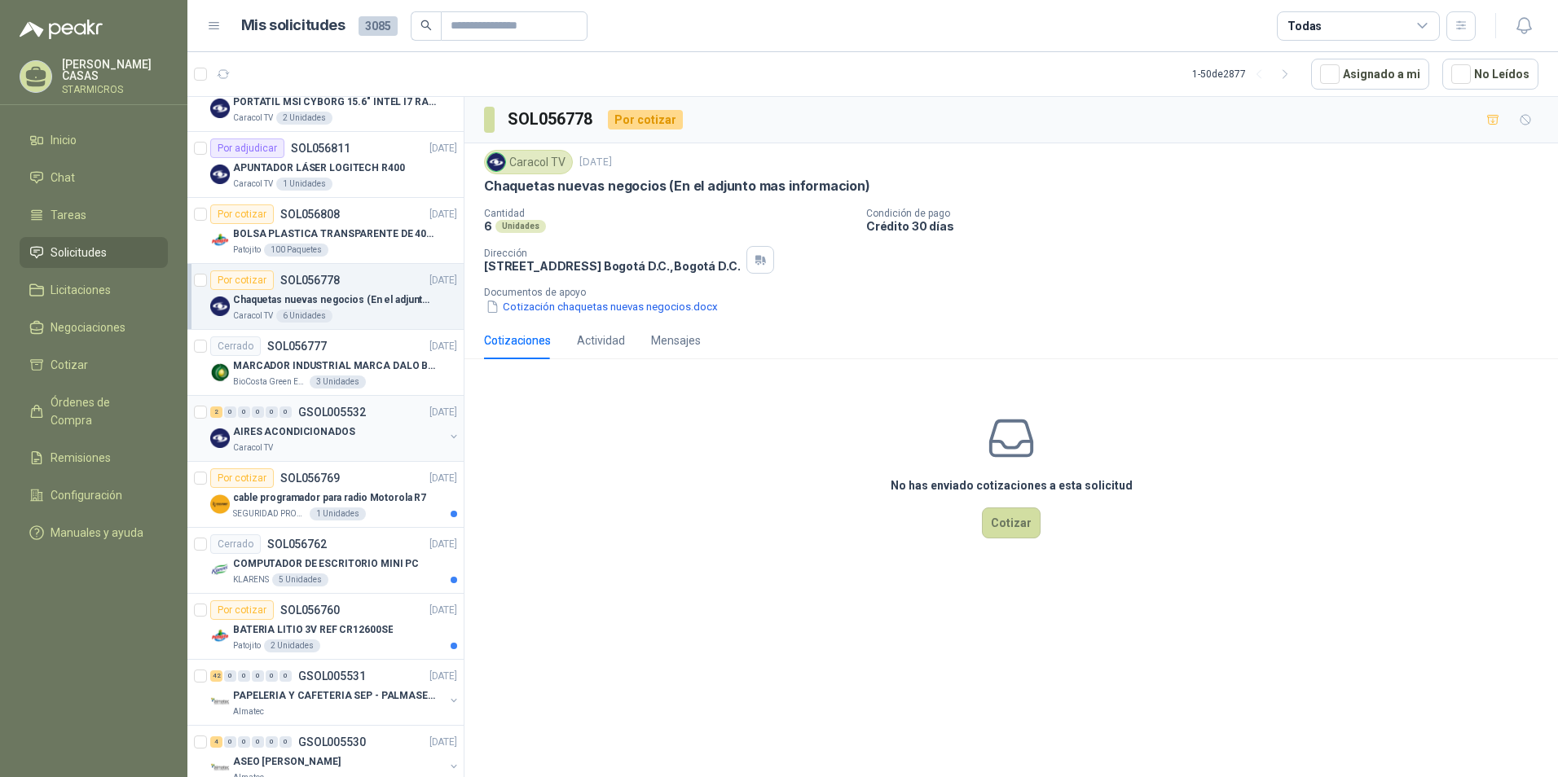
click at [382, 443] on div "Caracol TV" at bounding box center [338, 448] width 211 height 13
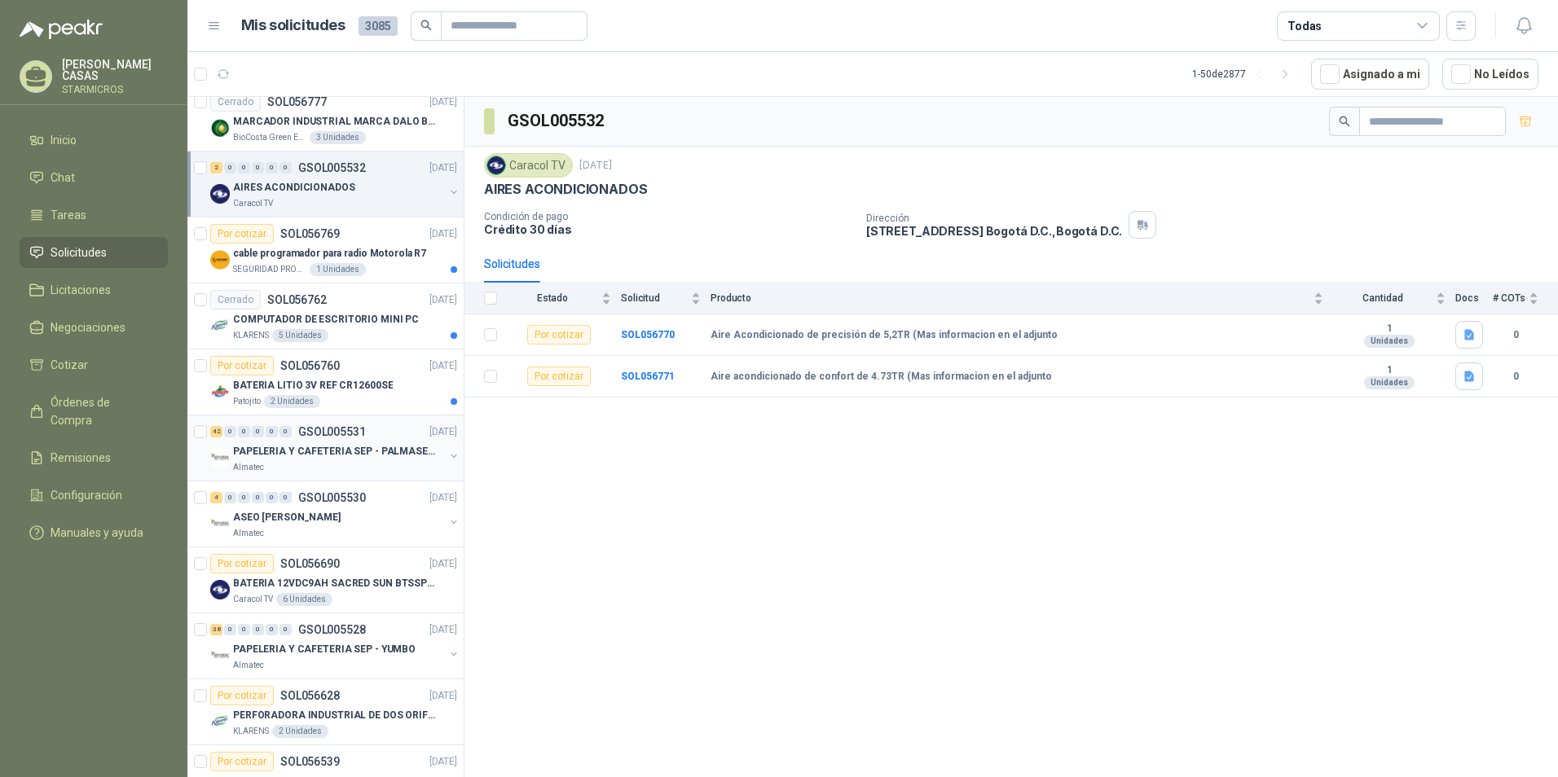
scroll to position [570, 0]
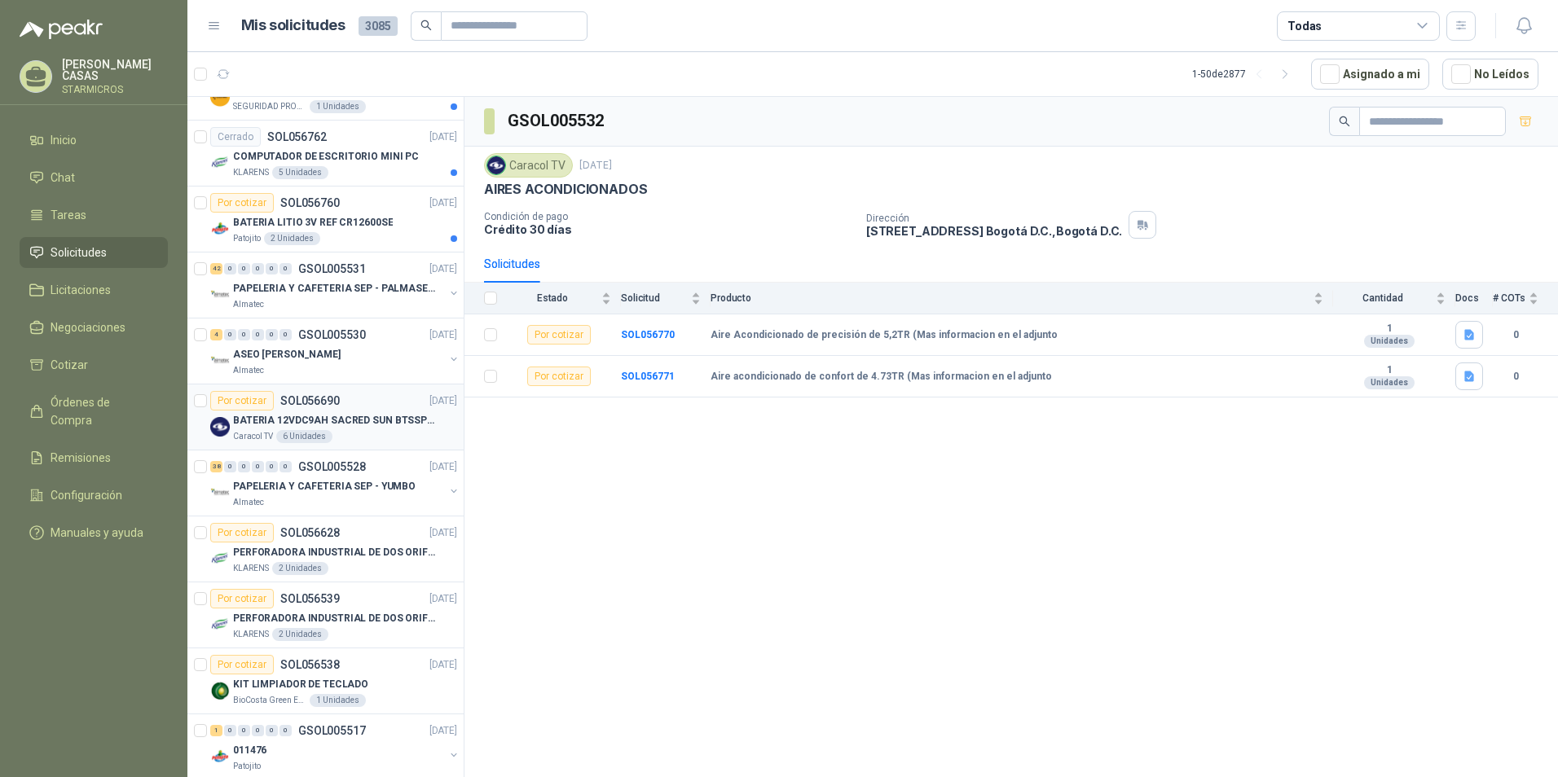
click at [399, 438] on div "Caracol TV 6 Unidades" at bounding box center [345, 436] width 224 height 13
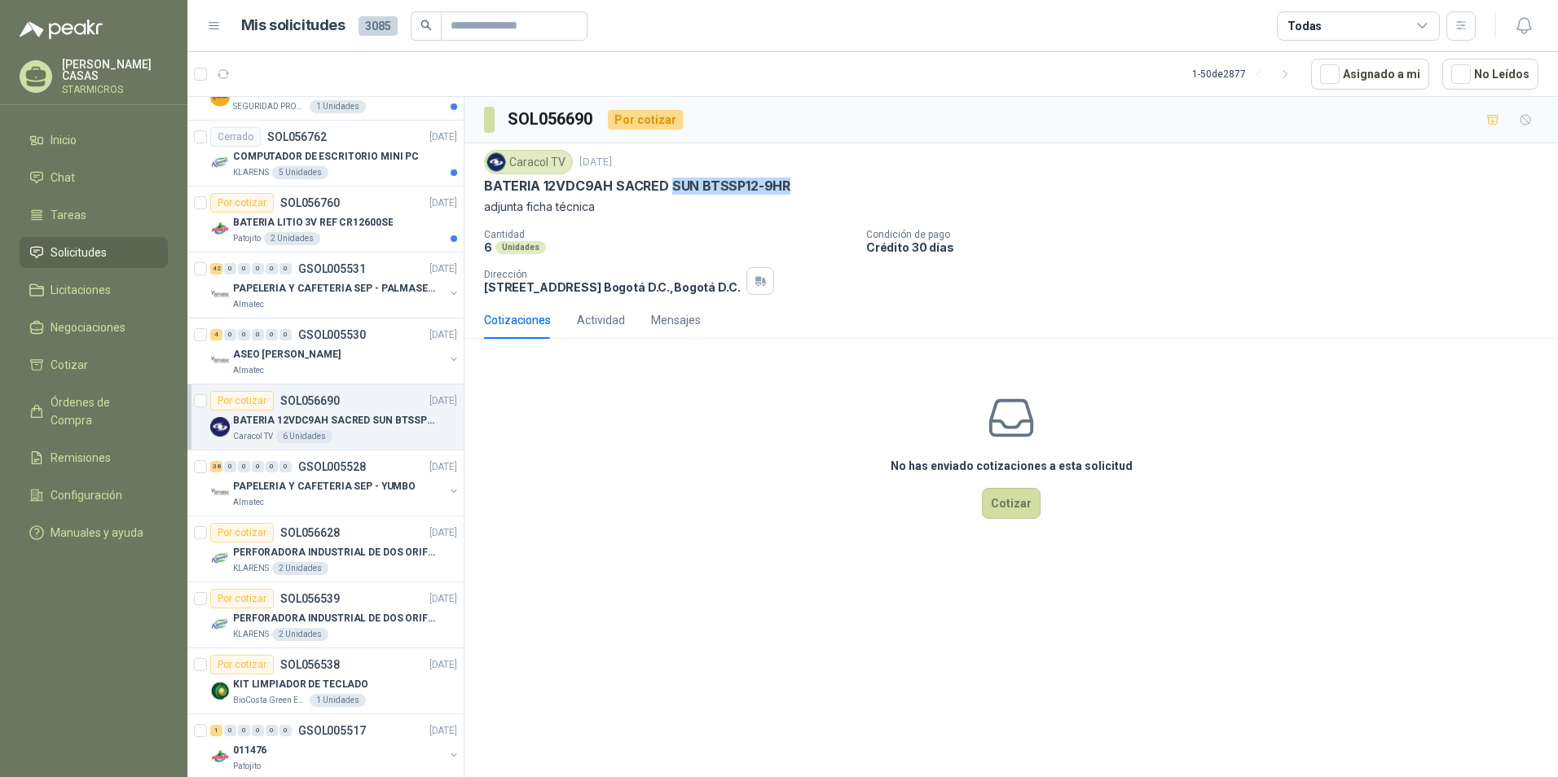
drag, startPoint x: 672, startPoint y: 177, endPoint x: 796, endPoint y: 186, distance: 125.0
click at [796, 186] on div "Caracol TV [DATE] BATERIA 12VDC9AH SACRED SUN BTSSP12-9HR adjunta ficha técnica" at bounding box center [1011, 183] width 1055 height 66
copy p "SUN BTSSP12-9HR"
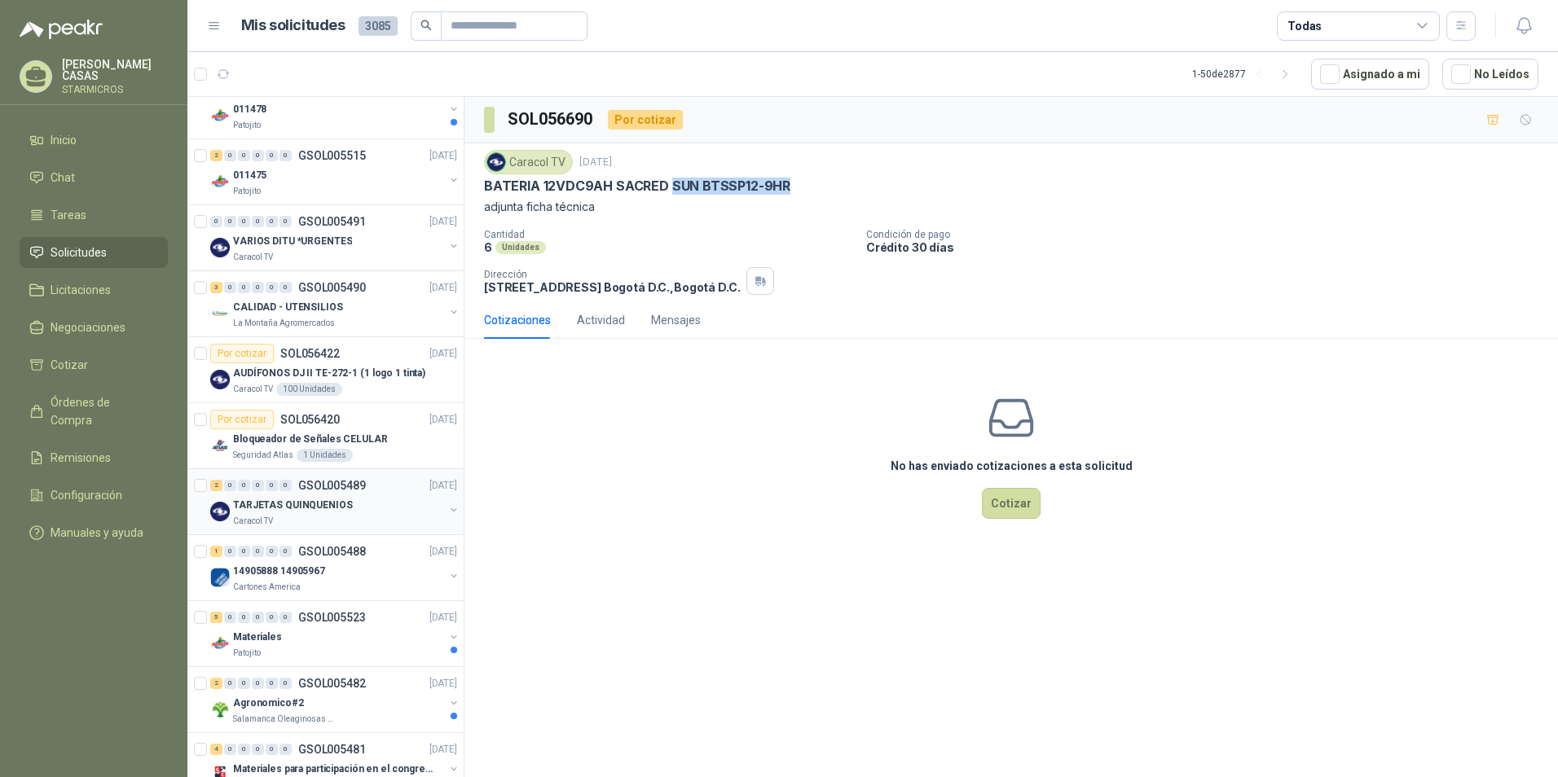
scroll to position [1304, 0]
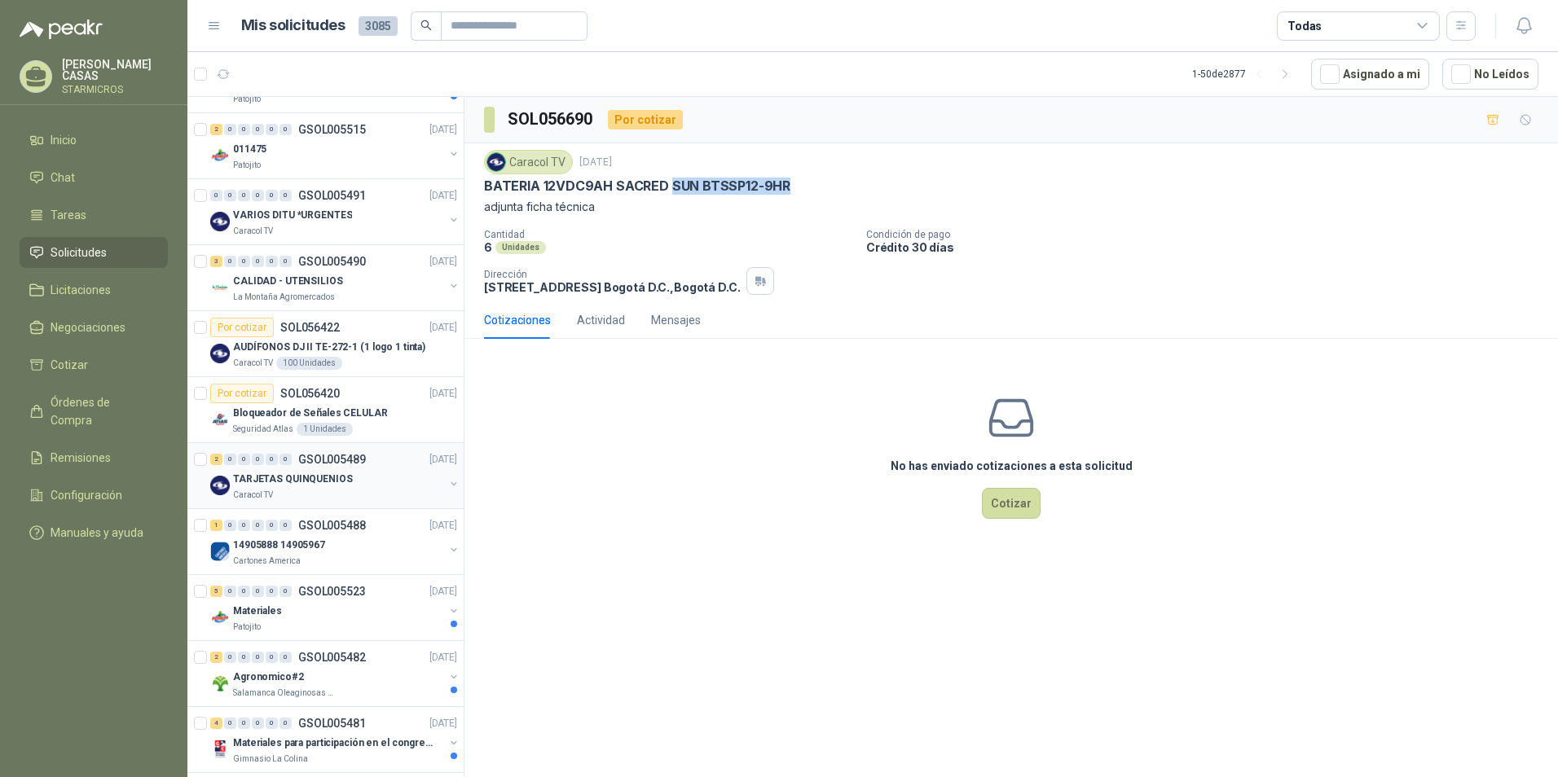
click at [349, 482] on div "TARJETAS QUINQUENIOS" at bounding box center [338, 479] width 211 height 20
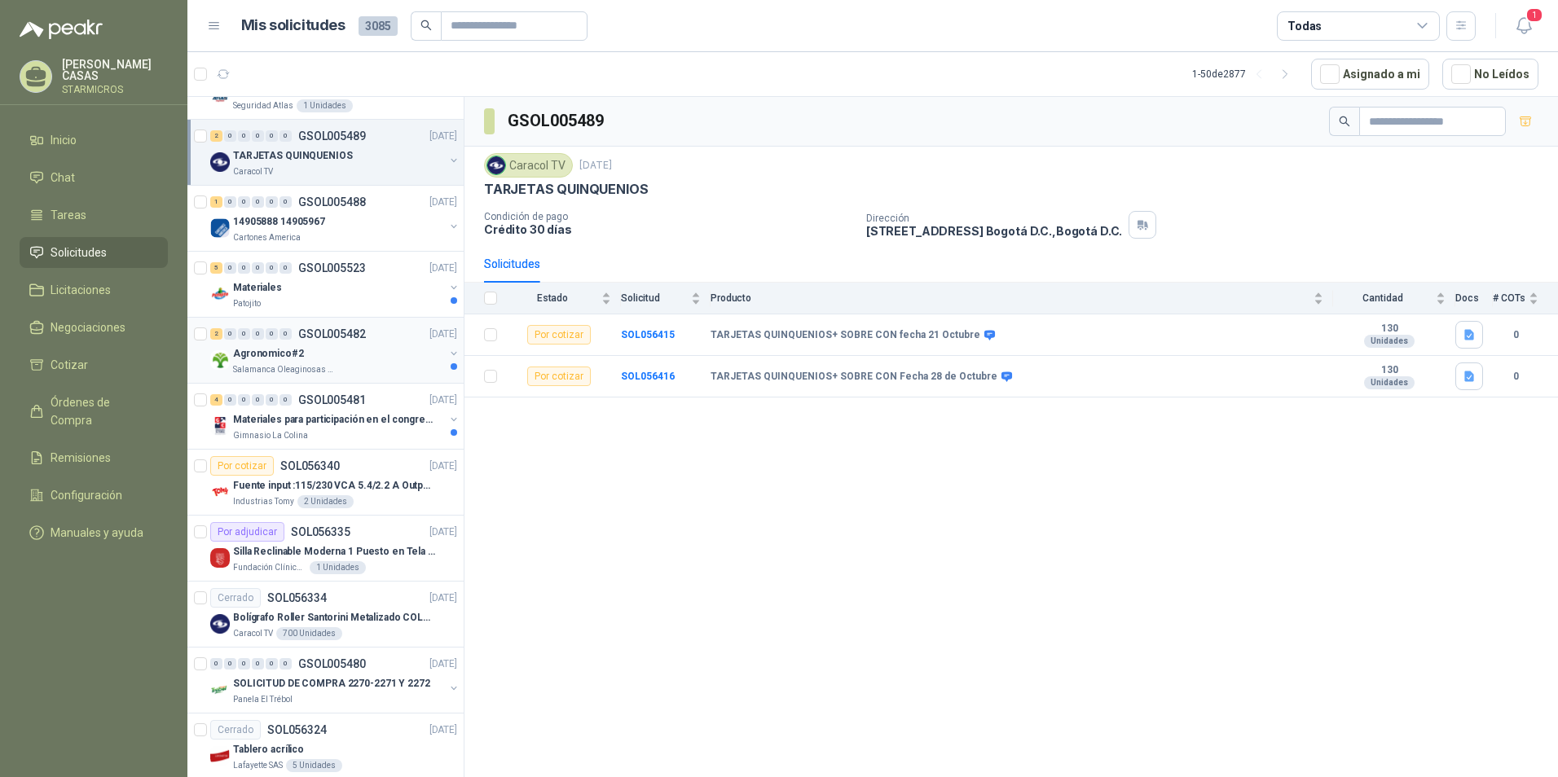
scroll to position [1630, 0]
click at [318, 614] on p "Bolígrafo Roller Santorini Metalizado COLOR MORADO 1logo" at bounding box center [334, 615] width 203 height 15
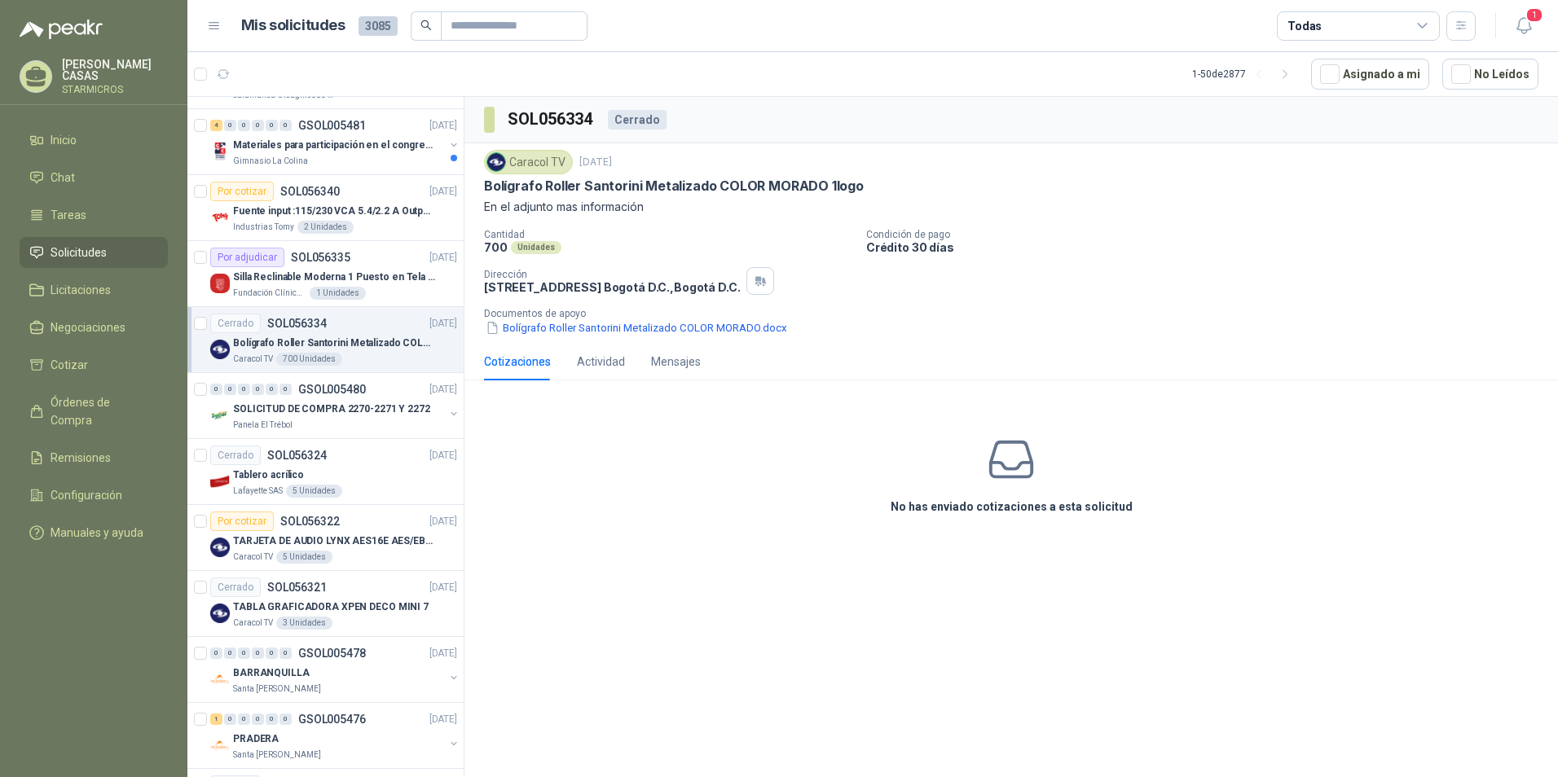
scroll to position [2119, 0]
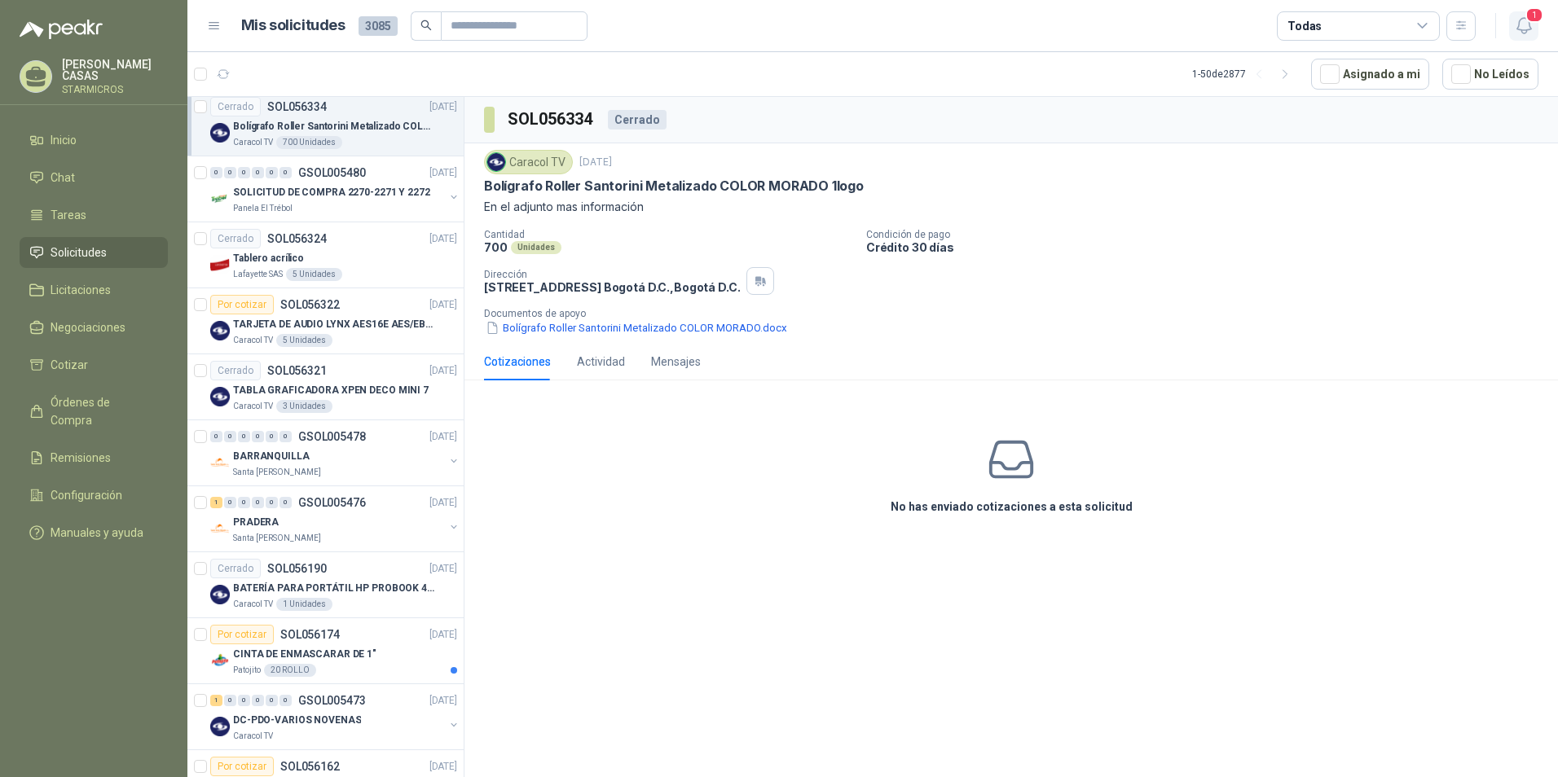
click at [1526, 36] on button "1" at bounding box center [1523, 25] width 29 height 29
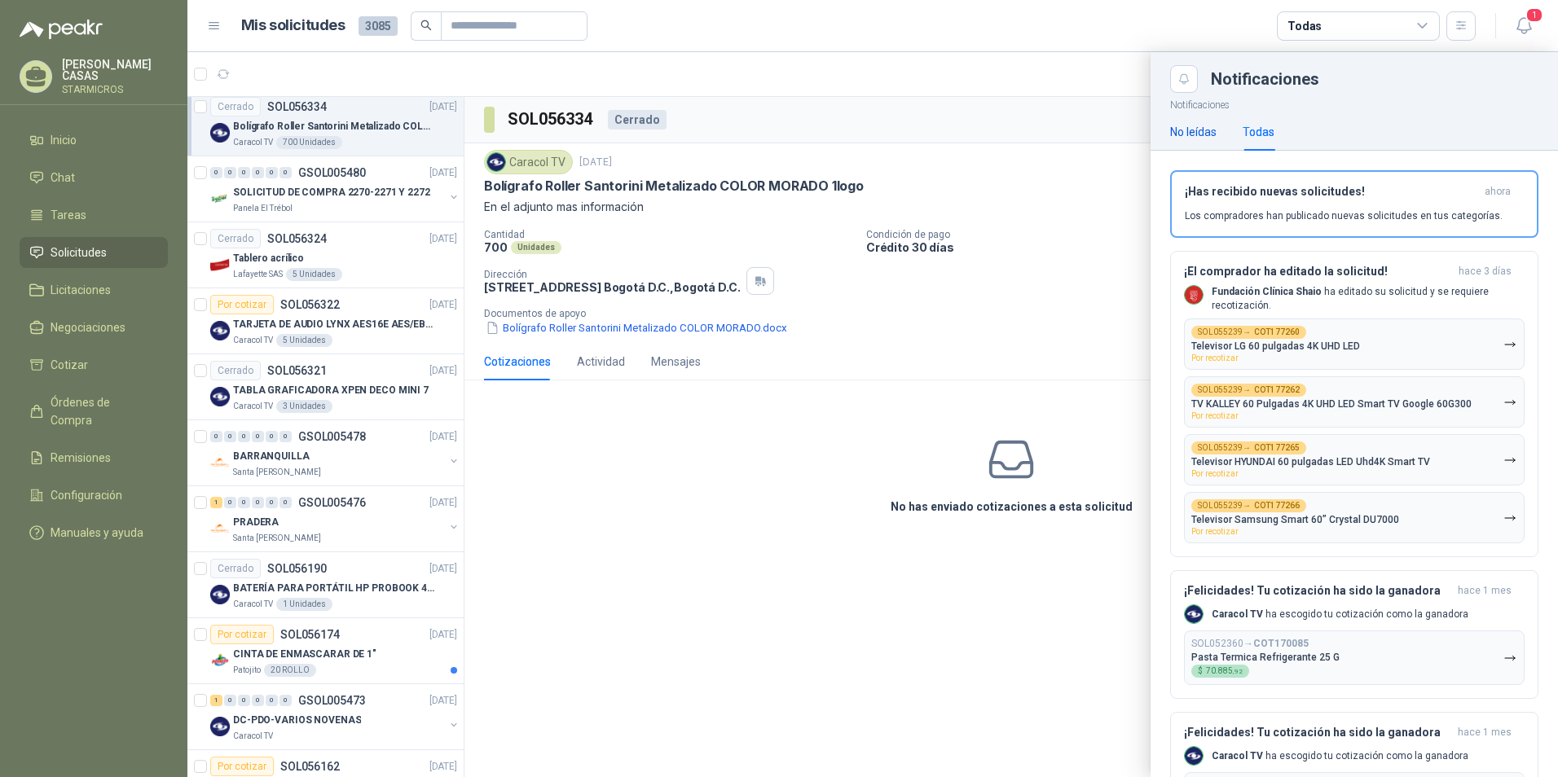
click at [1211, 130] on div "No leídas" at bounding box center [1193, 132] width 46 height 18
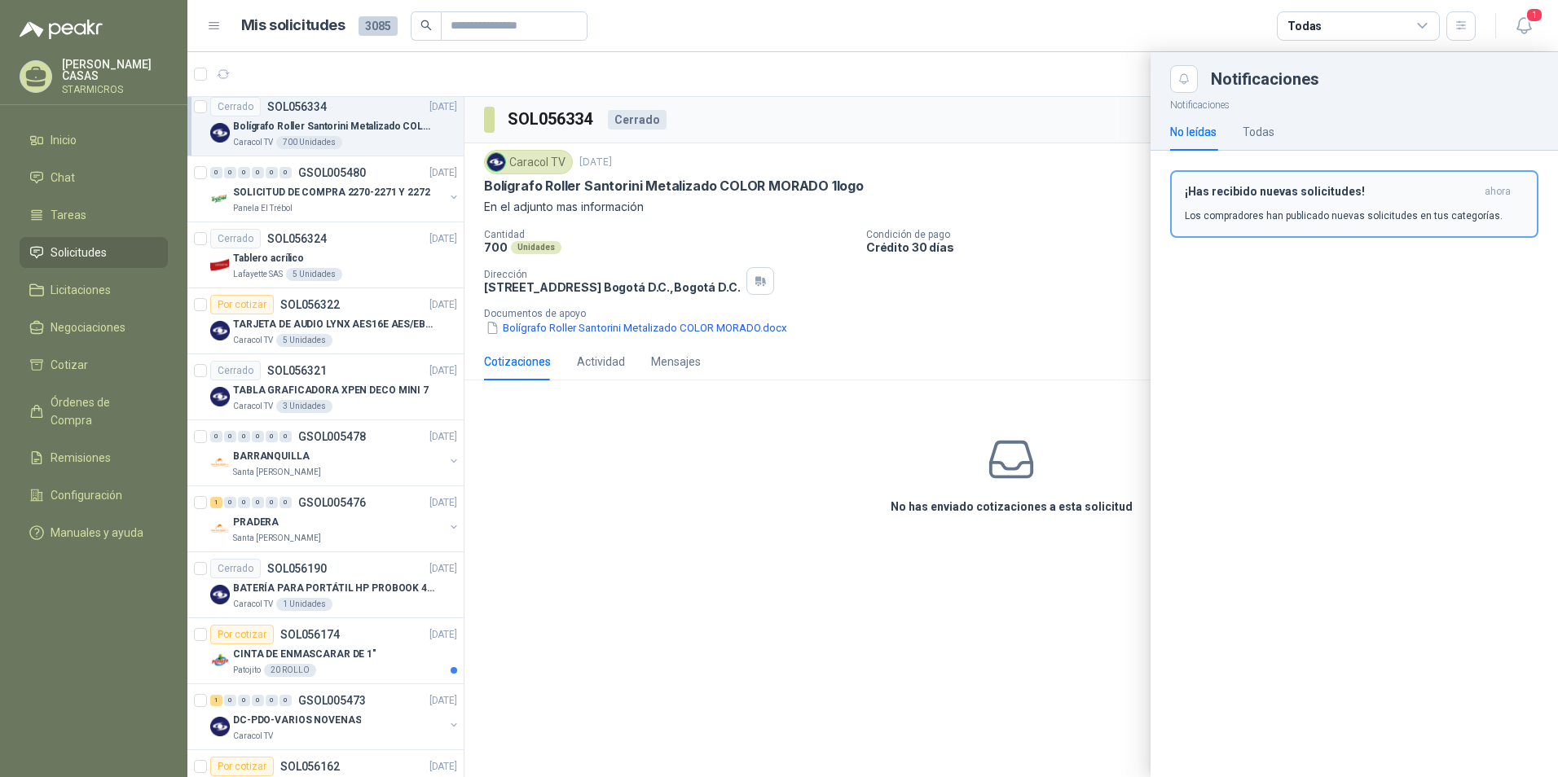
click at [1350, 209] on p "Los compradores han publicado nuevas solicitudes en tus categorías." at bounding box center [1344, 216] width 318 height 15
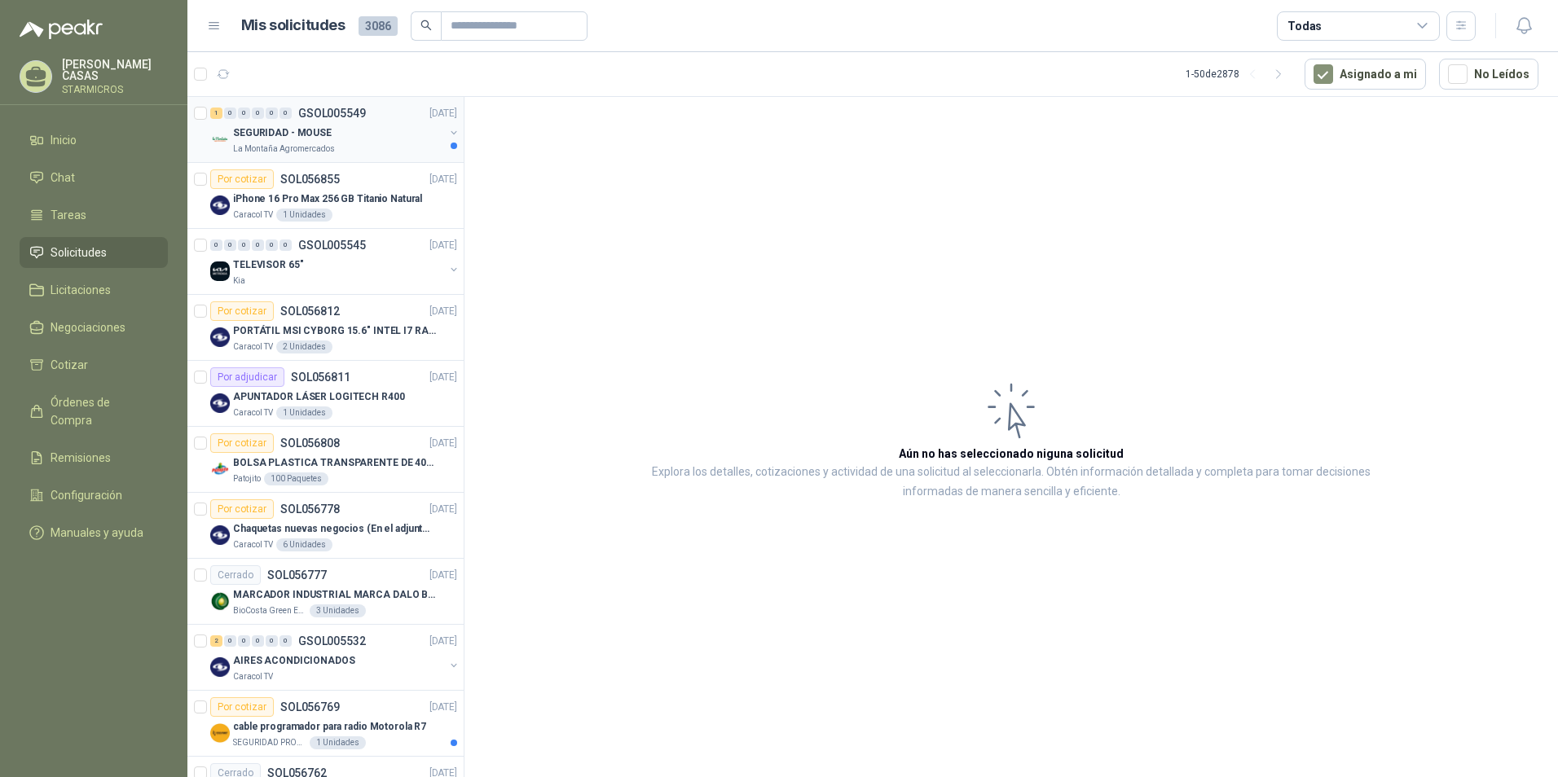
click at [377, 149] on div "La Montaña Agromercados" at bounding box center [338, 149] width 211 height 13
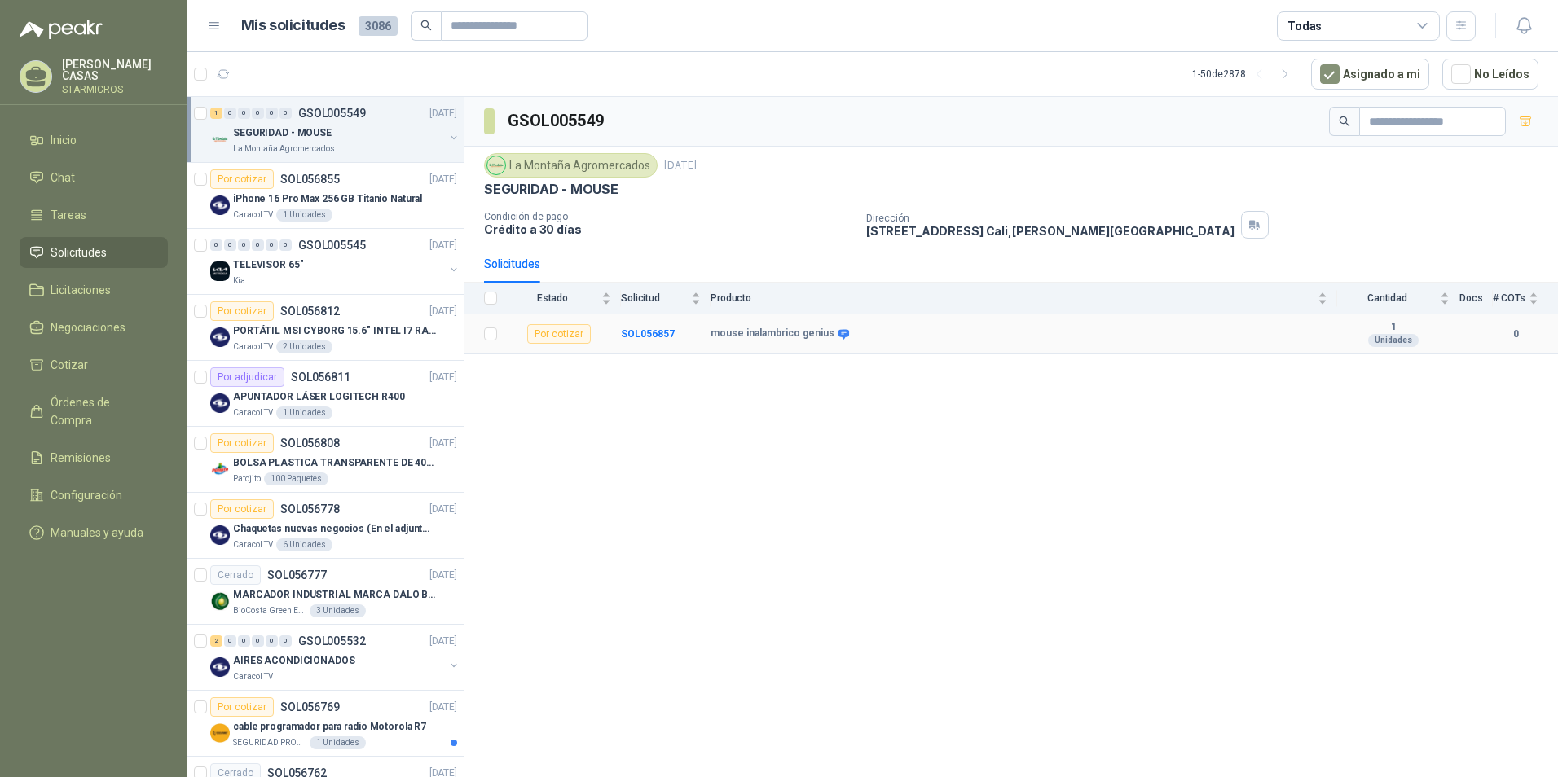
click at [839, 332] on icon at bounding box center [844, 334] width 11 height 10
